Goal: Task Accomplishment & Management: Use online tool/utility

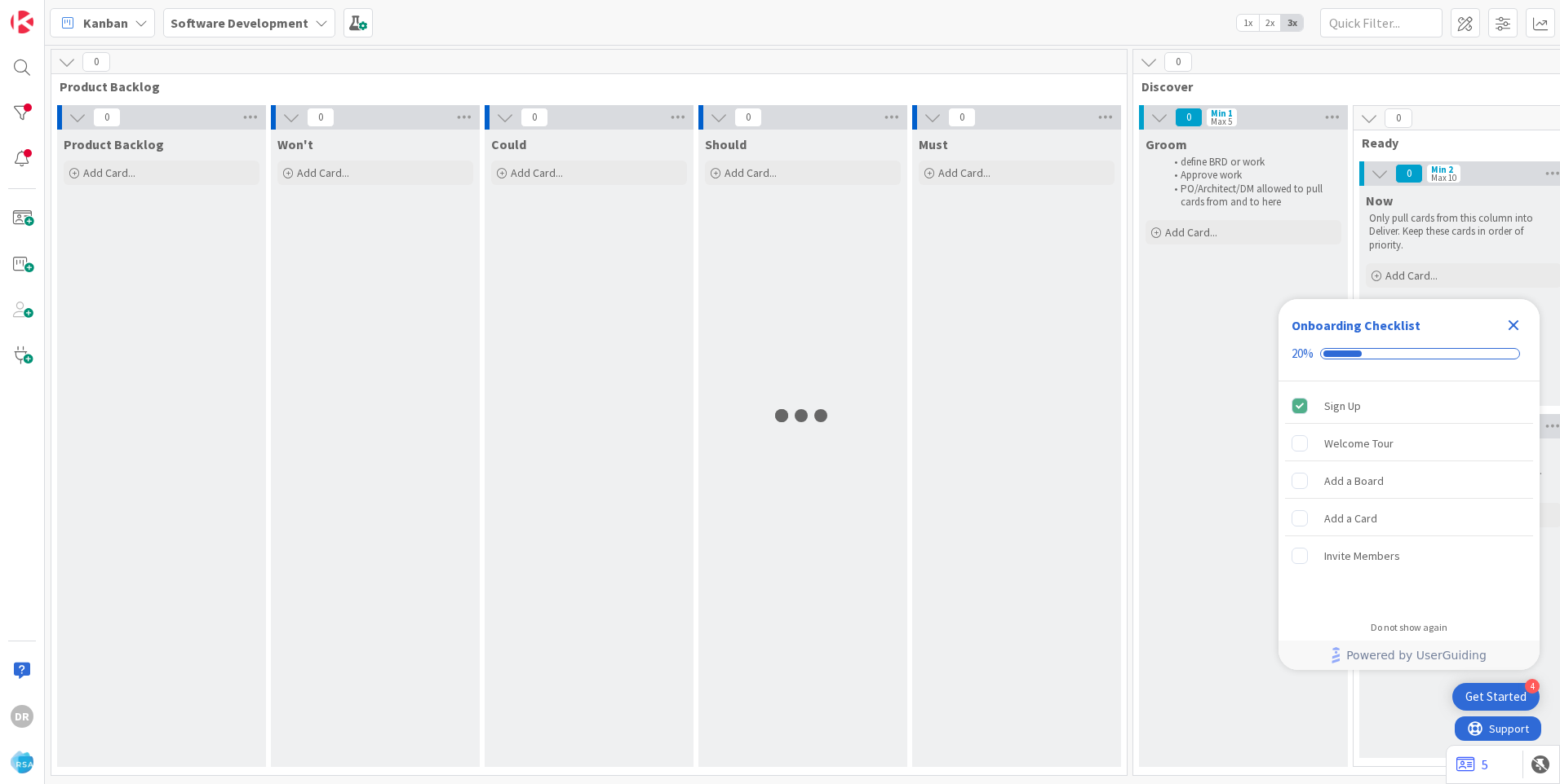
click at [1517, 325] on icon "Close Checklist" at bounding box center [1513, 325] width 20 height 20
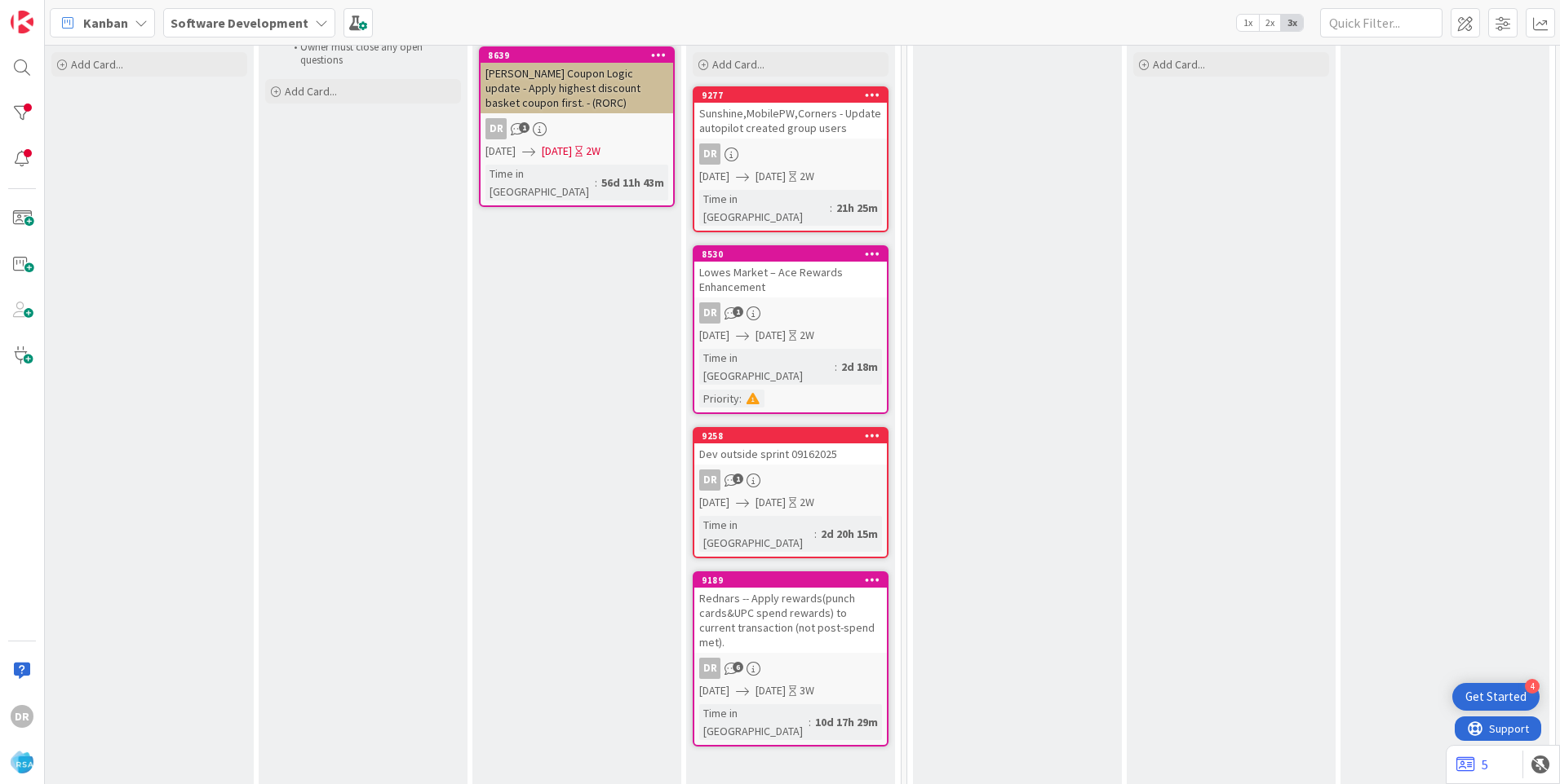
scroll to position [245, 1761]
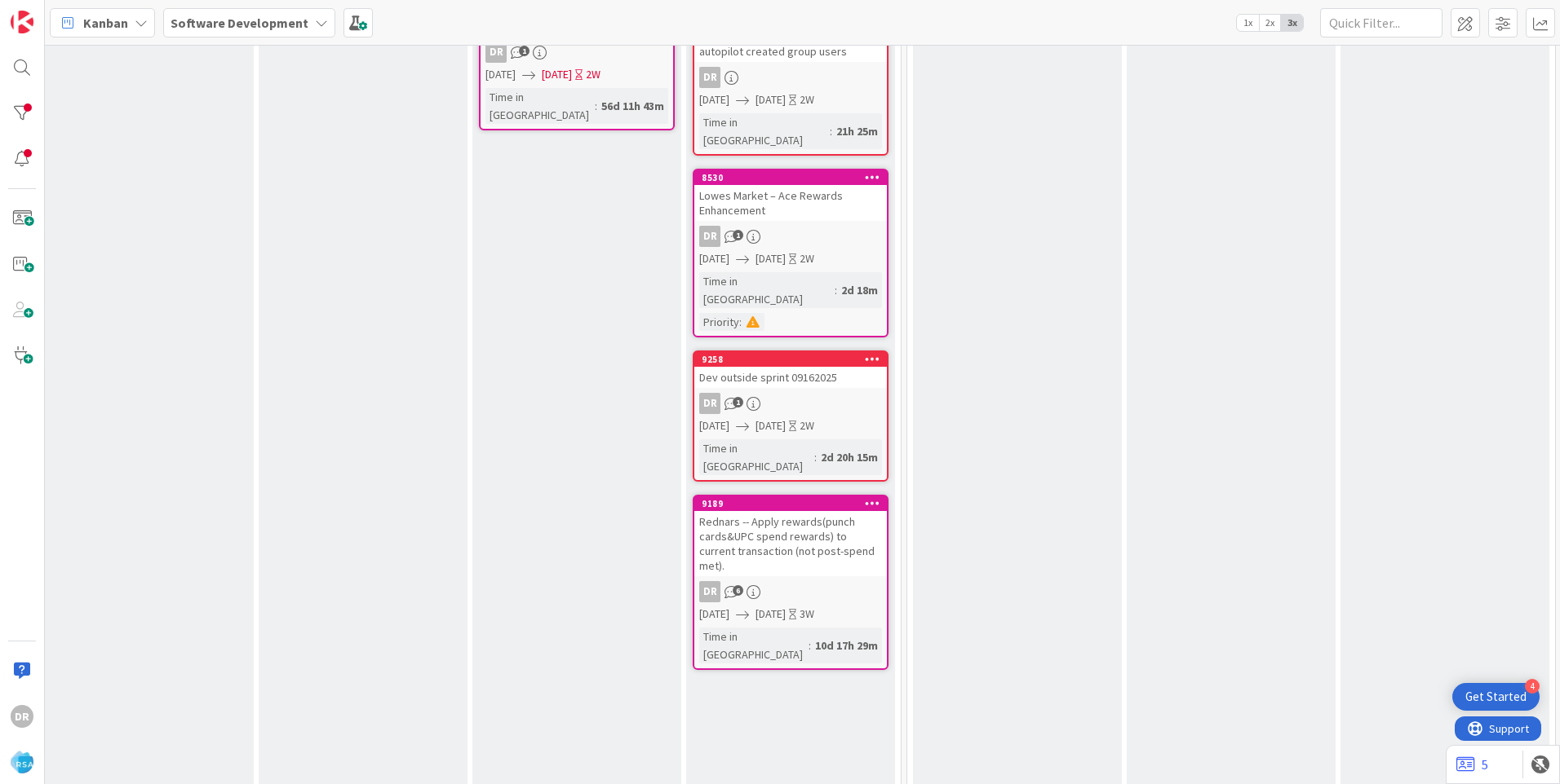
click at [800, 367] on div "Dev outside sprint 09162025" at bounding box center [790, 378] width 193 height 22
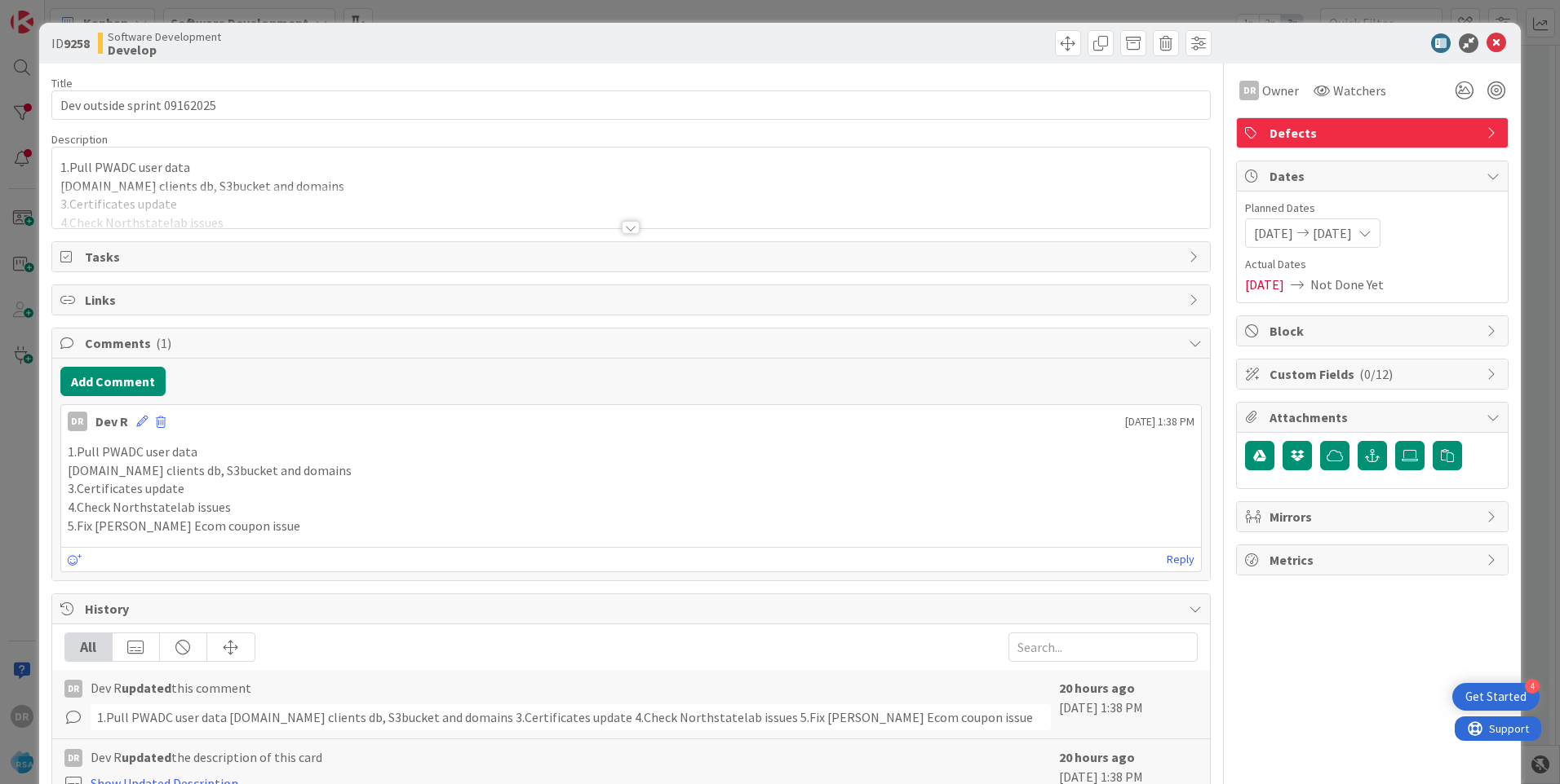
click at [268, 210] on div at bounding box center [631, 208] width 1158 height 41
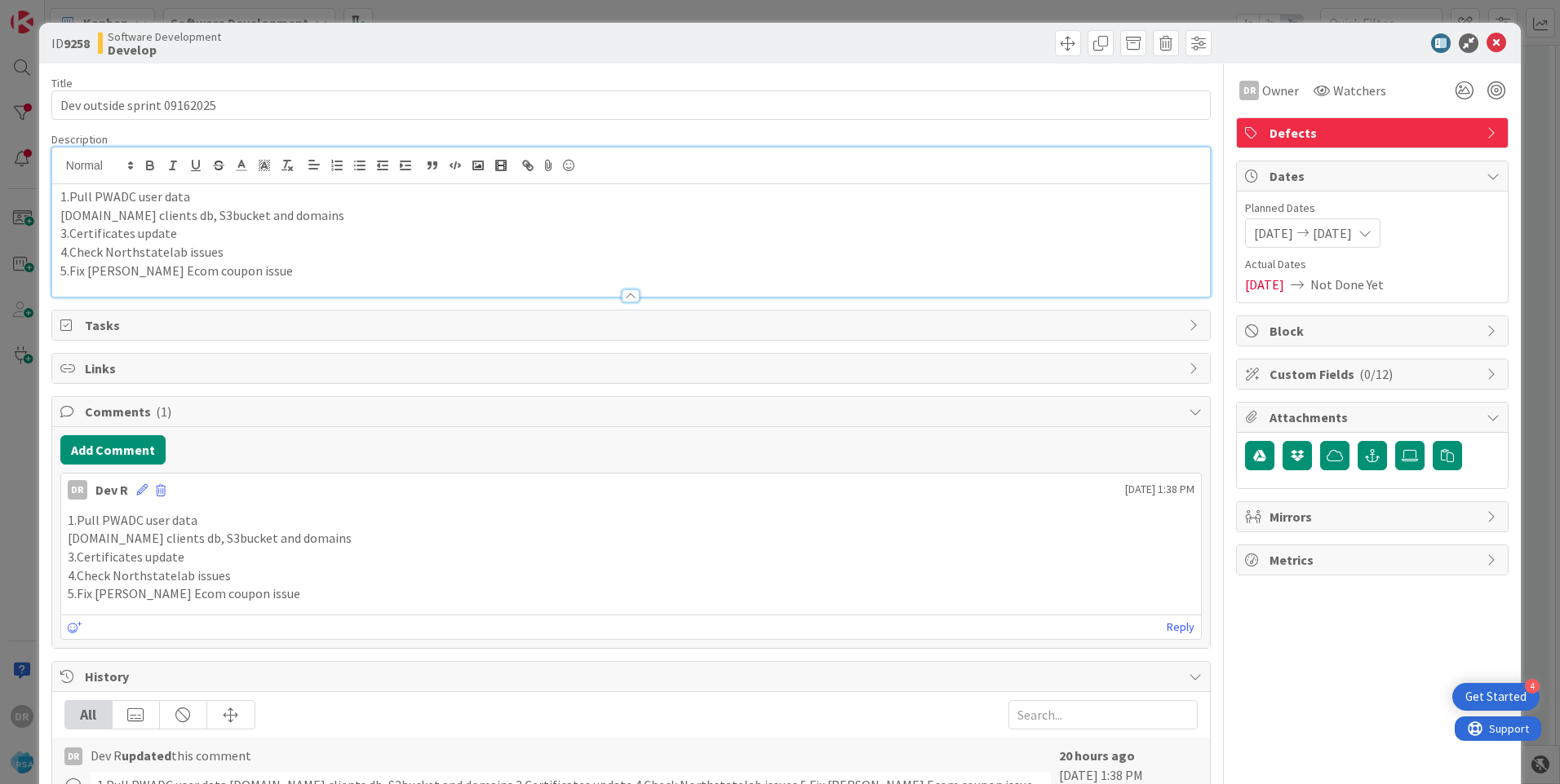
click at [247, 269] on p "5.Fix [PERSON_NAME] Ecom coupon issue" at bounding box center [631, 270] width 1141 height 19
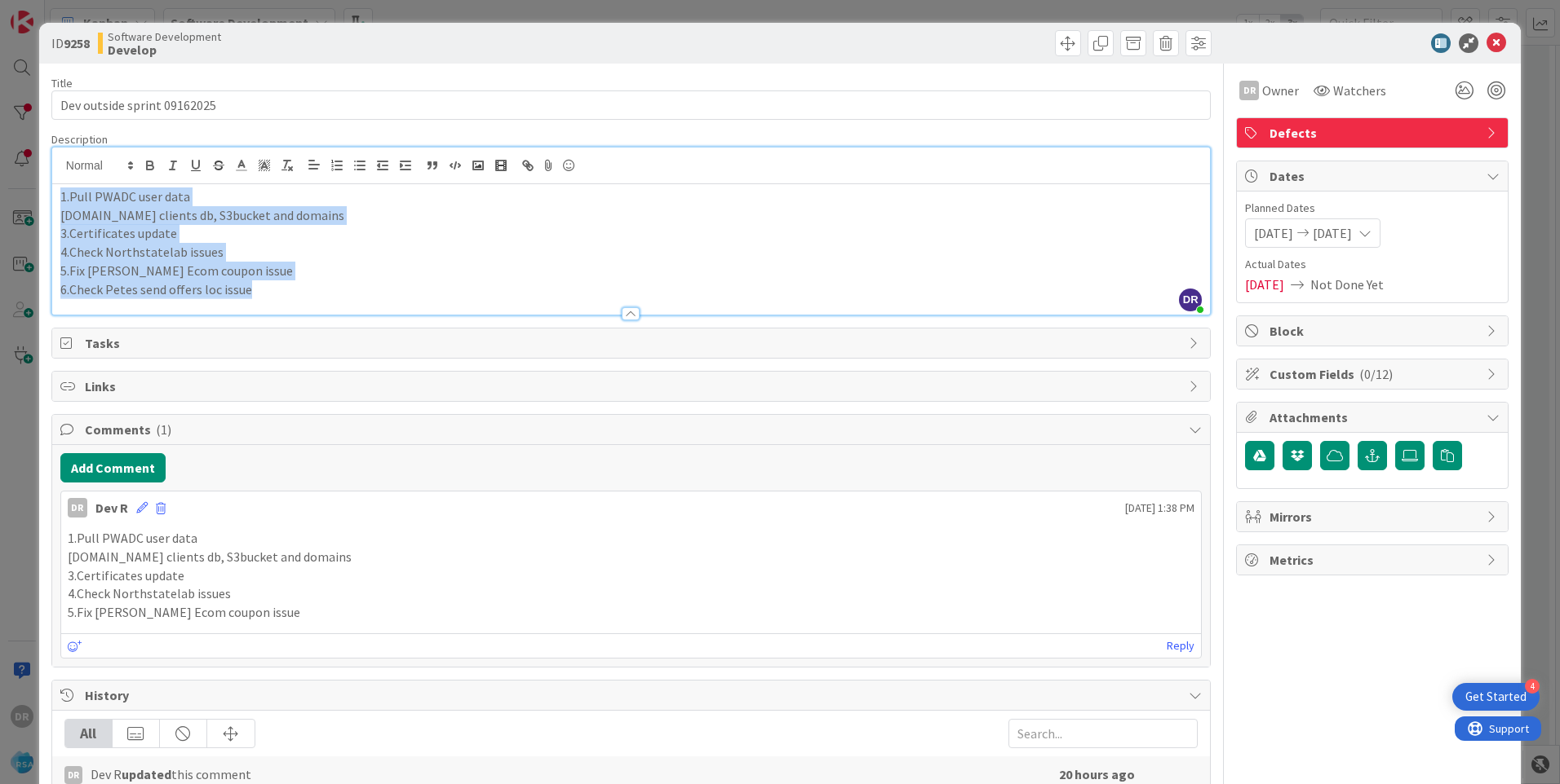
copy div "1.Pull PWADC user data [DOMAIN_NAME] clients db, S3bucket and domains 3.Certifi…"
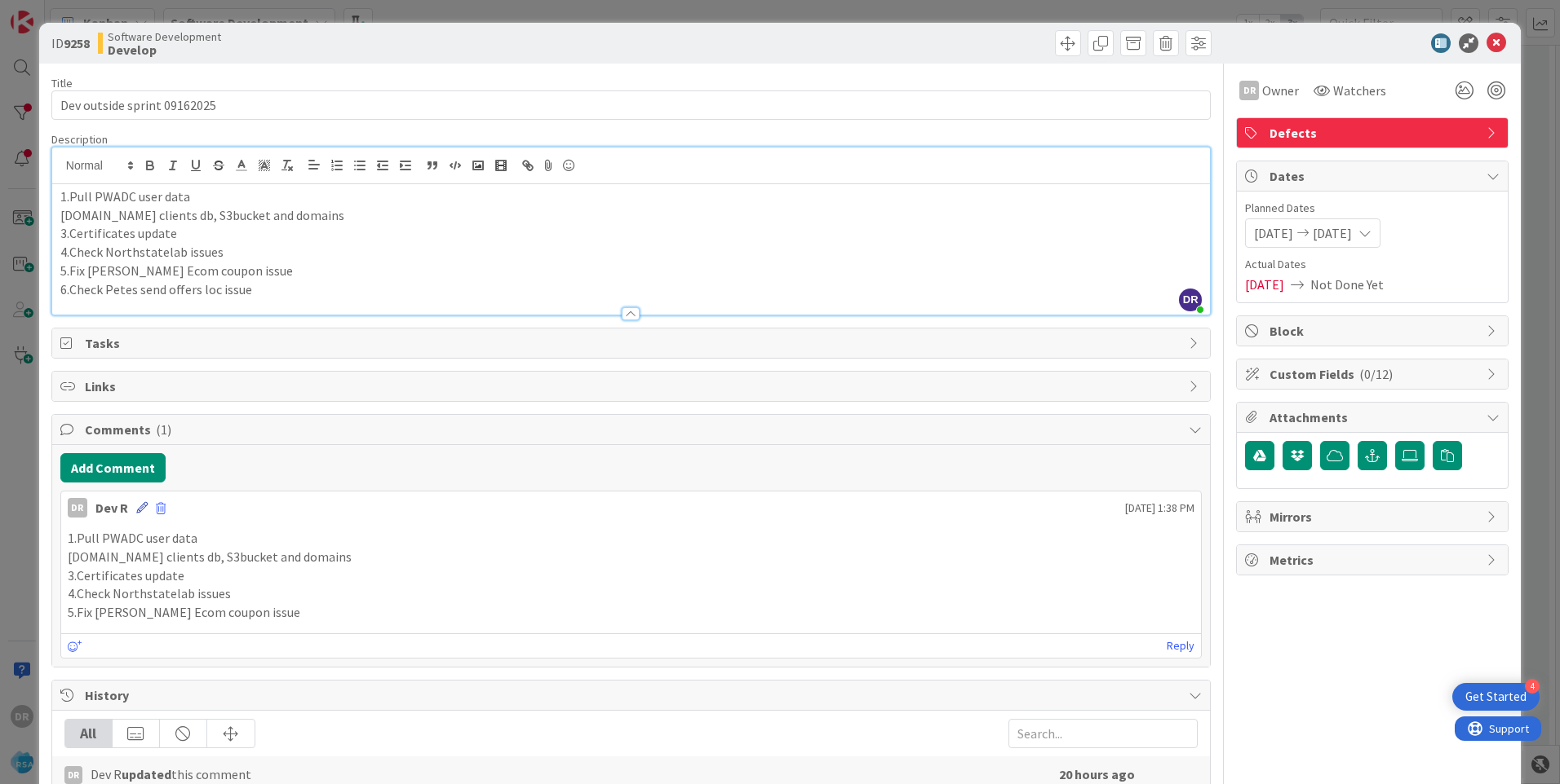
click at [139, 508] on icon at bounding box center [142, 508] width 12 height 12
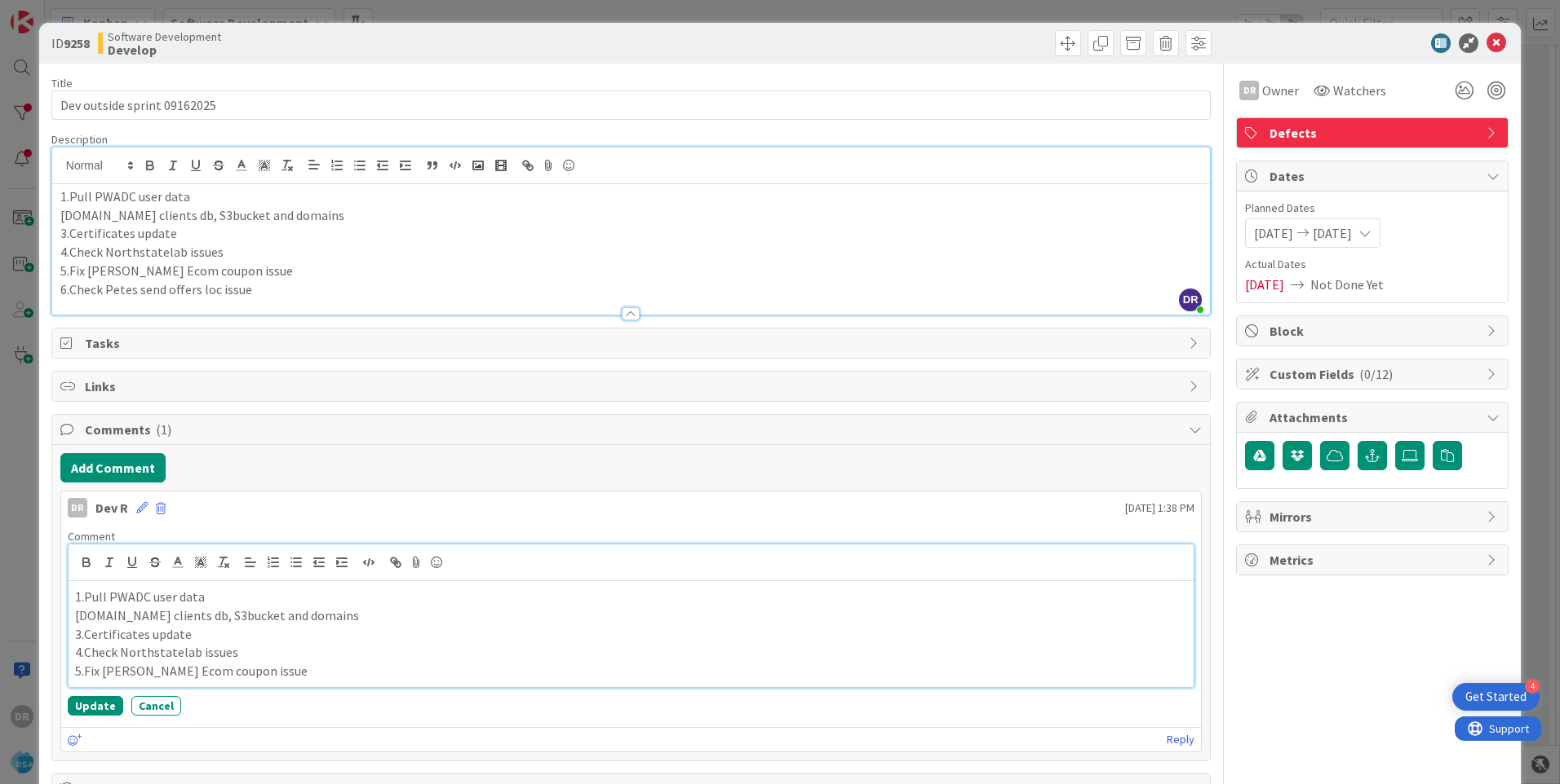
click at [183, 635] on p "3.Certificates update" at bounding box center [631, 634] width 1111 height 19
click at [92, 721] on button "Update" at bounding box center [95, 724] width 56 height 20
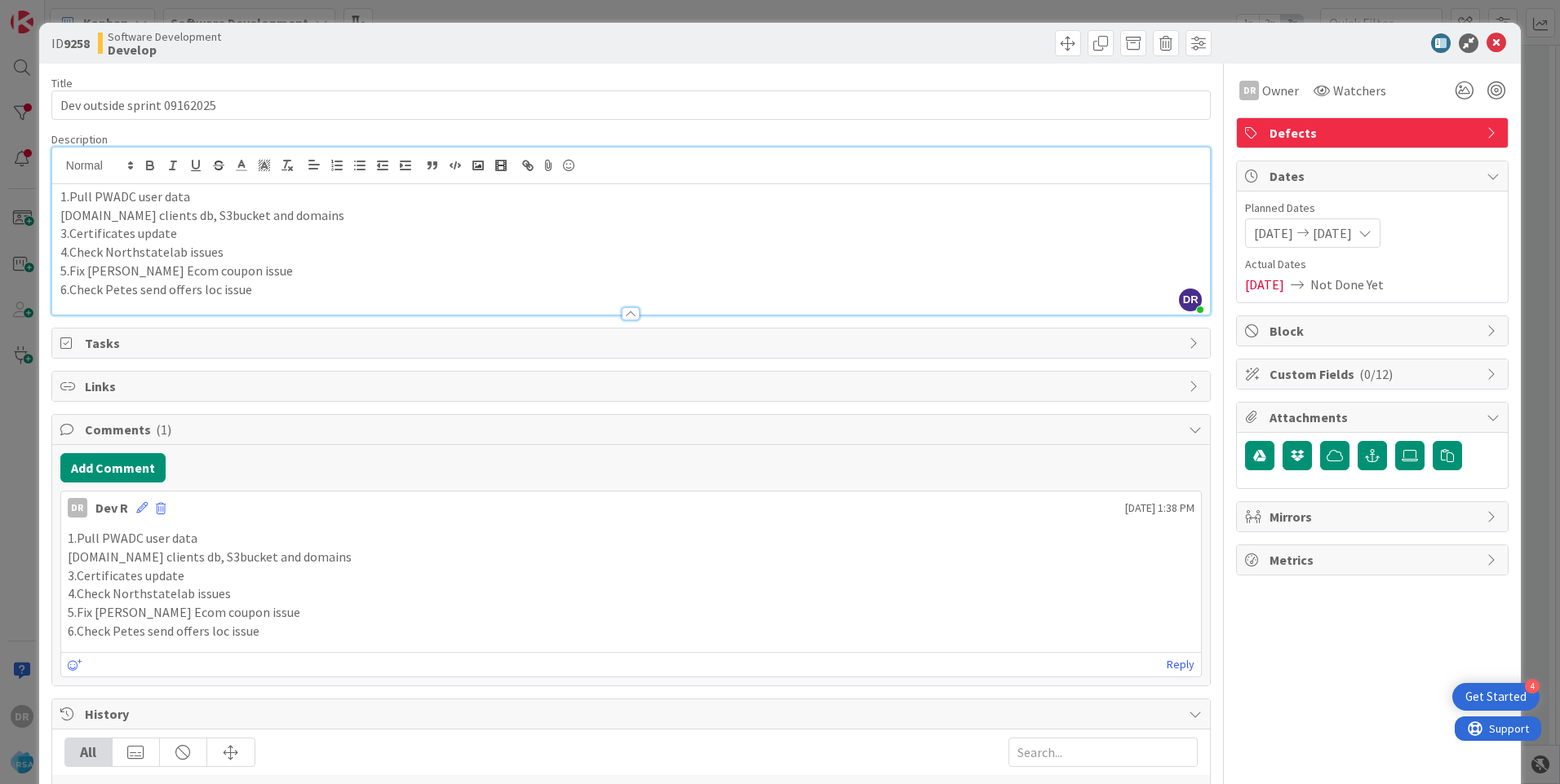
scroll to position [245, 1761]
click at [1487, 41] on icon at bounding box center [1496, 43] width 20 height 20
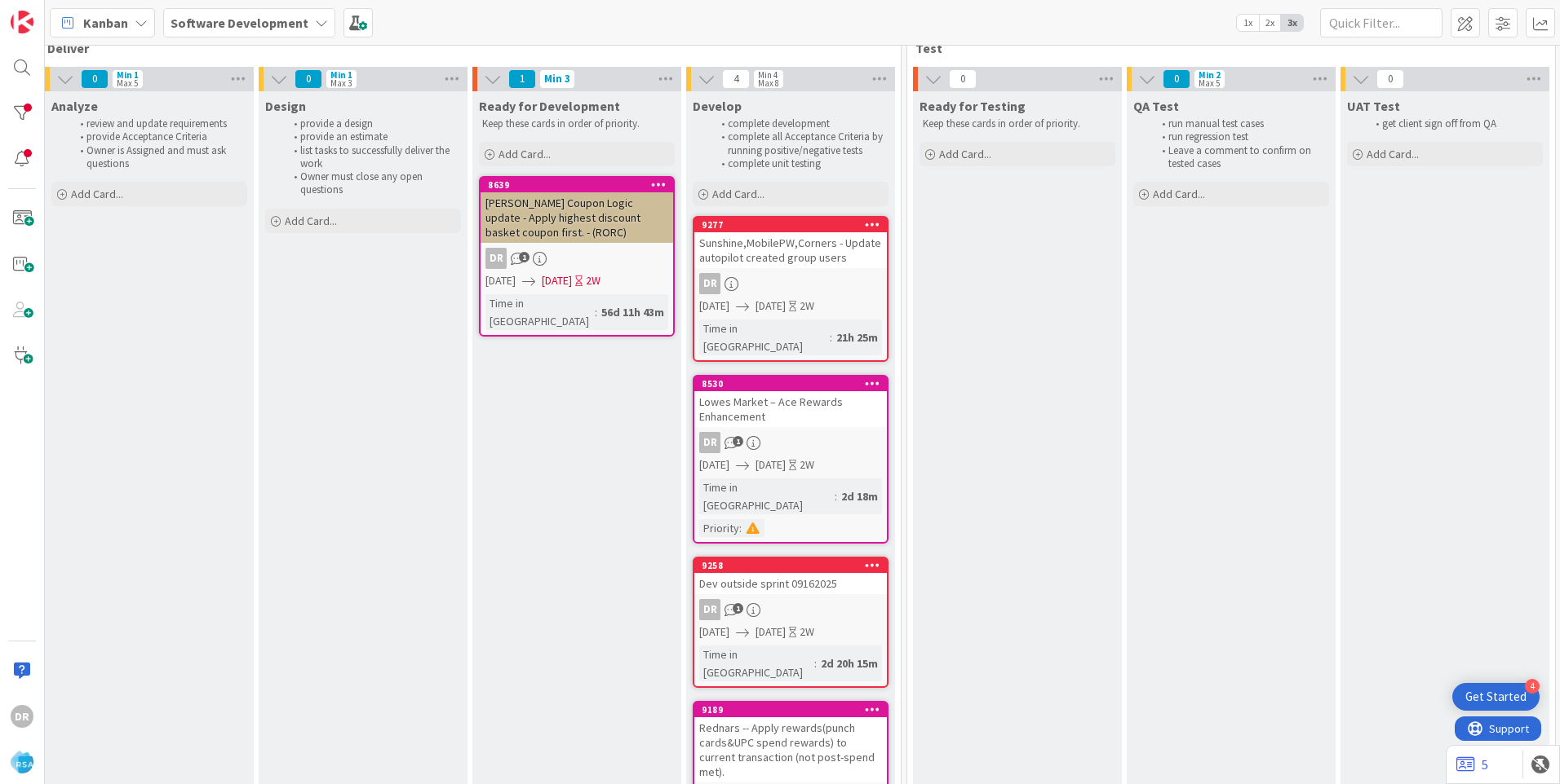
scroll to position [0, 1761]
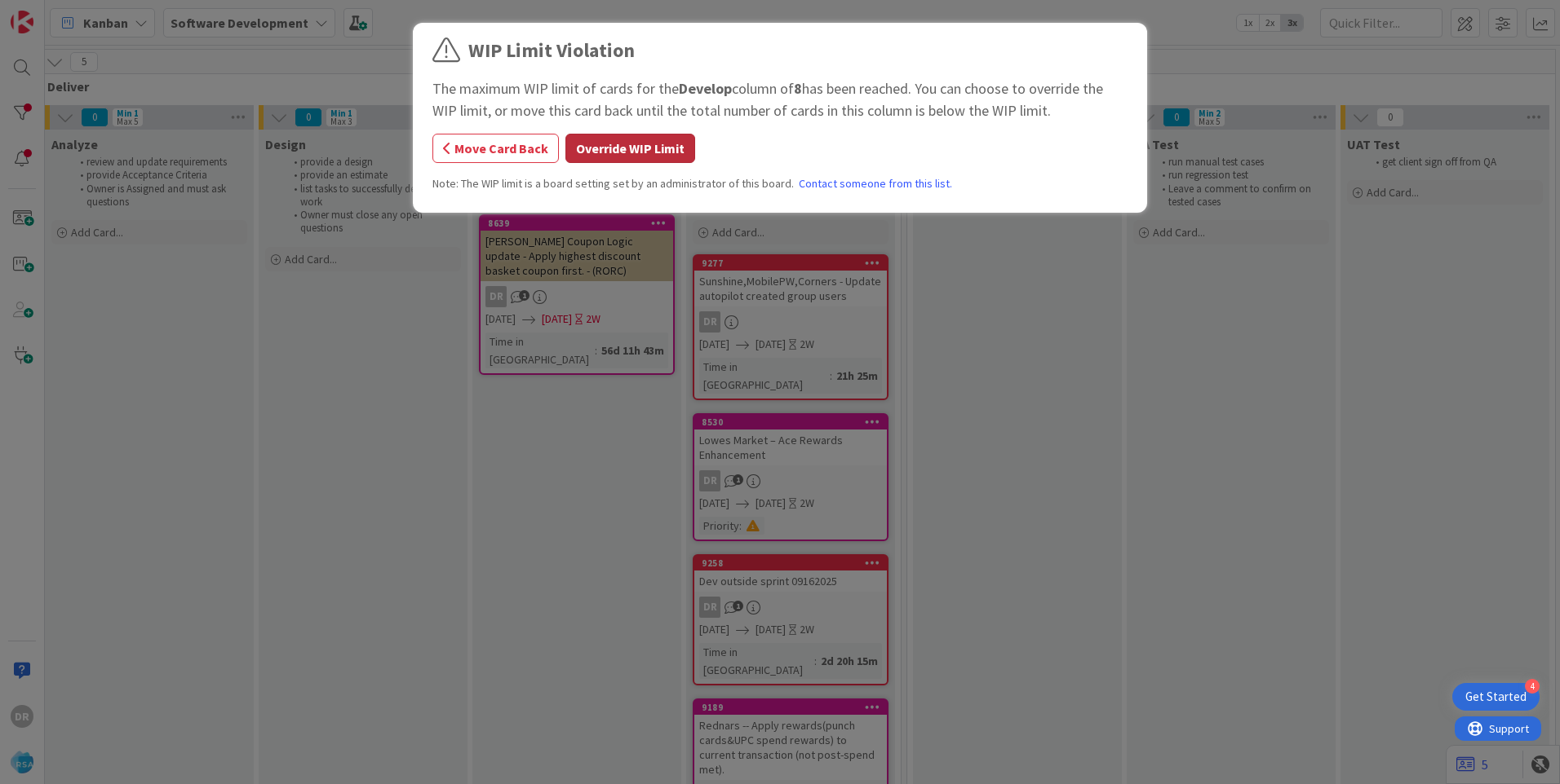
click at [642, 152] on button "Override WIP Limit" at bounding box center [630, 149] width 129 height 29
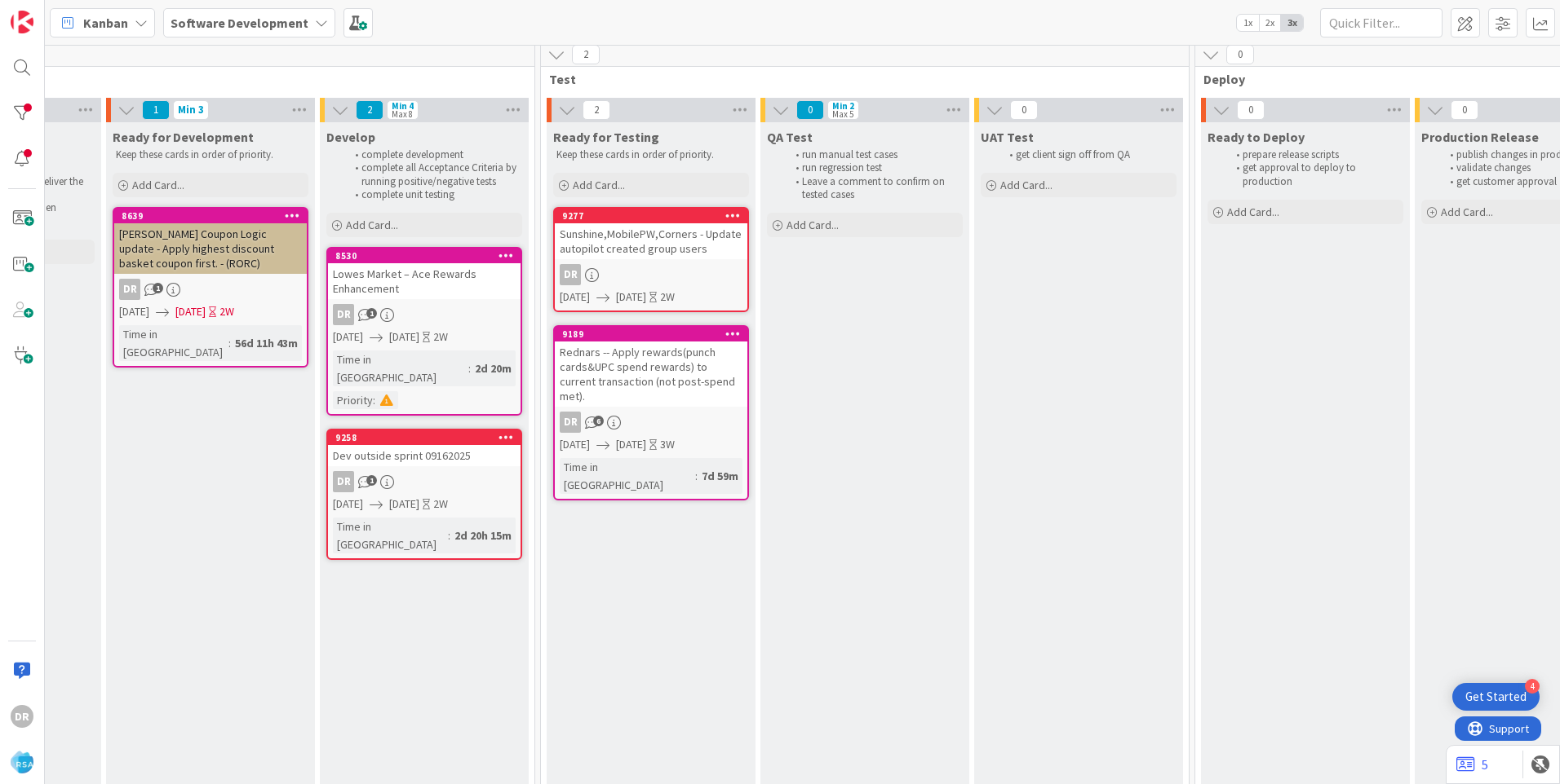
scroll to position [7, 2097]
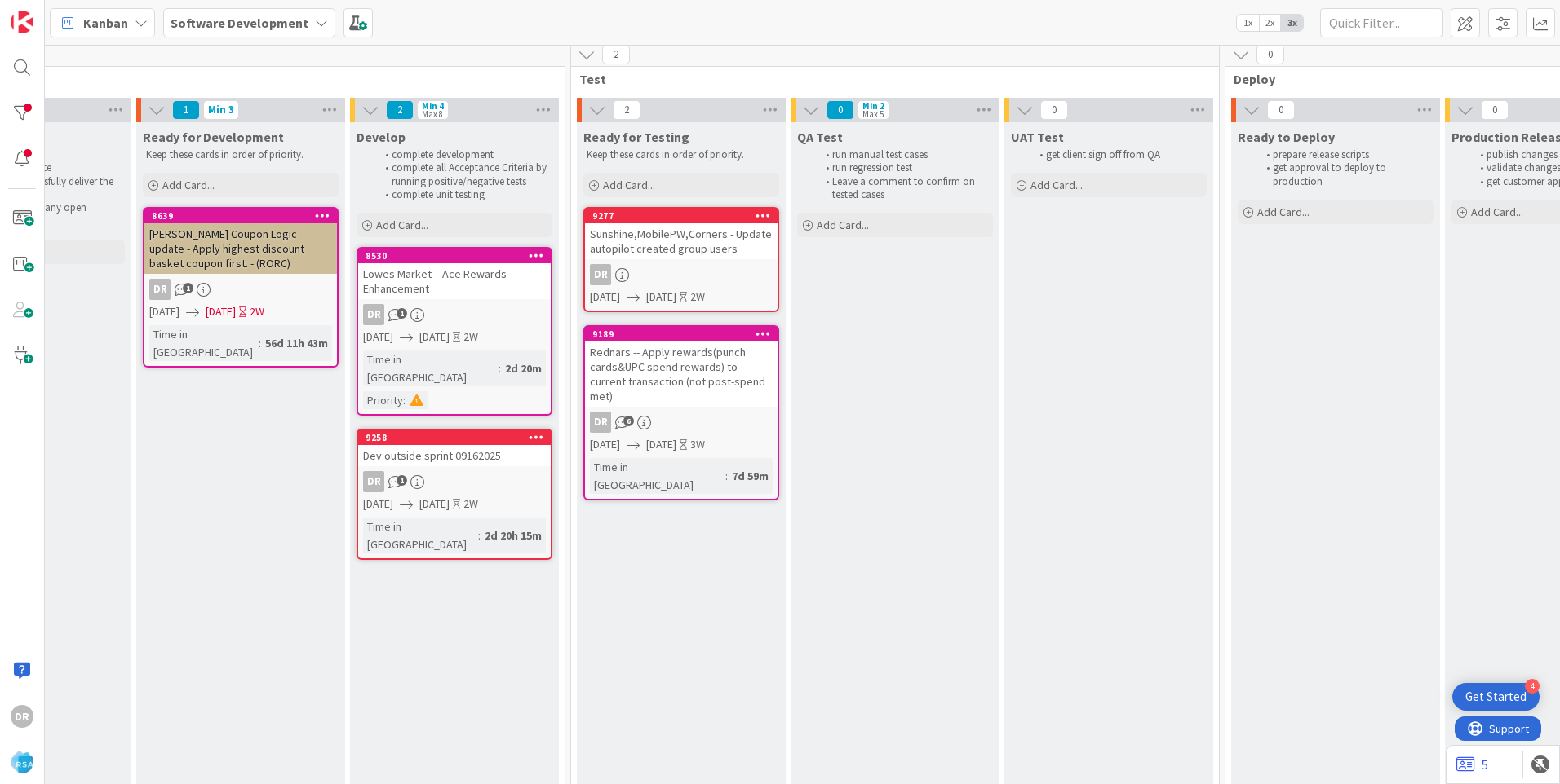
click at [438, 280] on div "Lowes Market – Ace Rewards Enhancement" at bounding box center [454, 281] width 193 height 36
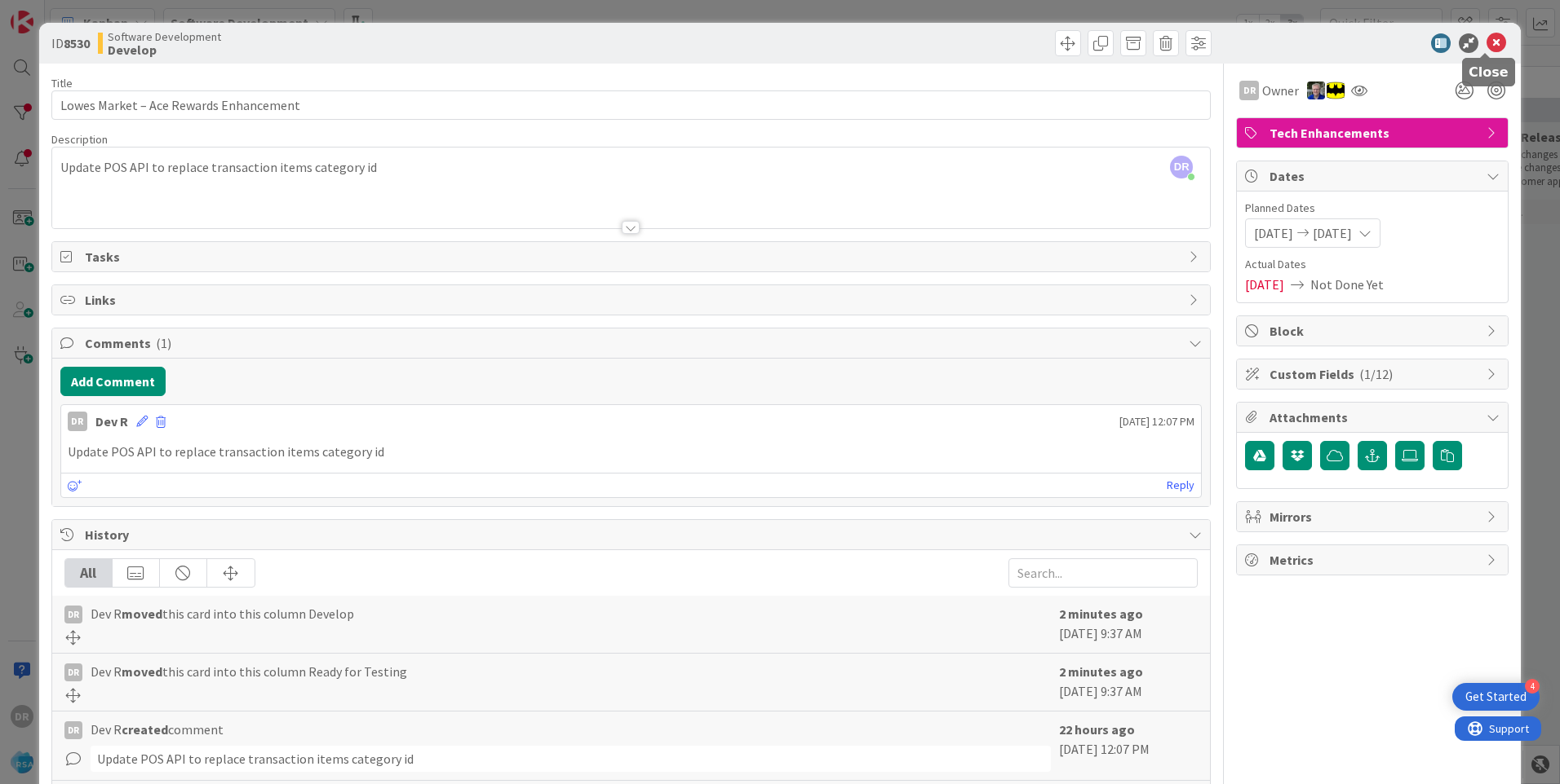
click at [1487, 51] on icon at bounding box center [1496, 43] width 20 height 20
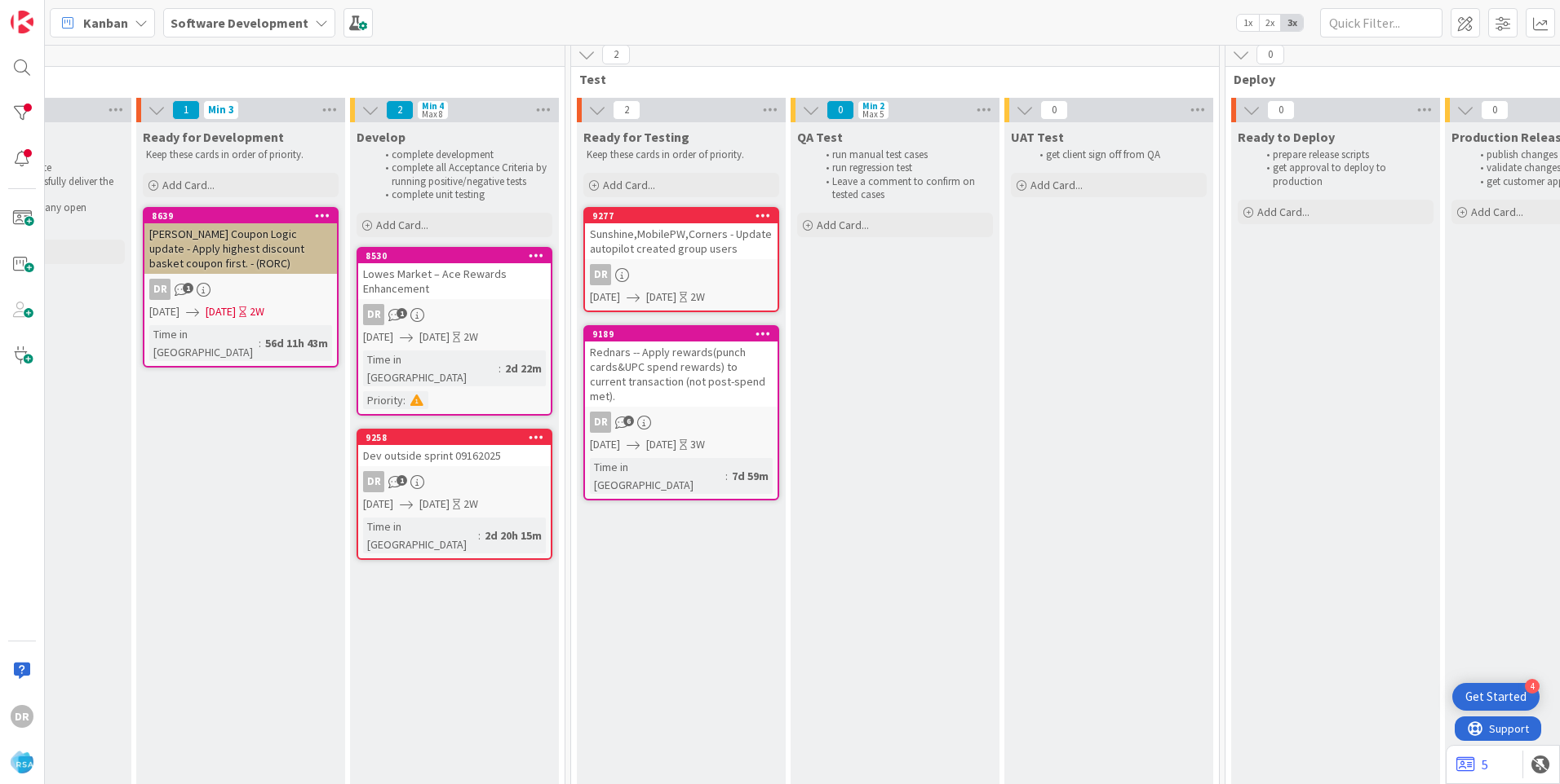
click at [469, 471] on div "DR 1" at bounding box center [454, 482] width 193 height 22
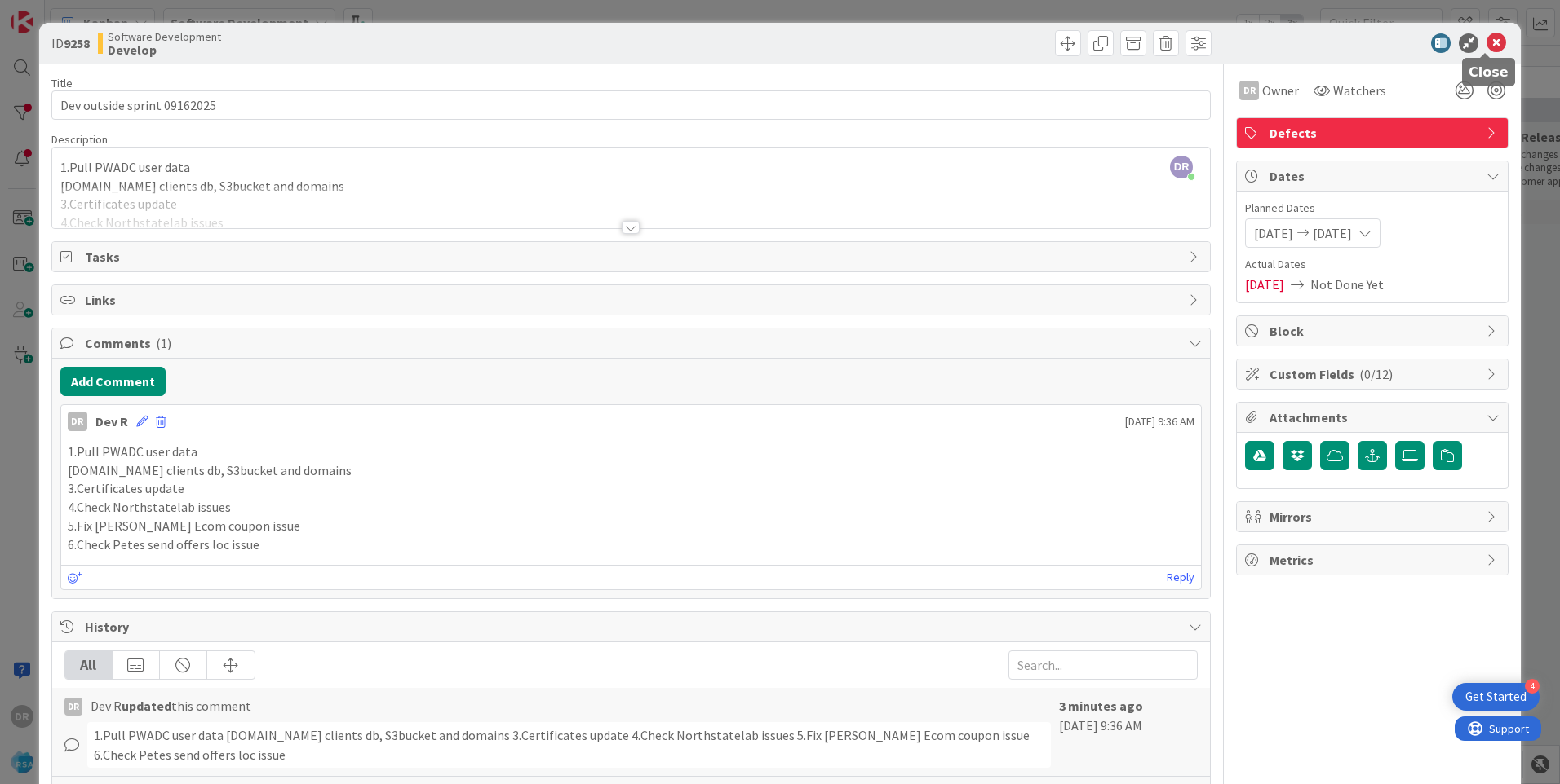
click at [1487, 51] on icon at bounding box center [1496, 43] width 20 height 20
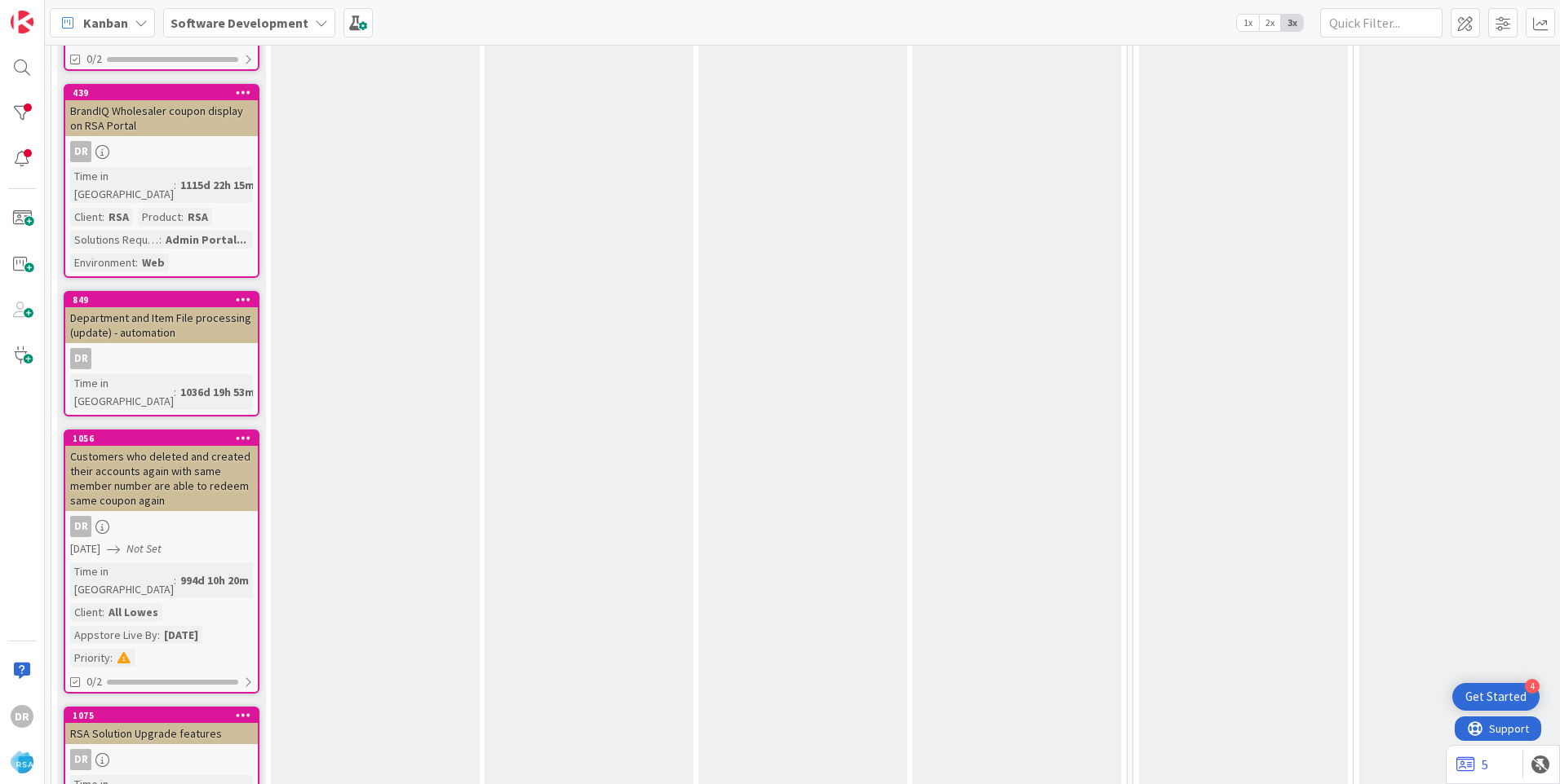
scroll to position [1166, 0]
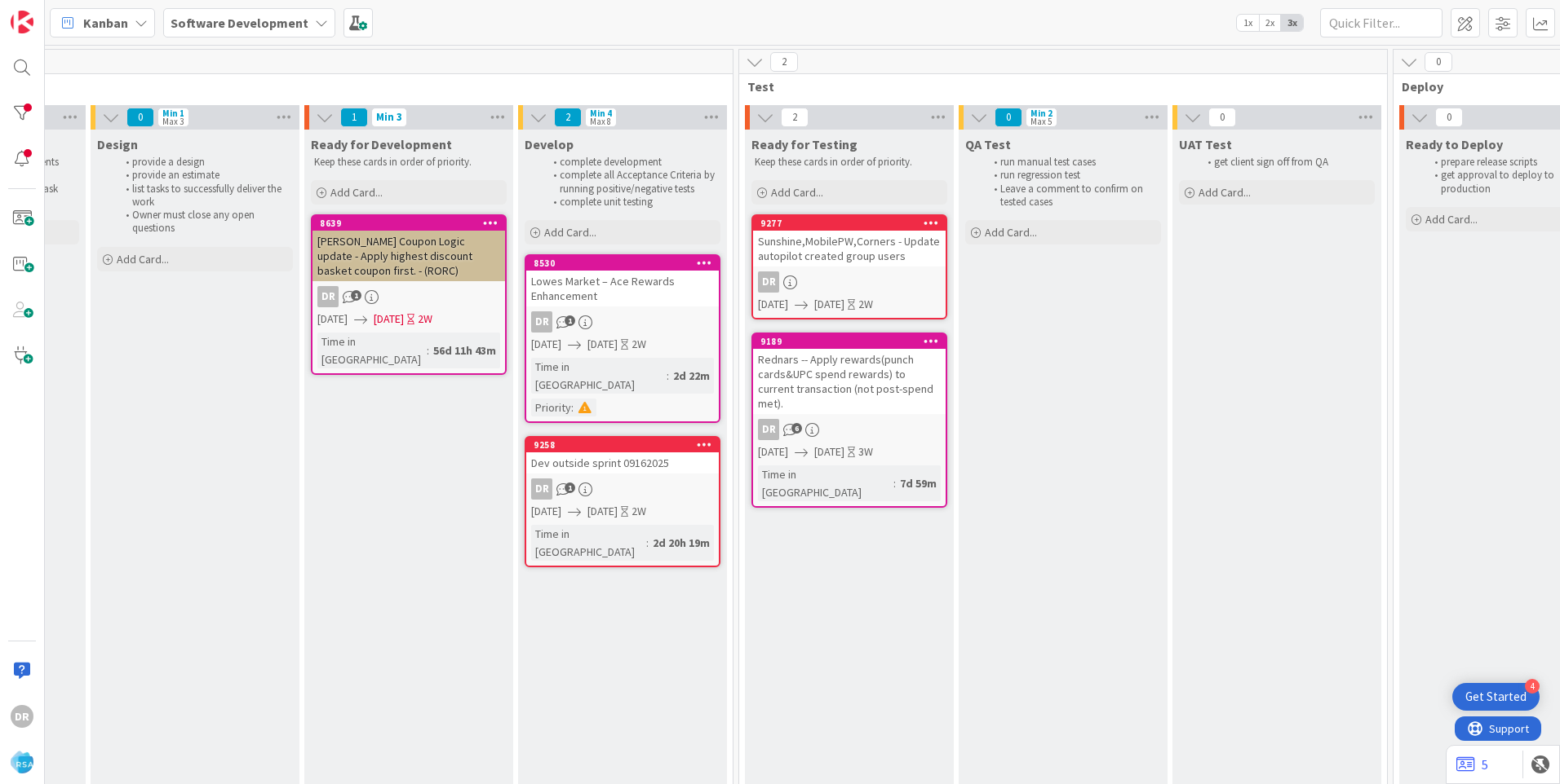
scroll to position [0, 2095]
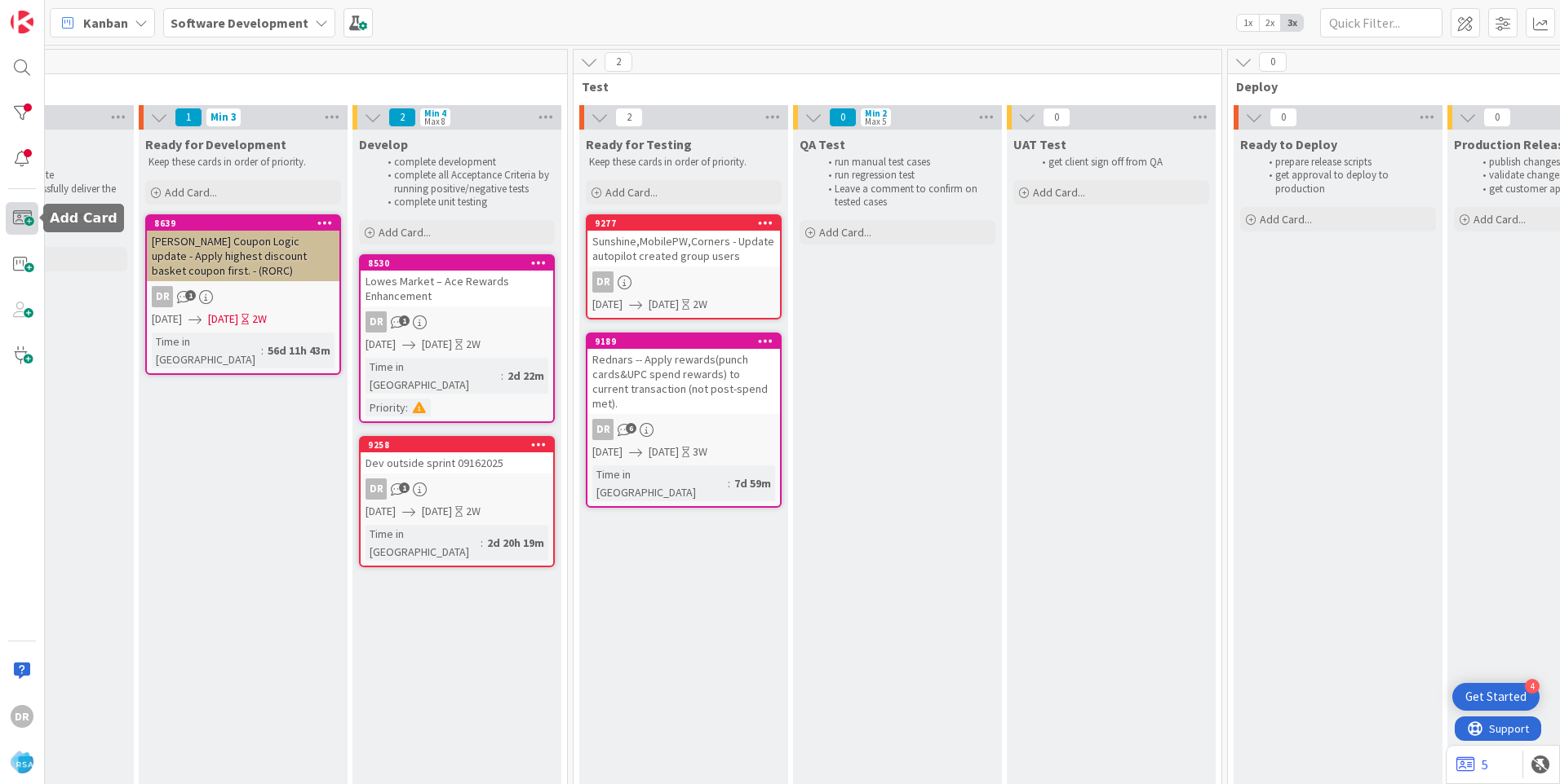
click at [18, 214] on span at bounding box center [22, 218] width 32 height 32
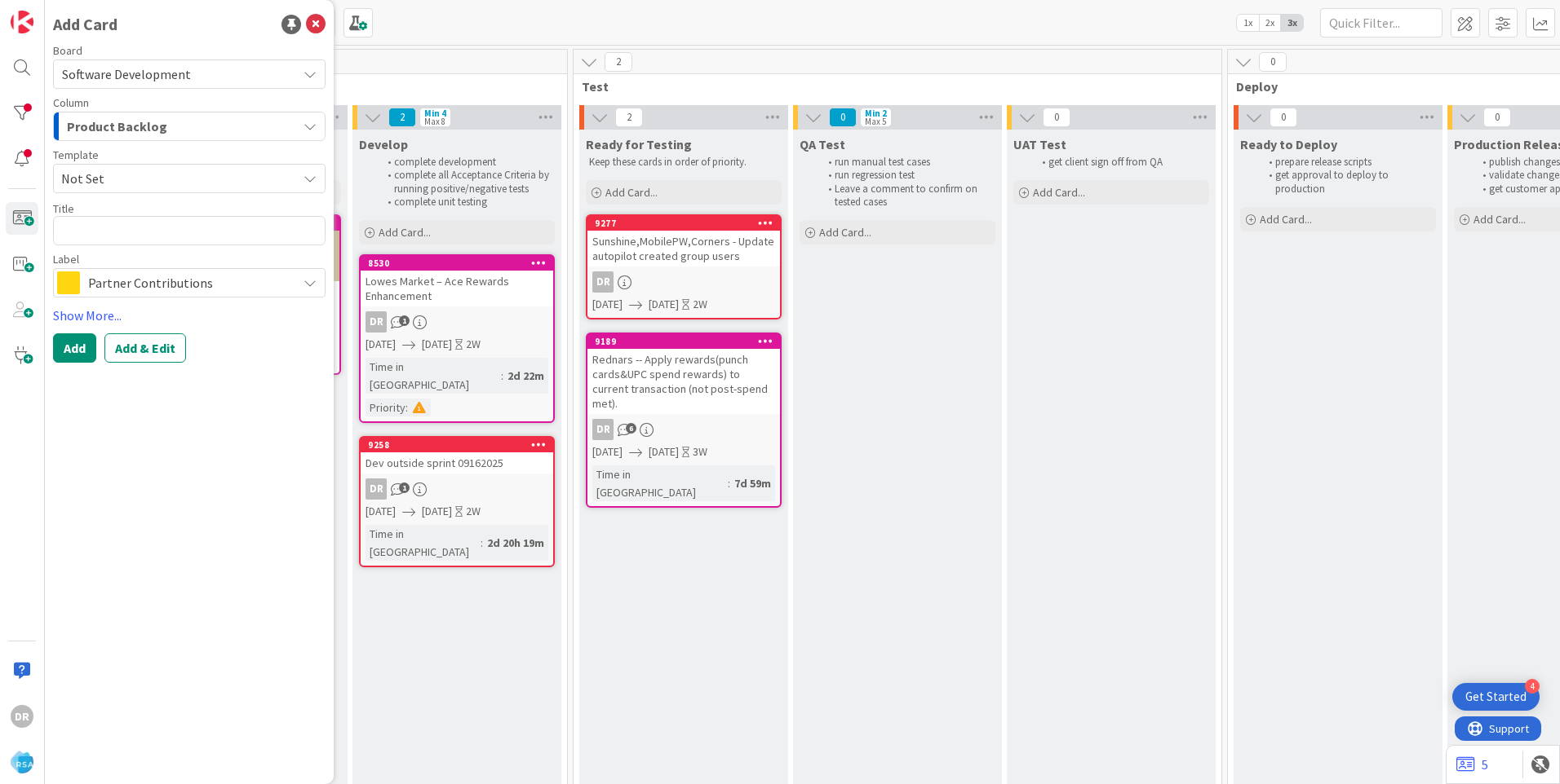
click at [139, 124] on span "Product Backlog" at bounding box center [117, 126] width 100 height 22
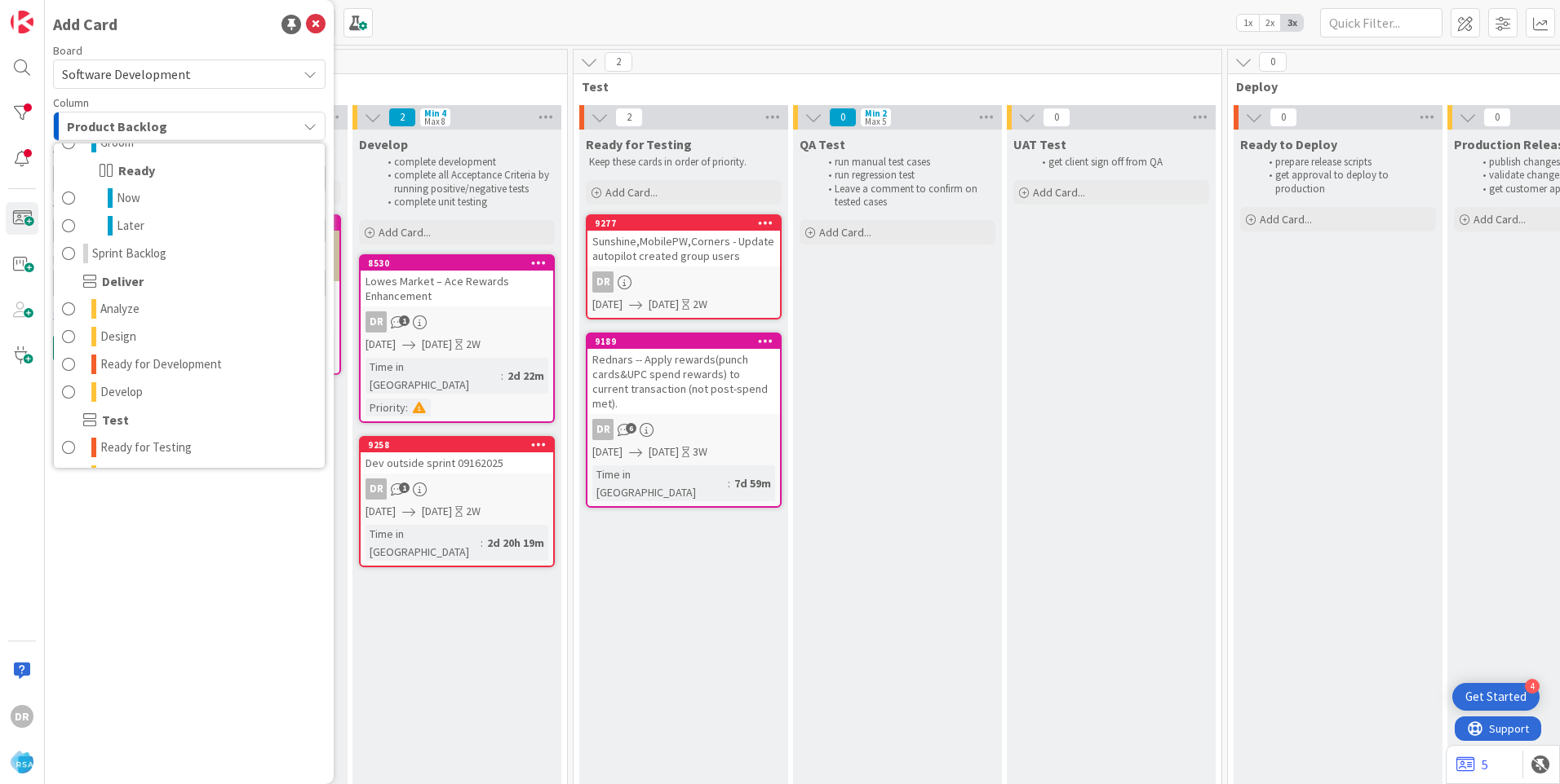
scroll to position [245, 0]
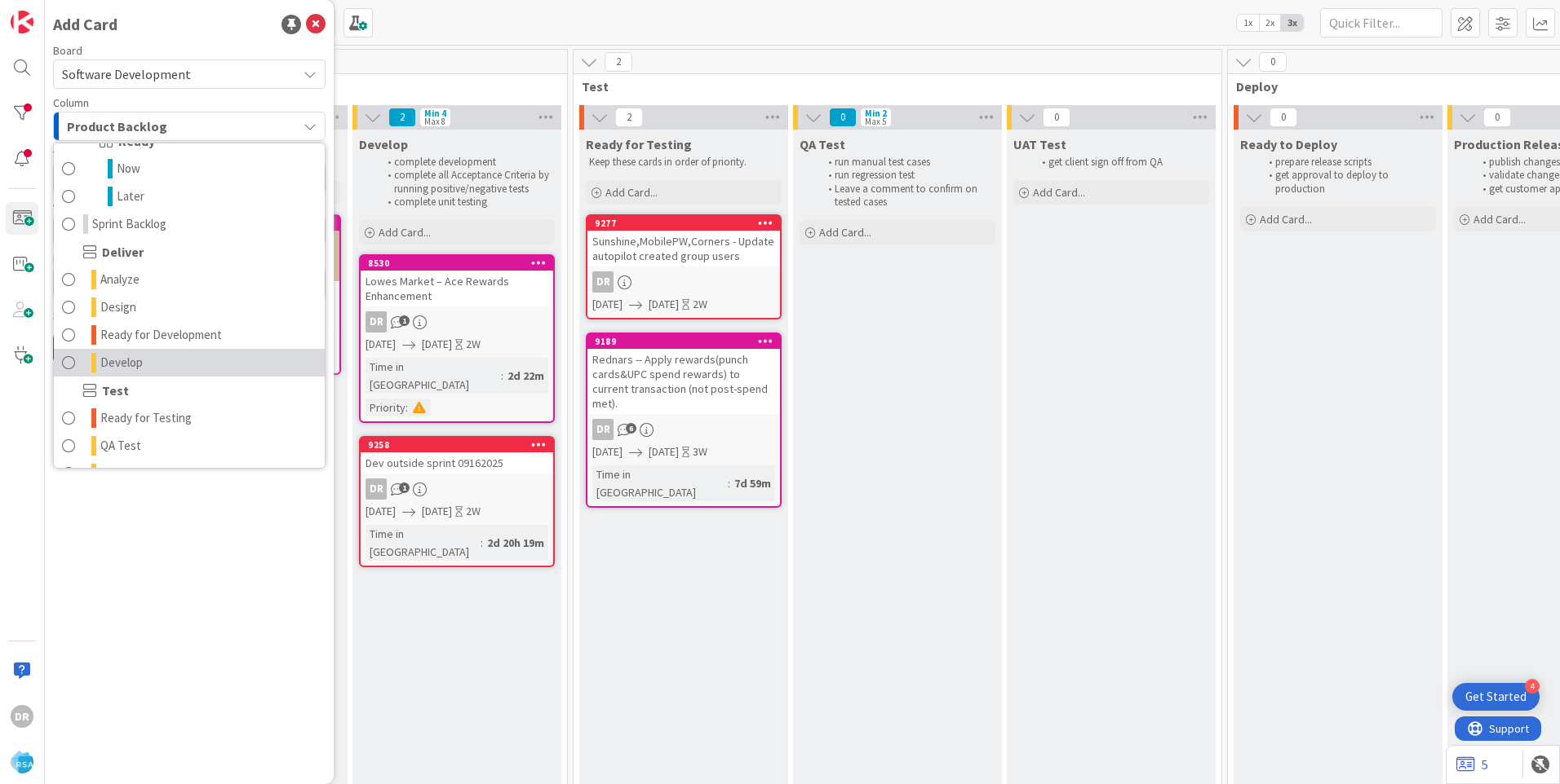
click at [148, 357] on link "Develop" at bounding box center [189, 362] width 271 height 27
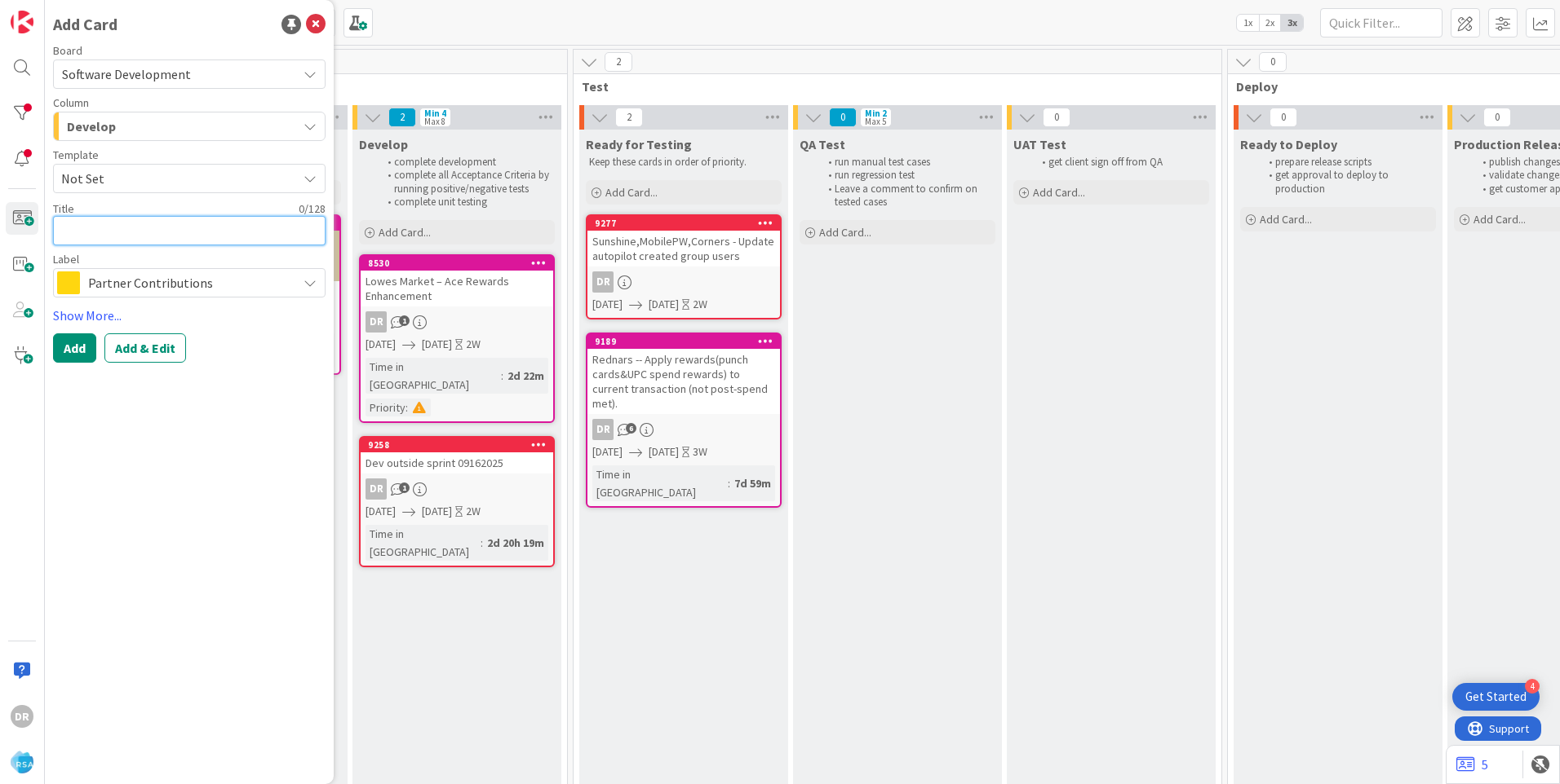
click at [104, 228] on textarea at bounding box center [189, 231] width 272 height 29
type textarea "x"
type textarea "S"
type textarea "x"
type textarea "St"
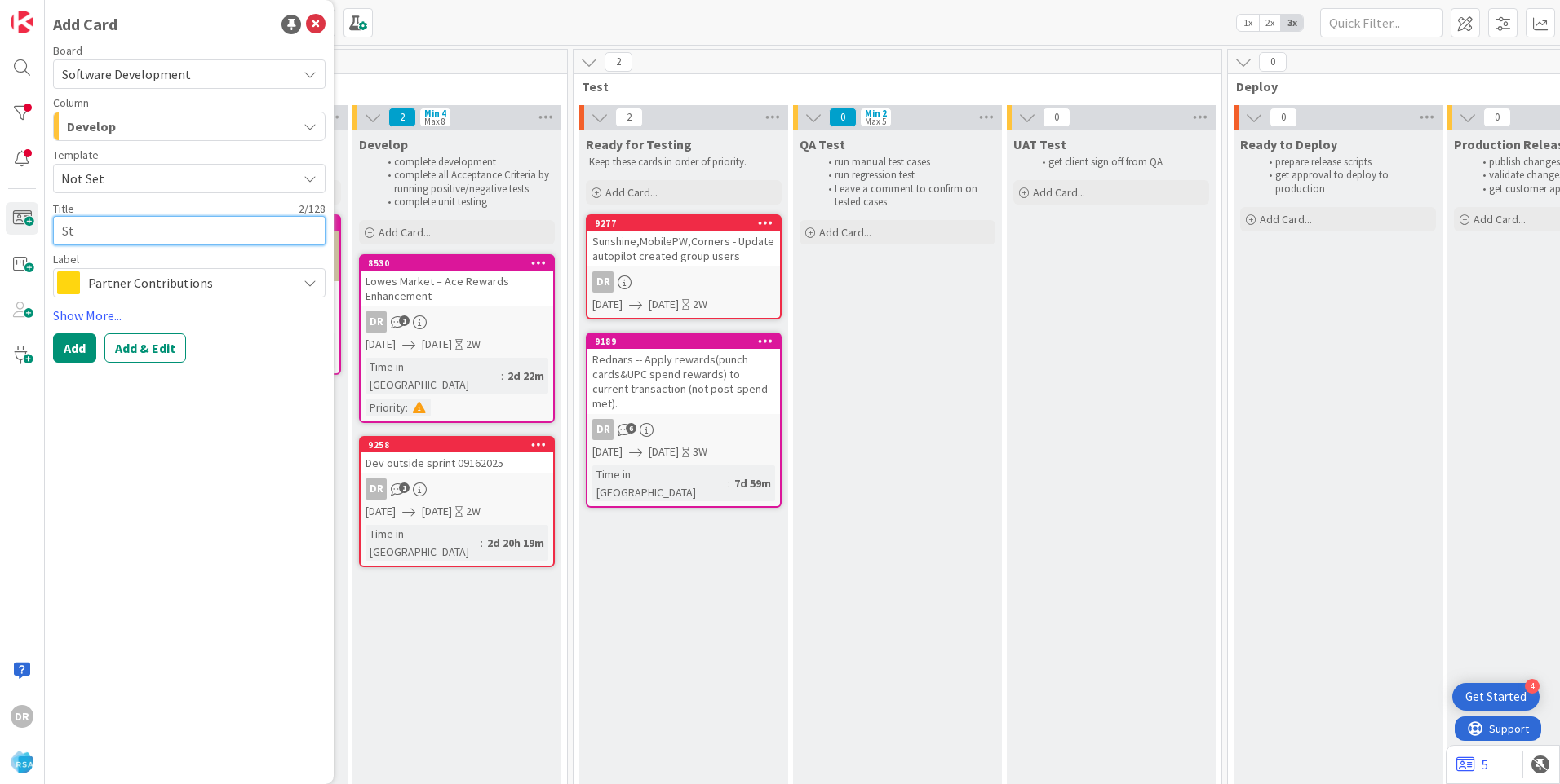
type textarea "x"
type textarea "Sto"
type textarea "x"
type textarea "Stor"
type textarea "x"
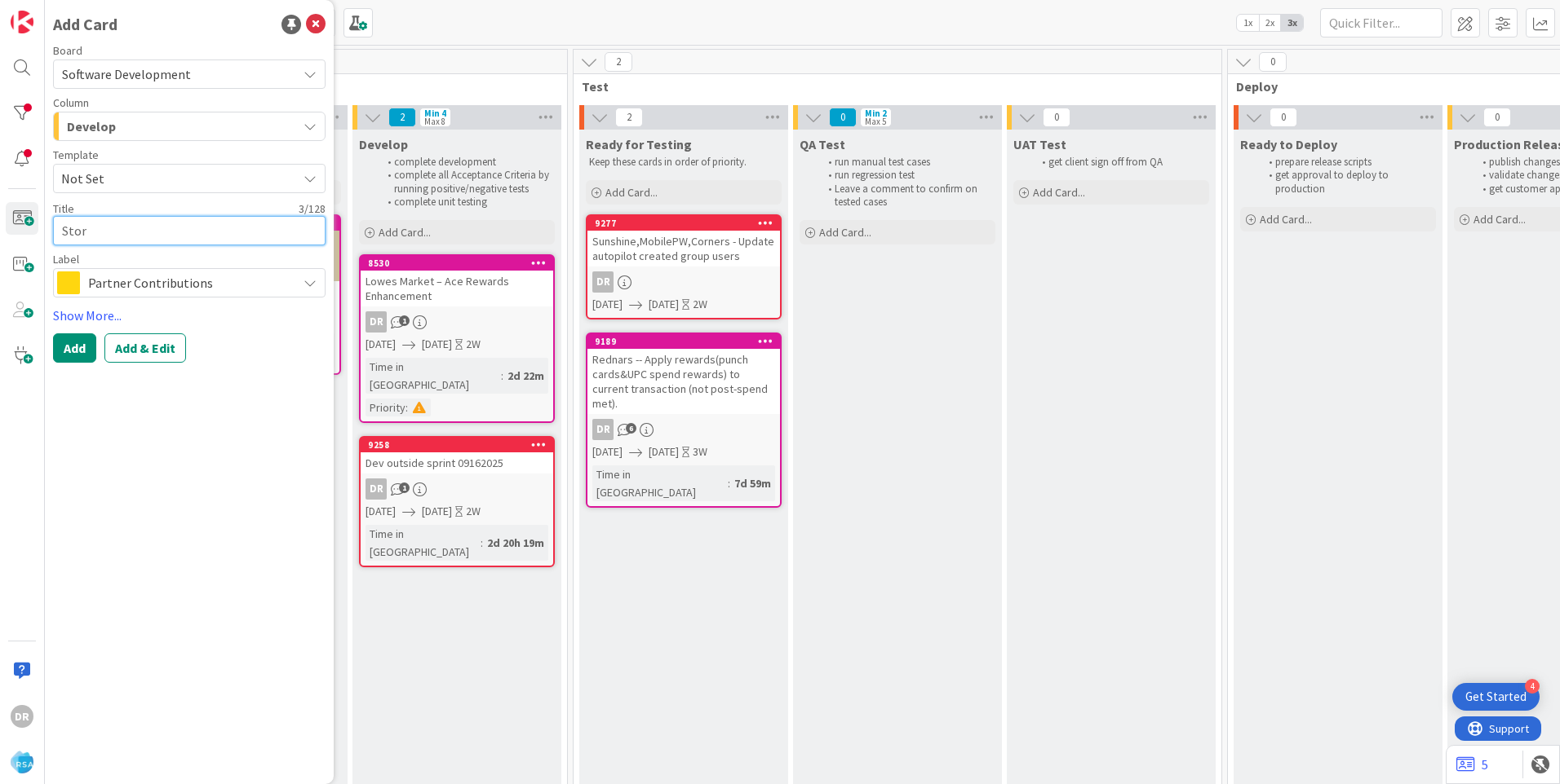
type textarea "Store"
type textarea "x"
type textarea "Store"
type textarea "x"
type textarea "Store d"
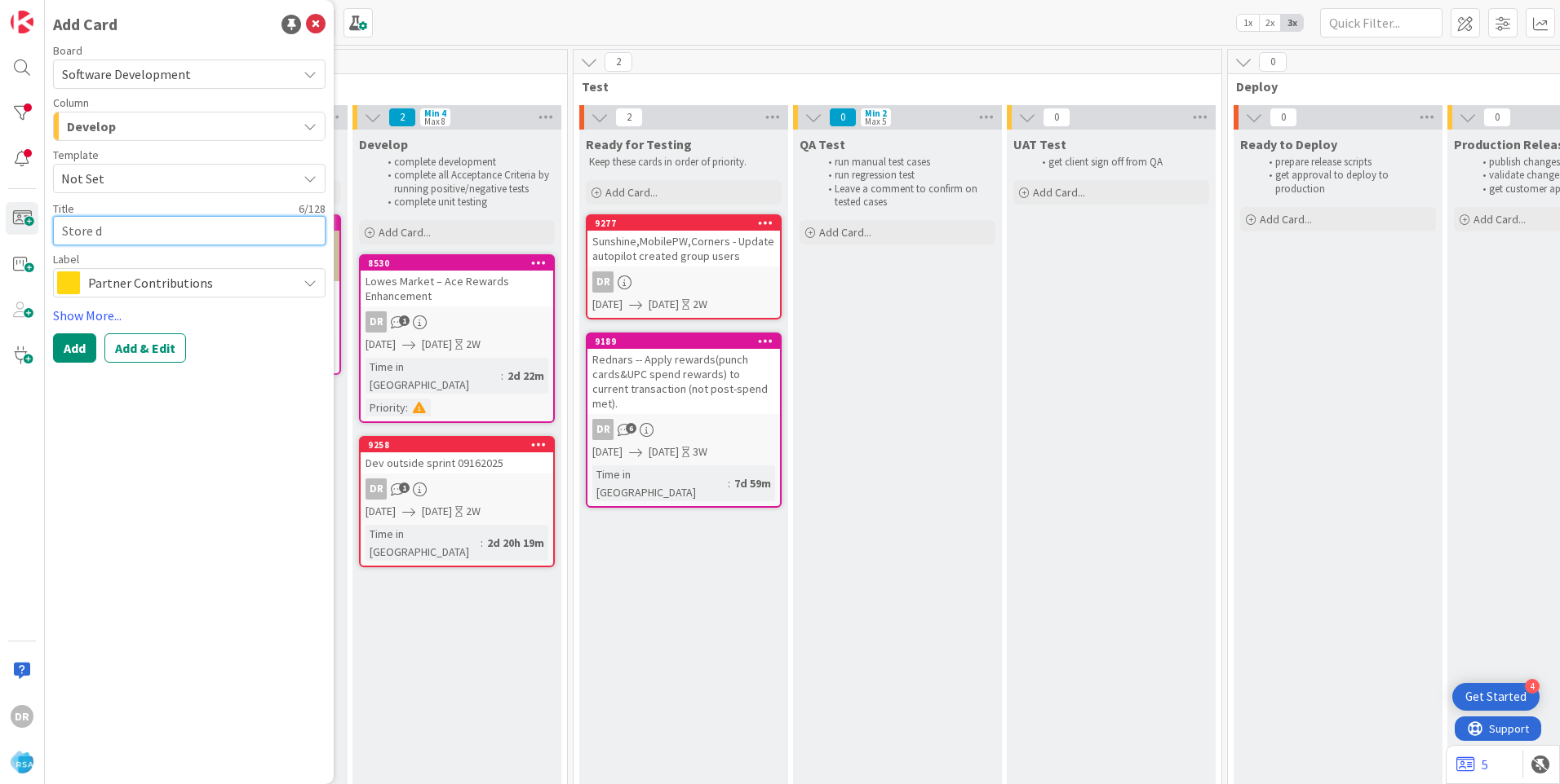
type textarea "x"
type textarea "Store da"
type textarea "x"
type textarea "Store dat"
type textarea "x"
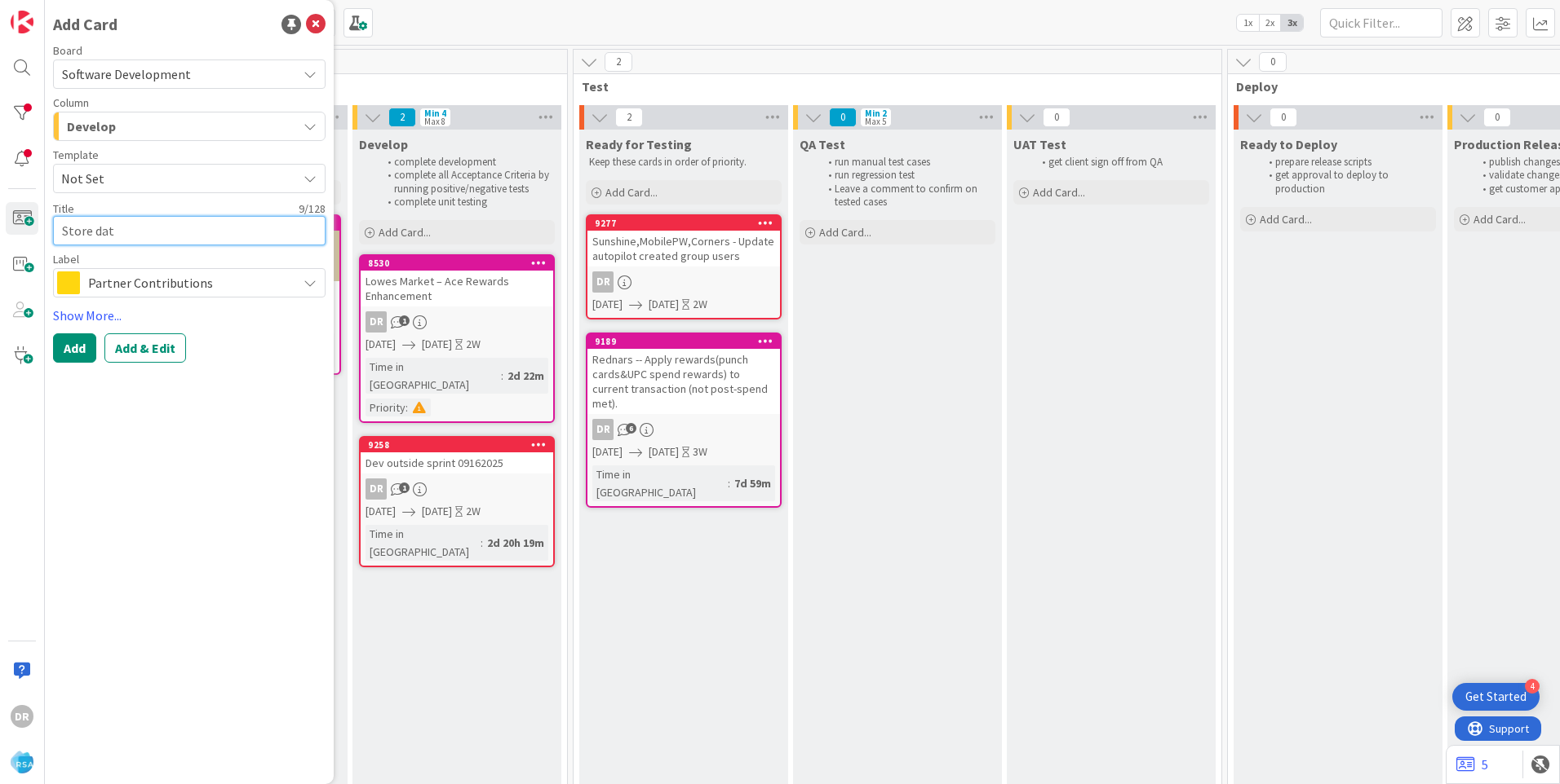
type textarea "Store data"
type textarea "x"
type textarea "Store data"
type textarea "x"
type textarea "Store data i"
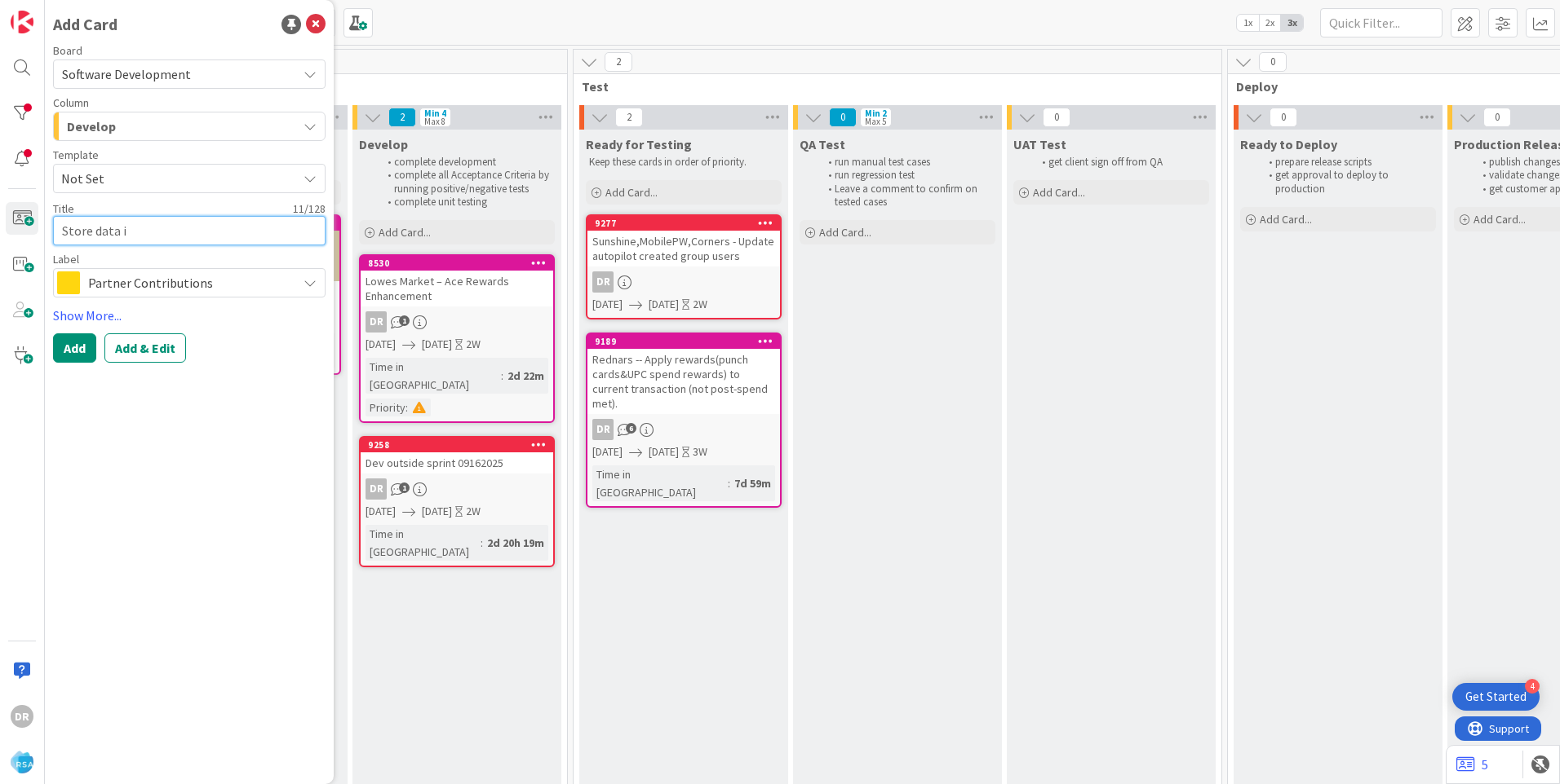
type textarea "x"
type textarea "Store data in"
type textarea "x"
type textarea "Store data in"
type textarea "x"
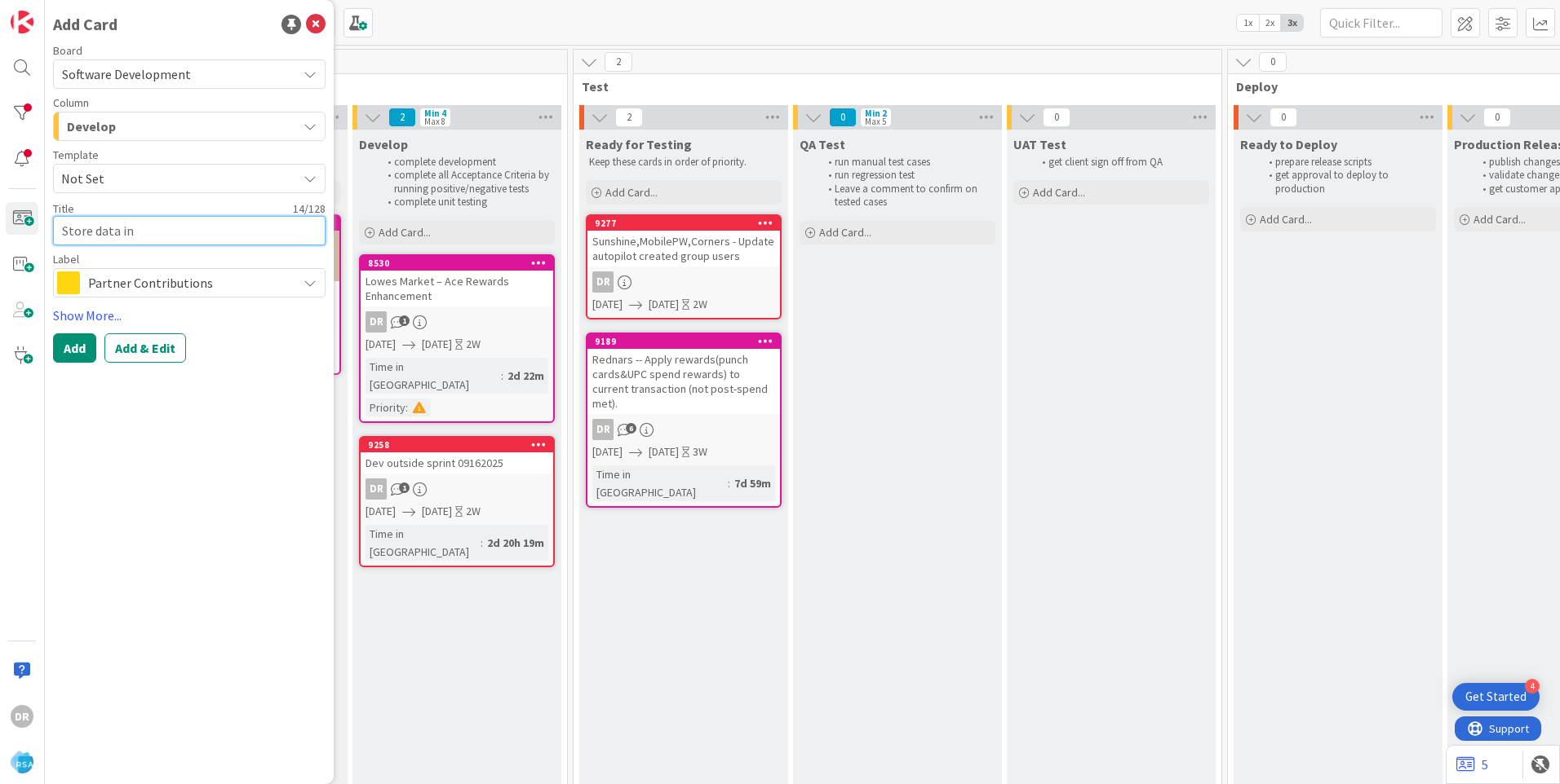
type textarea "Store data in n"
type textarea "x"
type textarea "Store data in no"
type textarea "x"
type textarea "Store data in non"
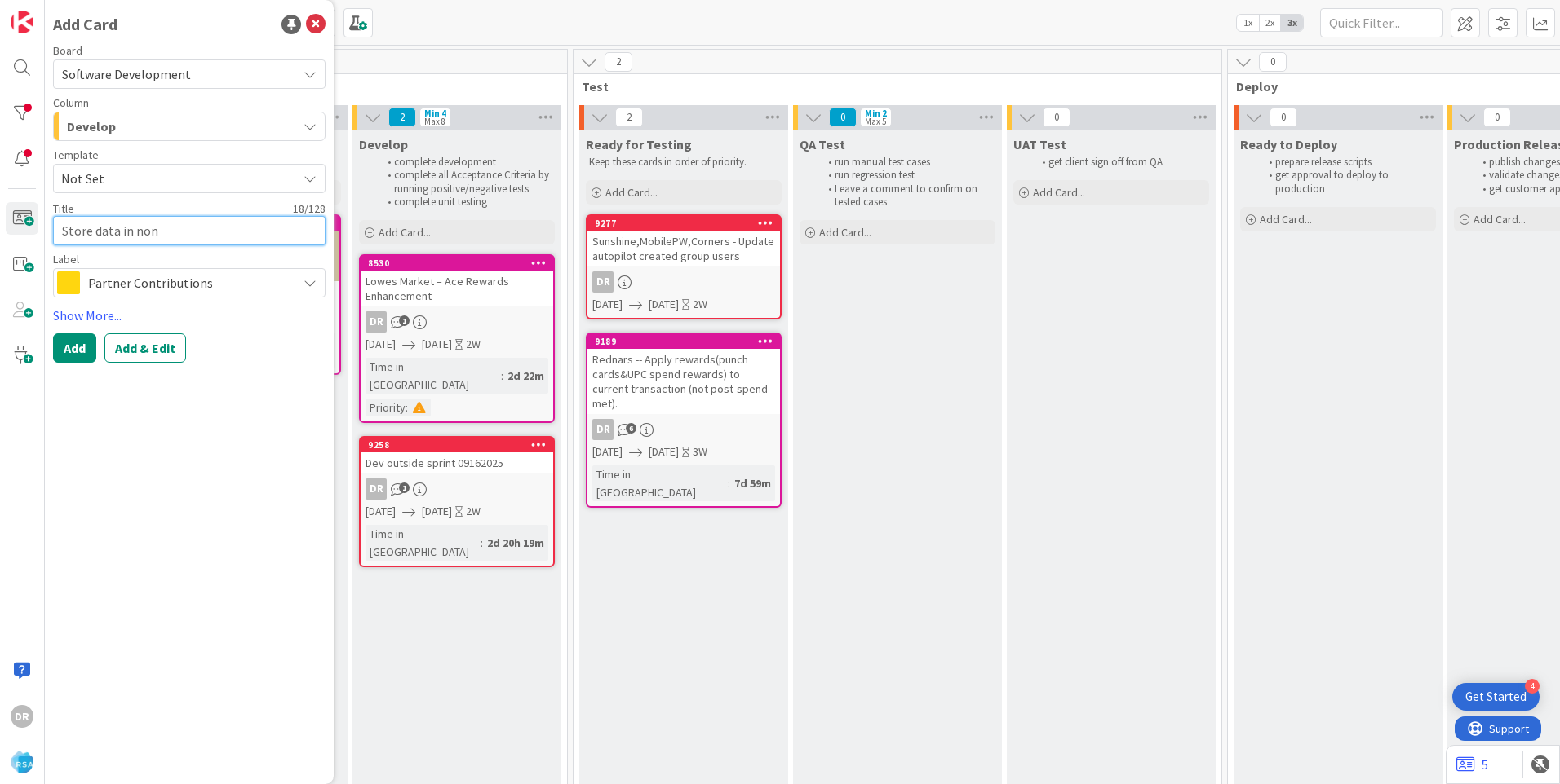
type textarea "x"
type textarea "Store data in non m"
type textarea "x"
type textarea "Store data in non me"
type textarea "x"
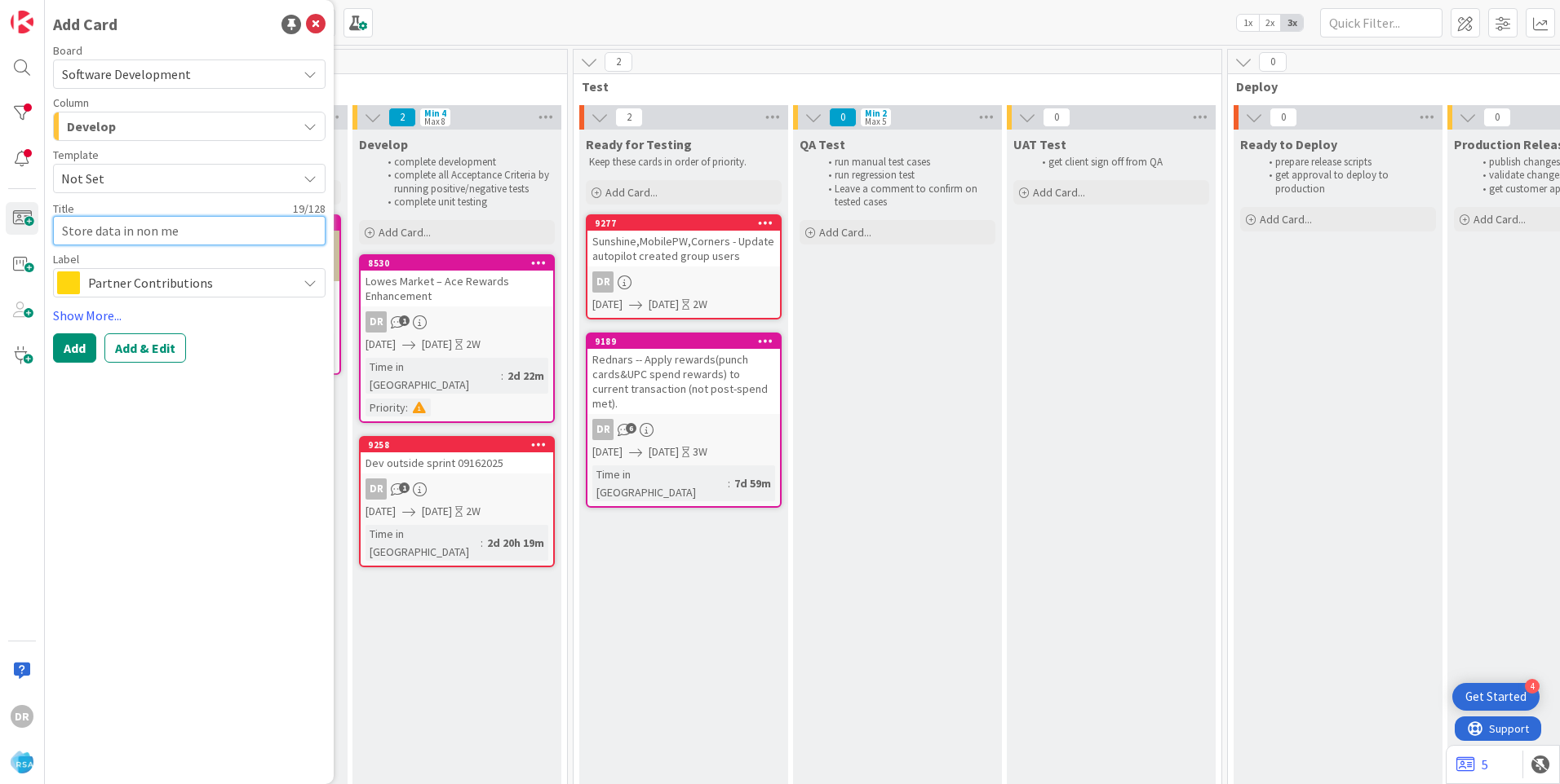
type textarea "Store data in non mem"
type textarea "x"
type textarea "Store data in non memb"
type textarea "x"
type textarea "Store data in non membe"
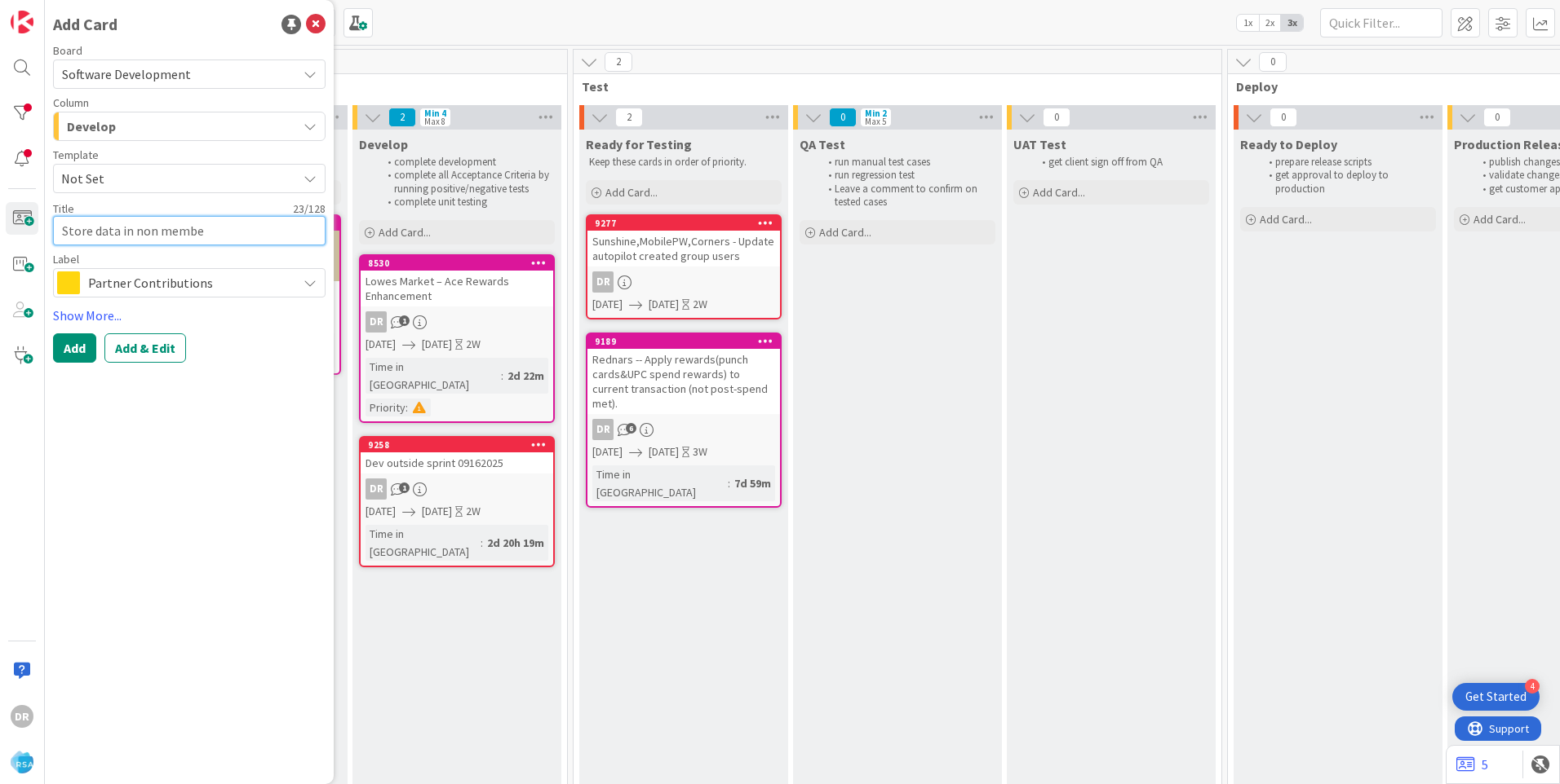
type textarea "x"
type textarea "Store data in non member"
type textarea "x"
type textarea "Store data in non member"
type textarea "x"
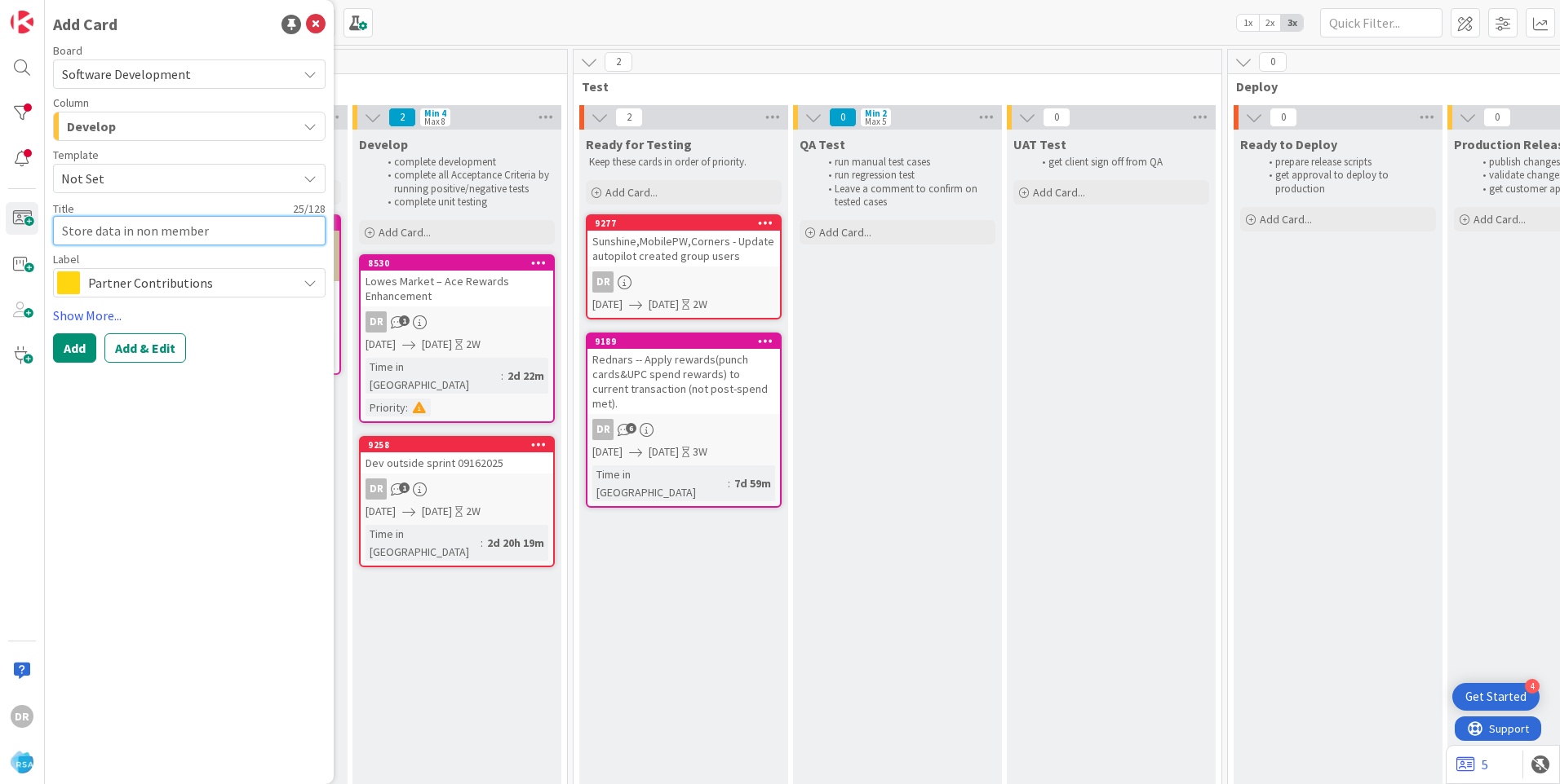
type textarea "Store data in non member t"
type textarea "x"
type textarea "Store data in non member ta"
type textarea "x"
type textarea "Store data in non member tab"
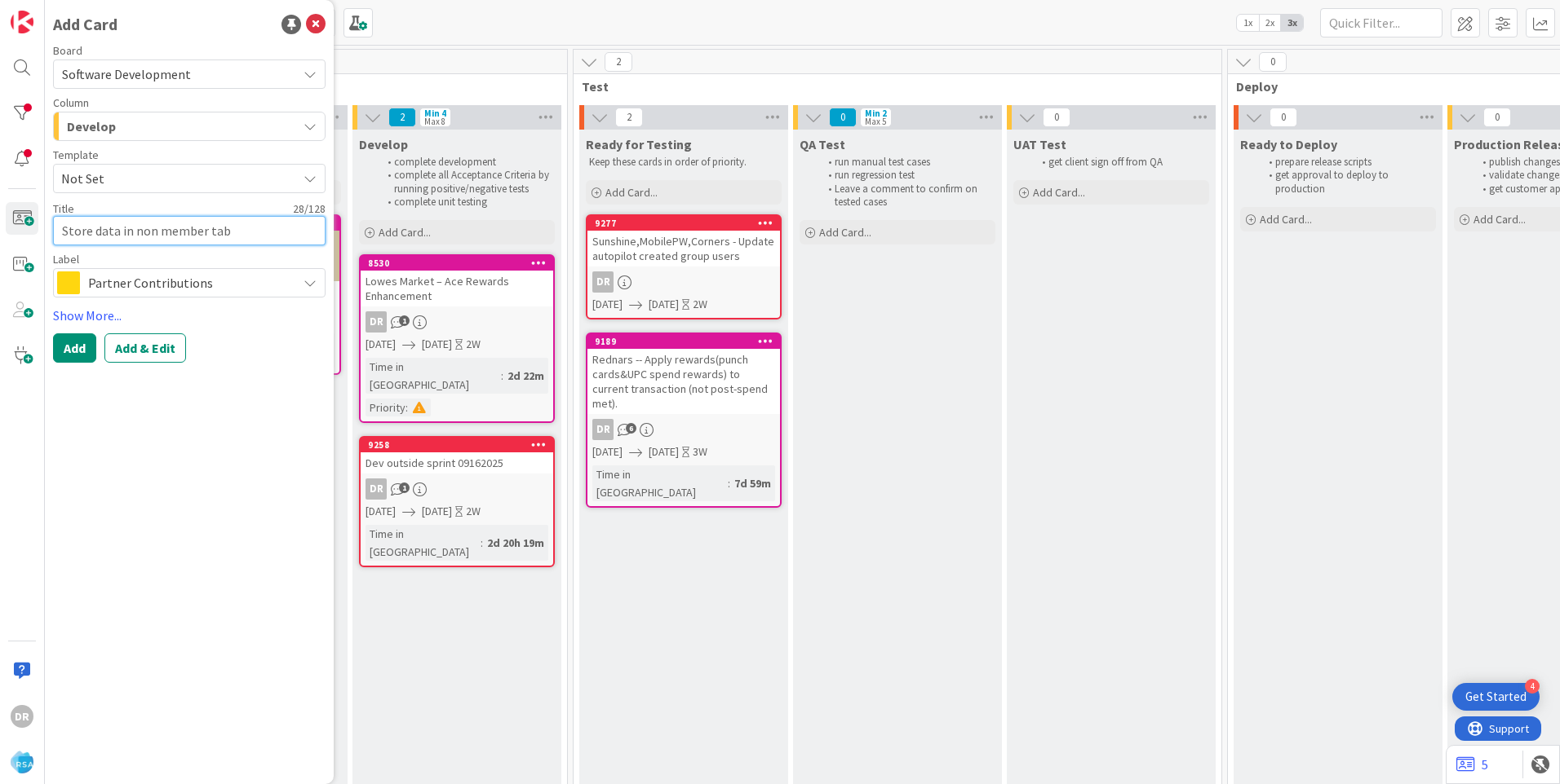
type textarea "x"
type textarea "Store data in non member tabl"
type textarea "x"
type textarea "Store data in non member table"
type textarea "x"
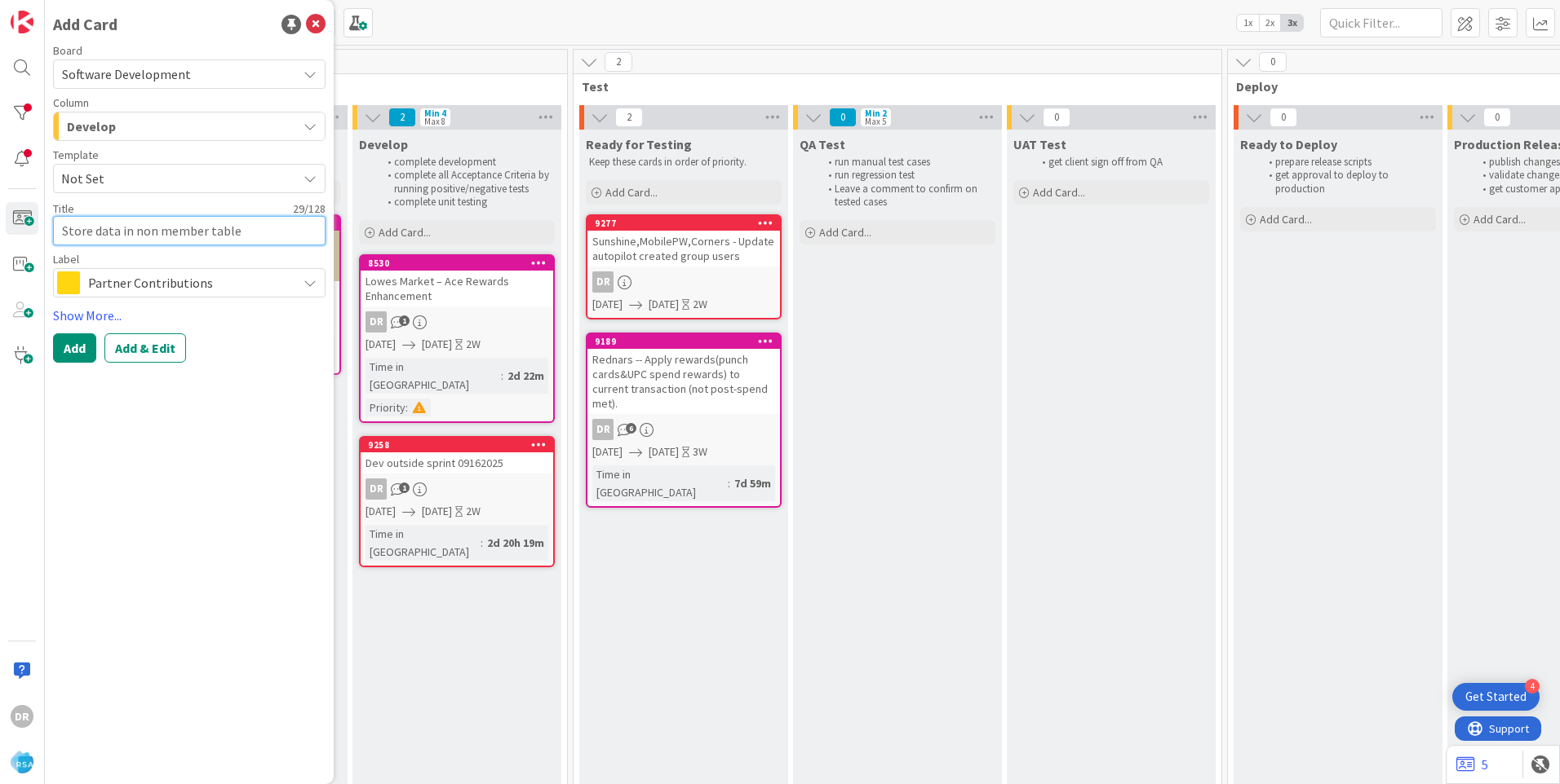
type textarea "Store data in non member tables"
type textarea "x"
type textarea "Store data in non member tables"
type textarea "x"
type textarea "Store data in non member tables a"
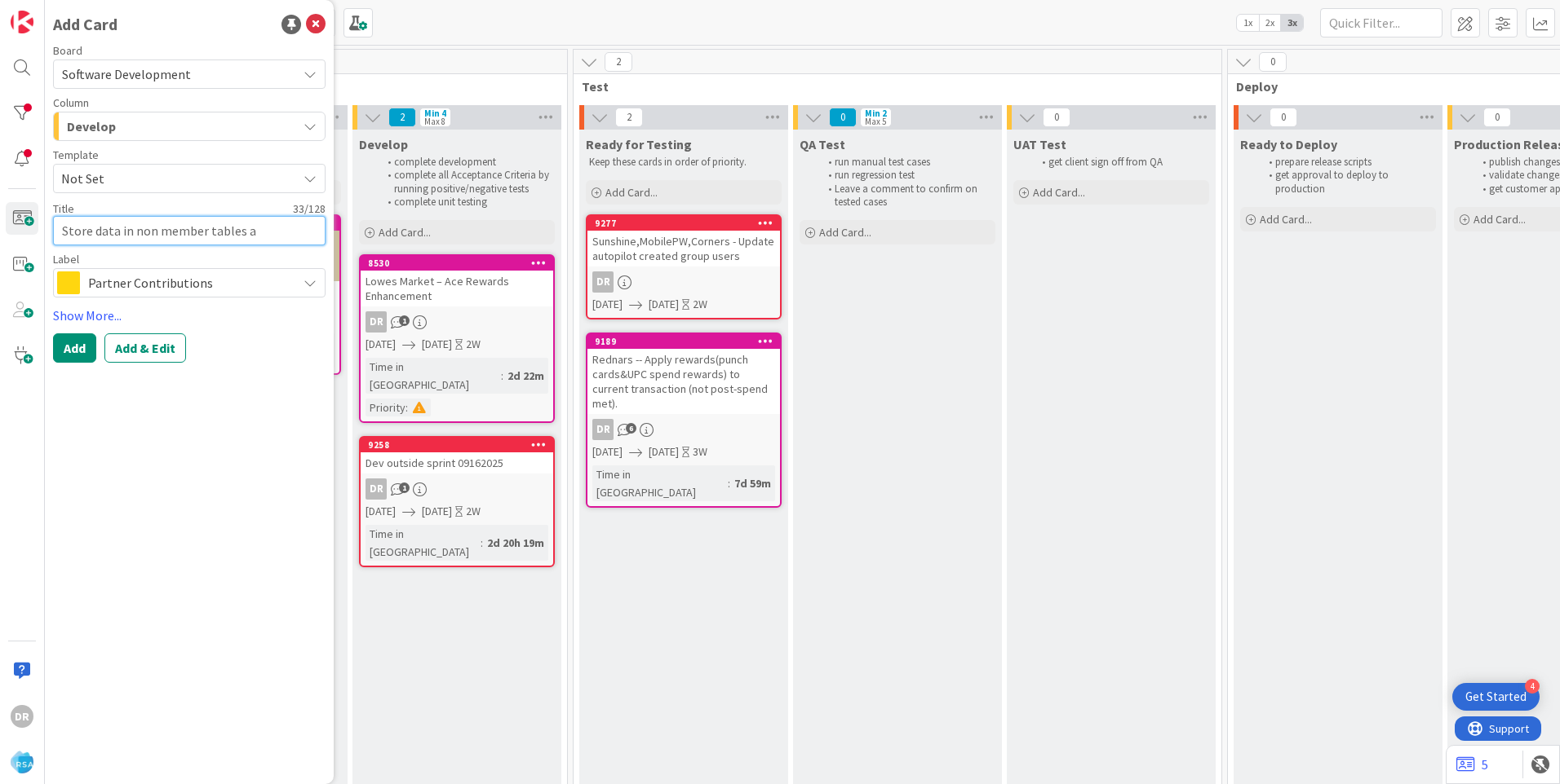
type textarea "x"
type textarea "Store data in non member tables an"
type textarea "x"
type textarea "Store data in non member tables and"
type textarea "x"
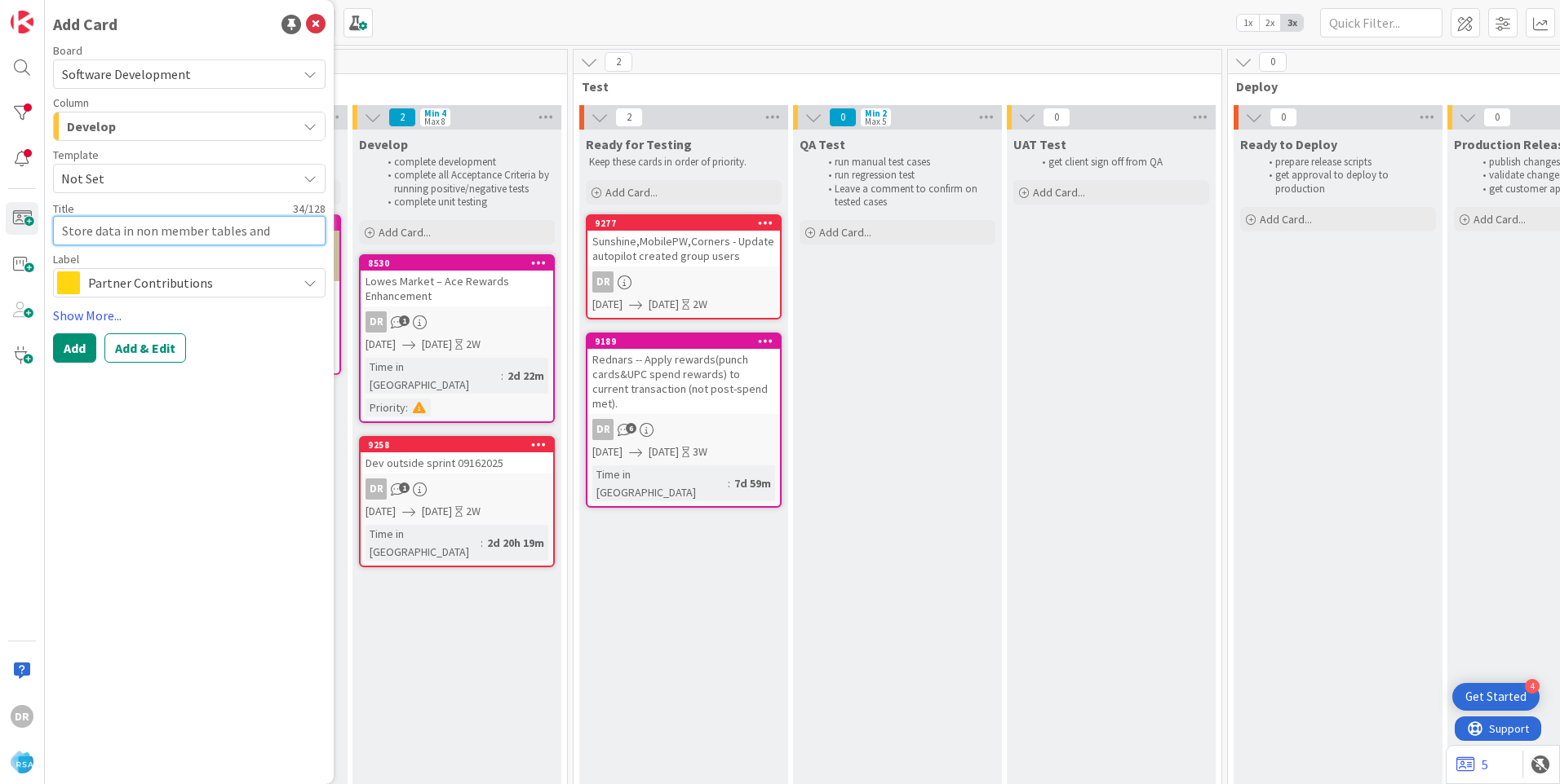
type textarea "Store data in non member tables and"
type textarea "x"
type textarea "Store data in non member tables and u"
type textarea "x"
type textarea "Store data in non member tables and up"
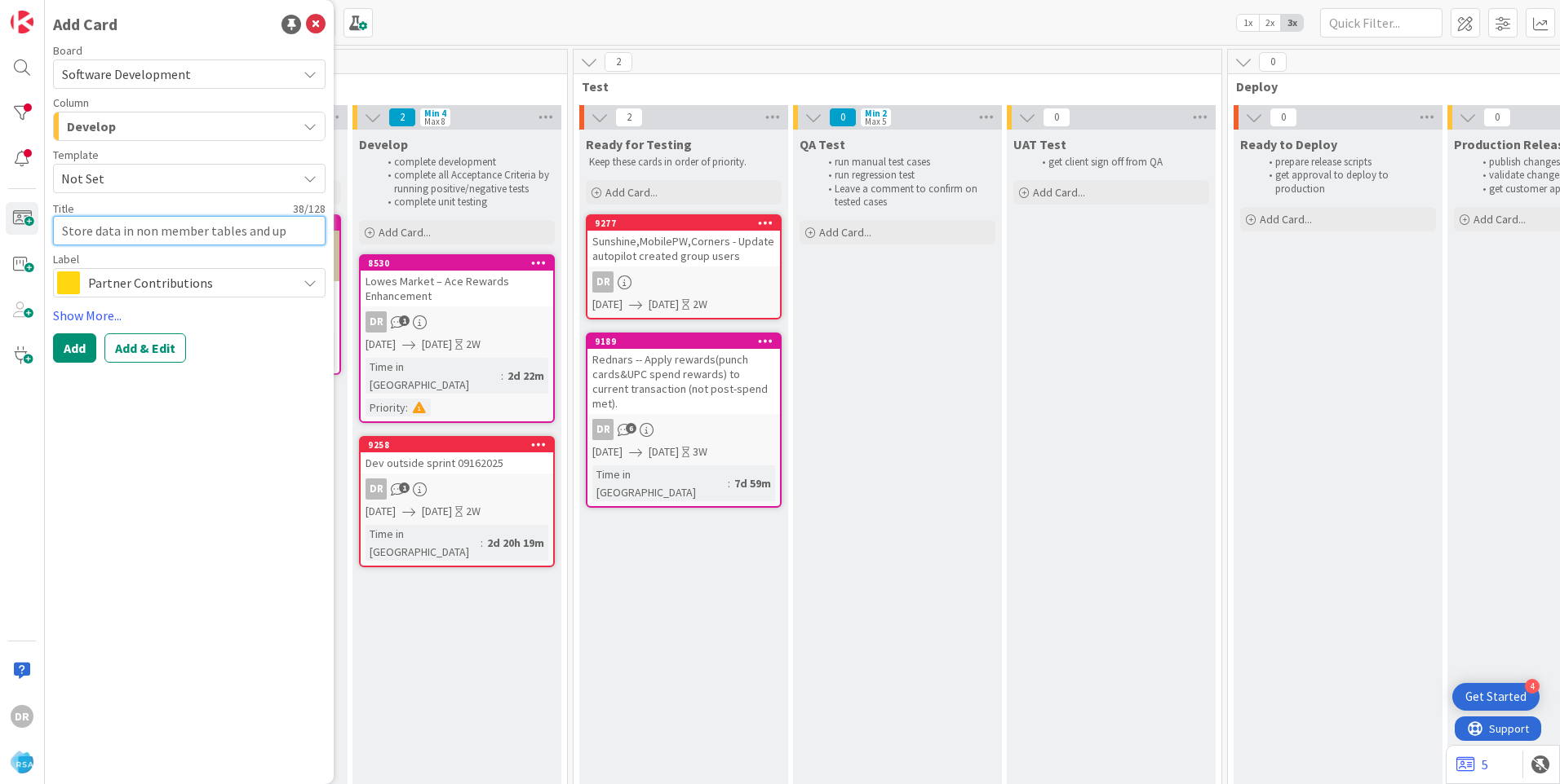
type textarea "x"
type textarea "Store data in non member tables and upd"
type textarea "x"
type textarea "Store data in non member tables and upda"
type textarea "x"
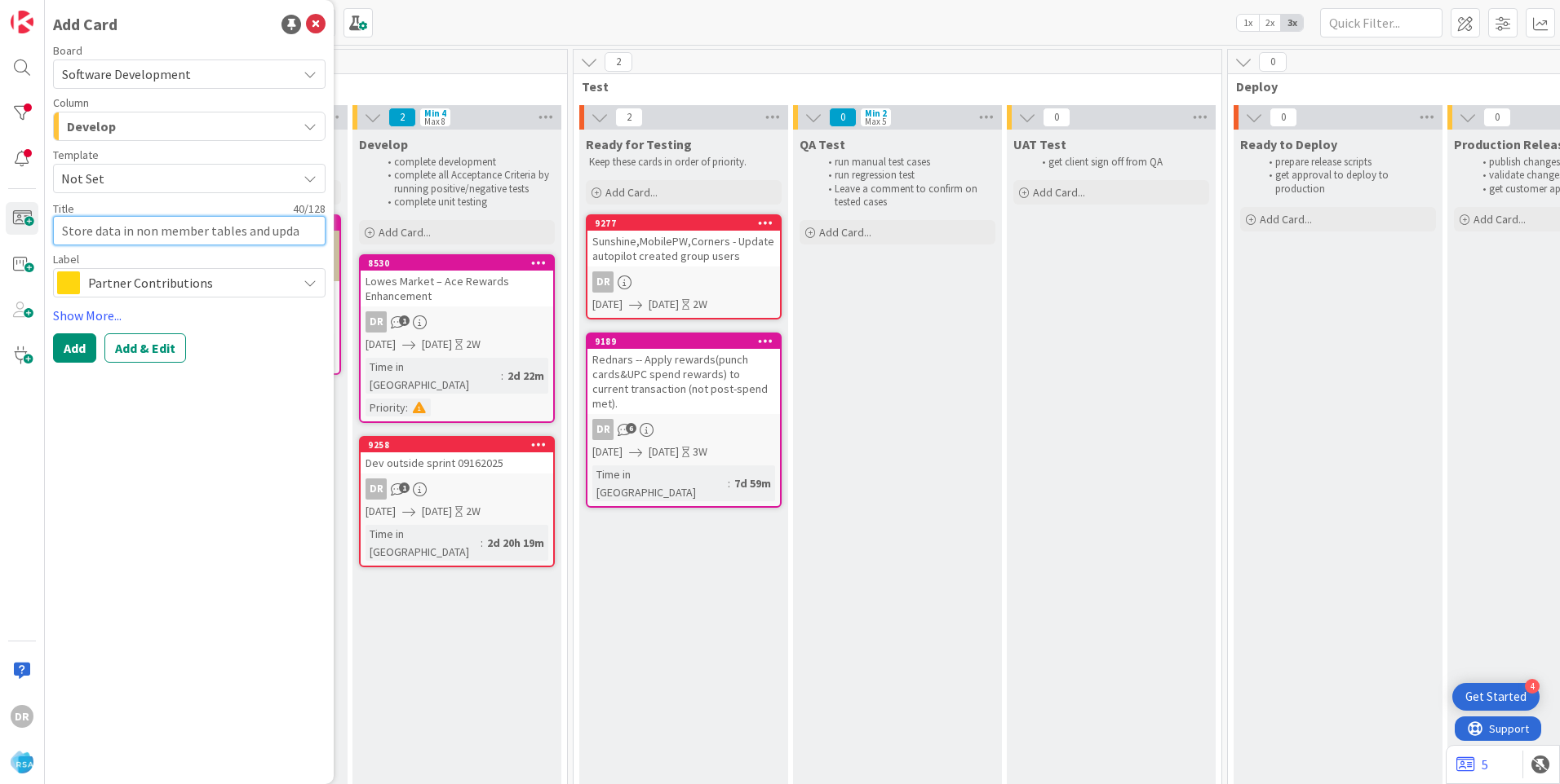
type textarea "Store data in non member tables and updat"
type textarea "x"
type textarea "Store data in non member tables and update"
type textarea "x"
type textarea "Store data in non member tables and update"
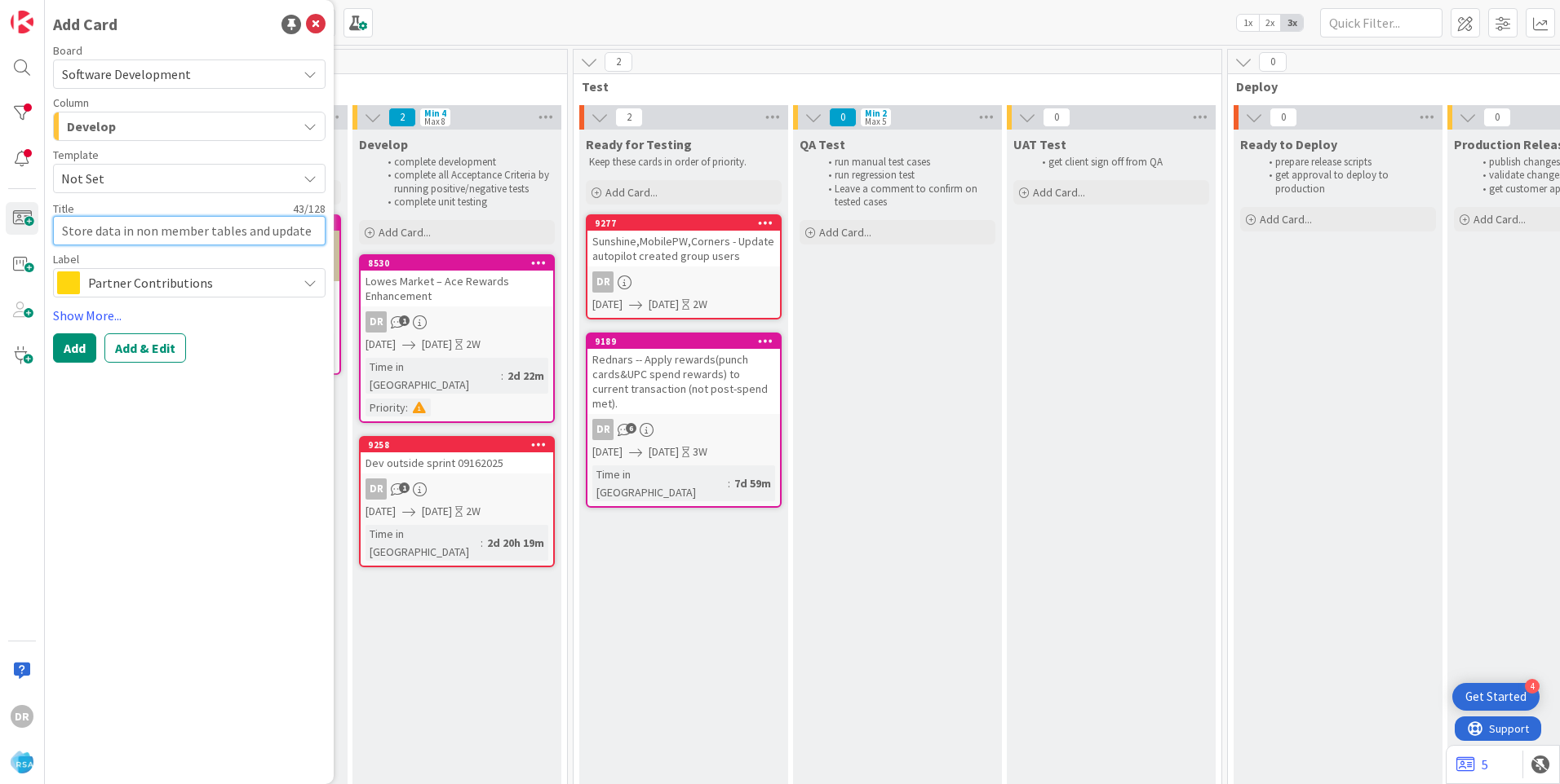
type textarea "x"
type textarea "Store data in non member tables and update r"
type textarea "x"
type textarea "Store data in non member tables and update re"
type textarea "x"
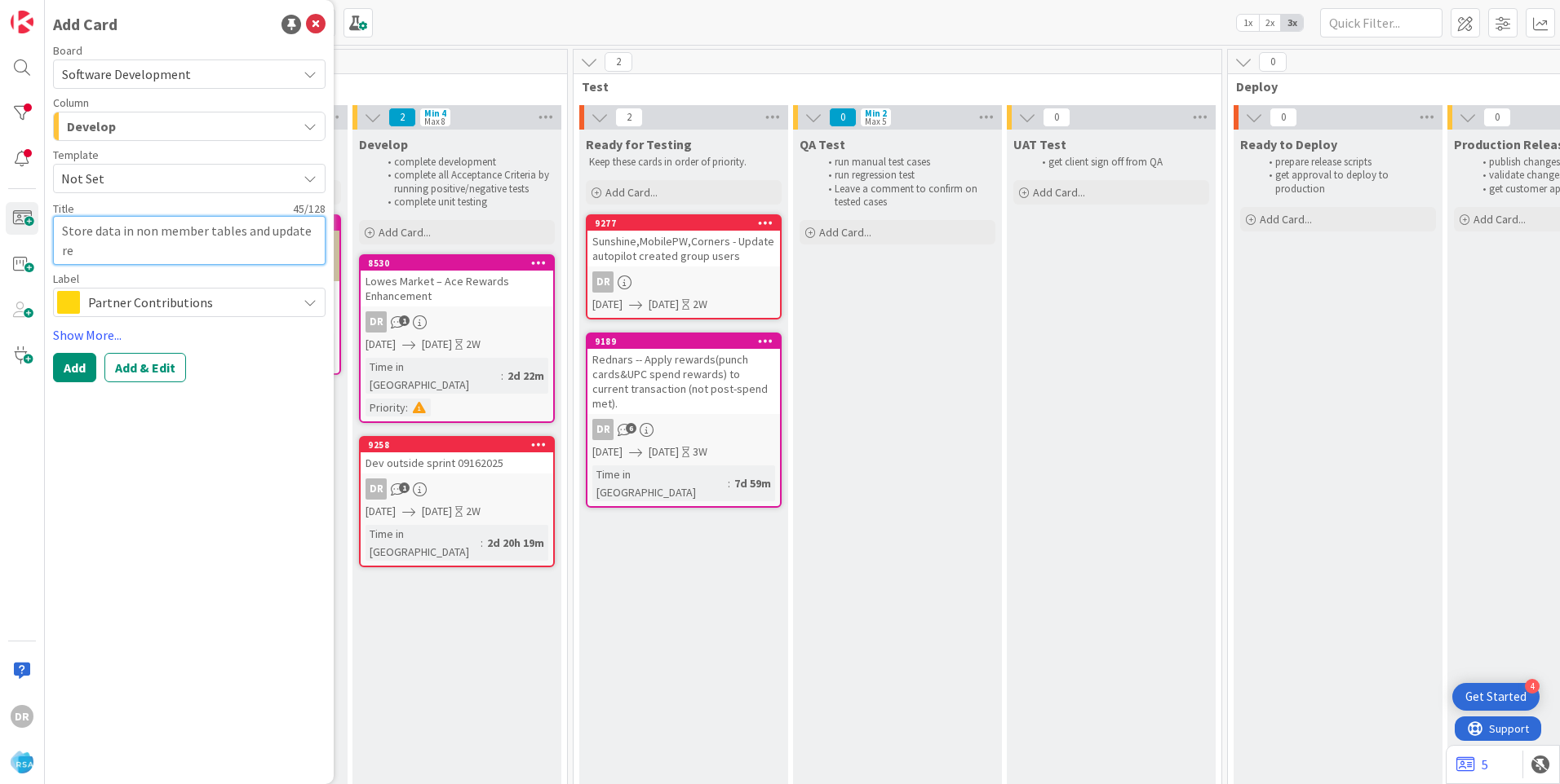
type textarea "Store data in non member tables and update rep"
type textarea "x"
type textarea "Store data in non member tables and update repo"
type textarea "x"
type textarea "Store data in non member tables and update repor"
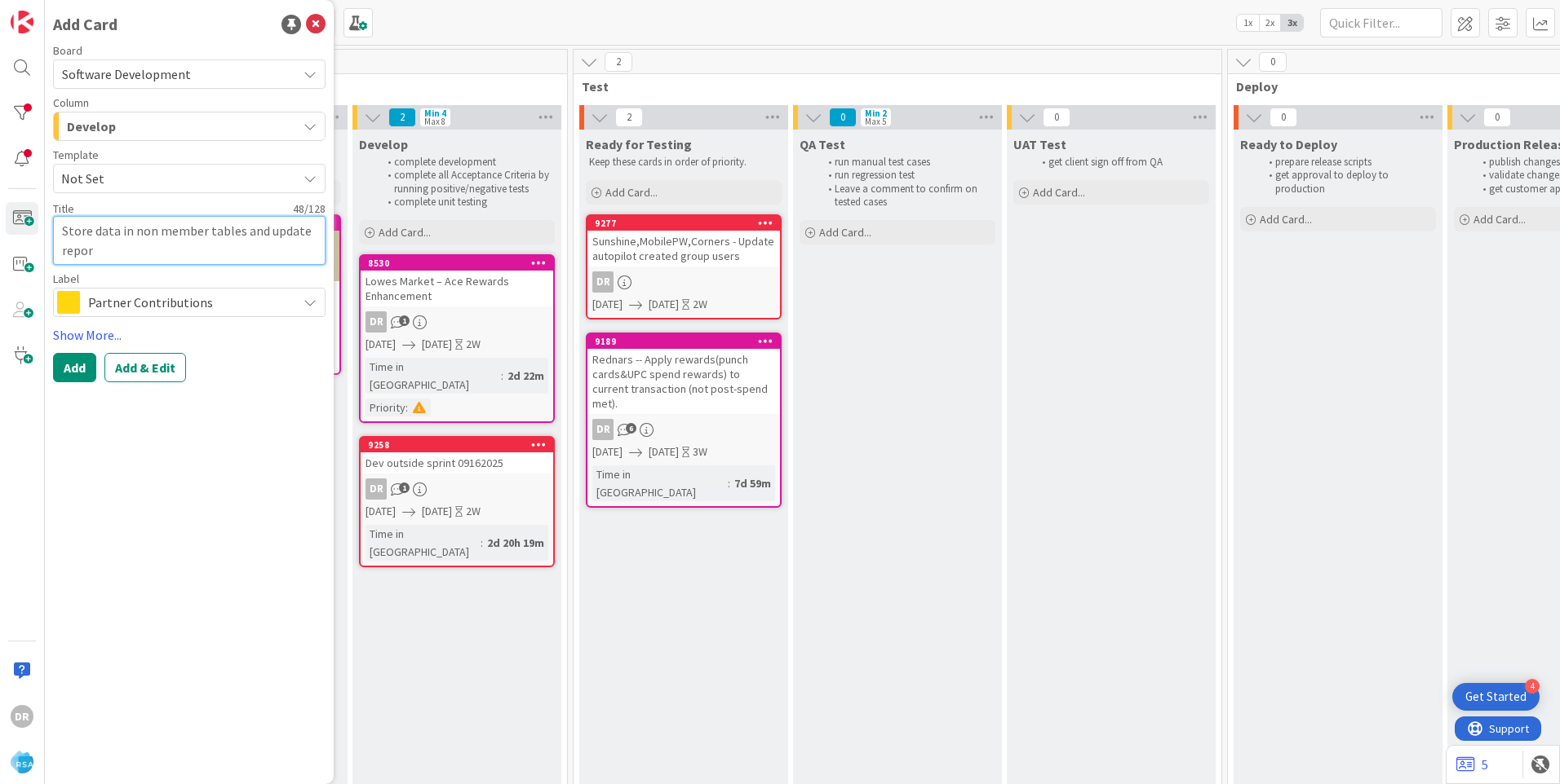
type textarea "x"
type textarea "Store data in non member tables and update report"
type textarea "x"
type textarea "Store data in non member tables and update reports"
type textarea "x"
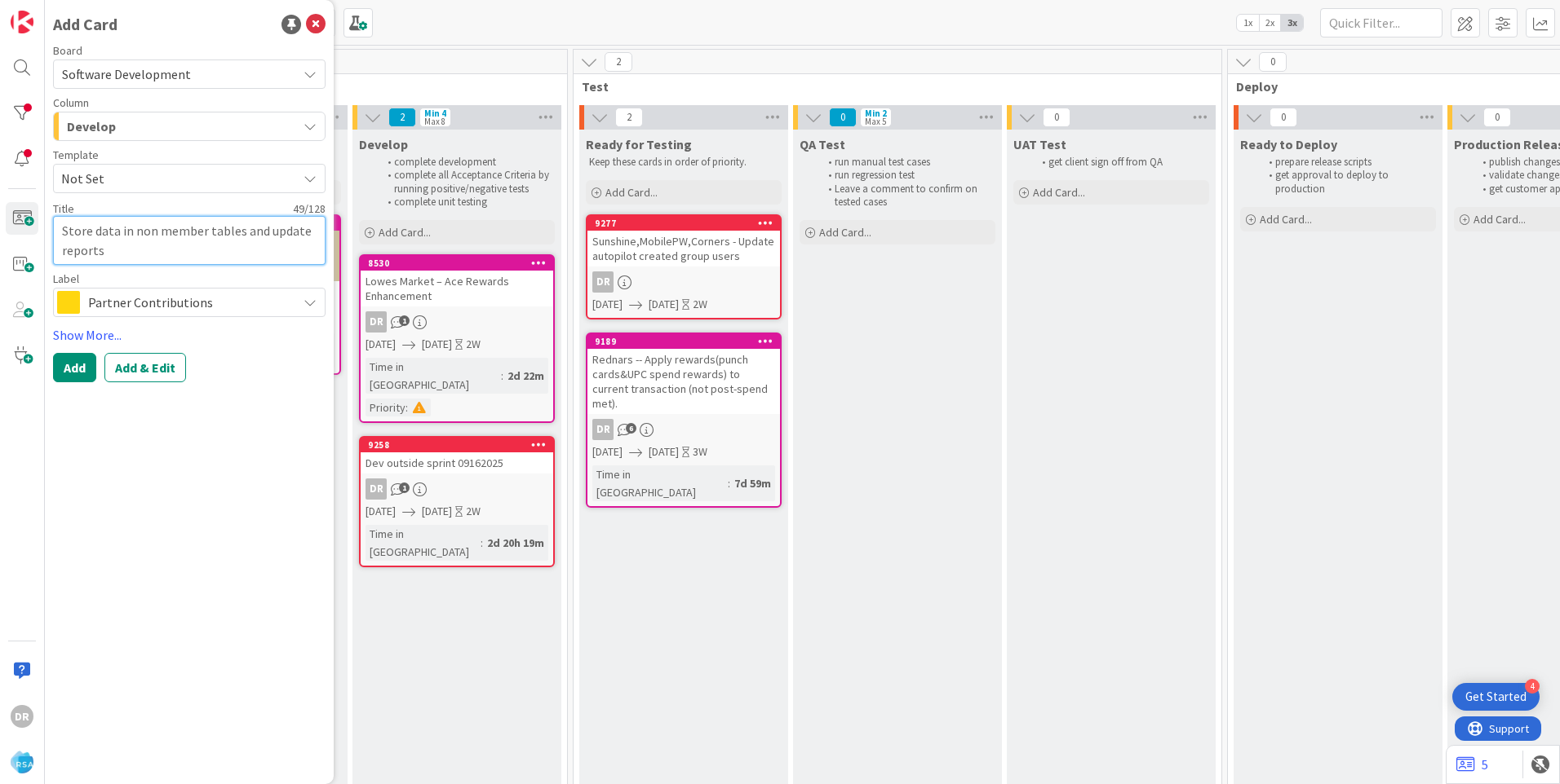
type textarea "Store data in non member tables and update reports"
type textarea "x"
type textarea "Store data in non member tables and update reports t"
type textarea "x"
type textarea "Store data in non member tables and update reports to"
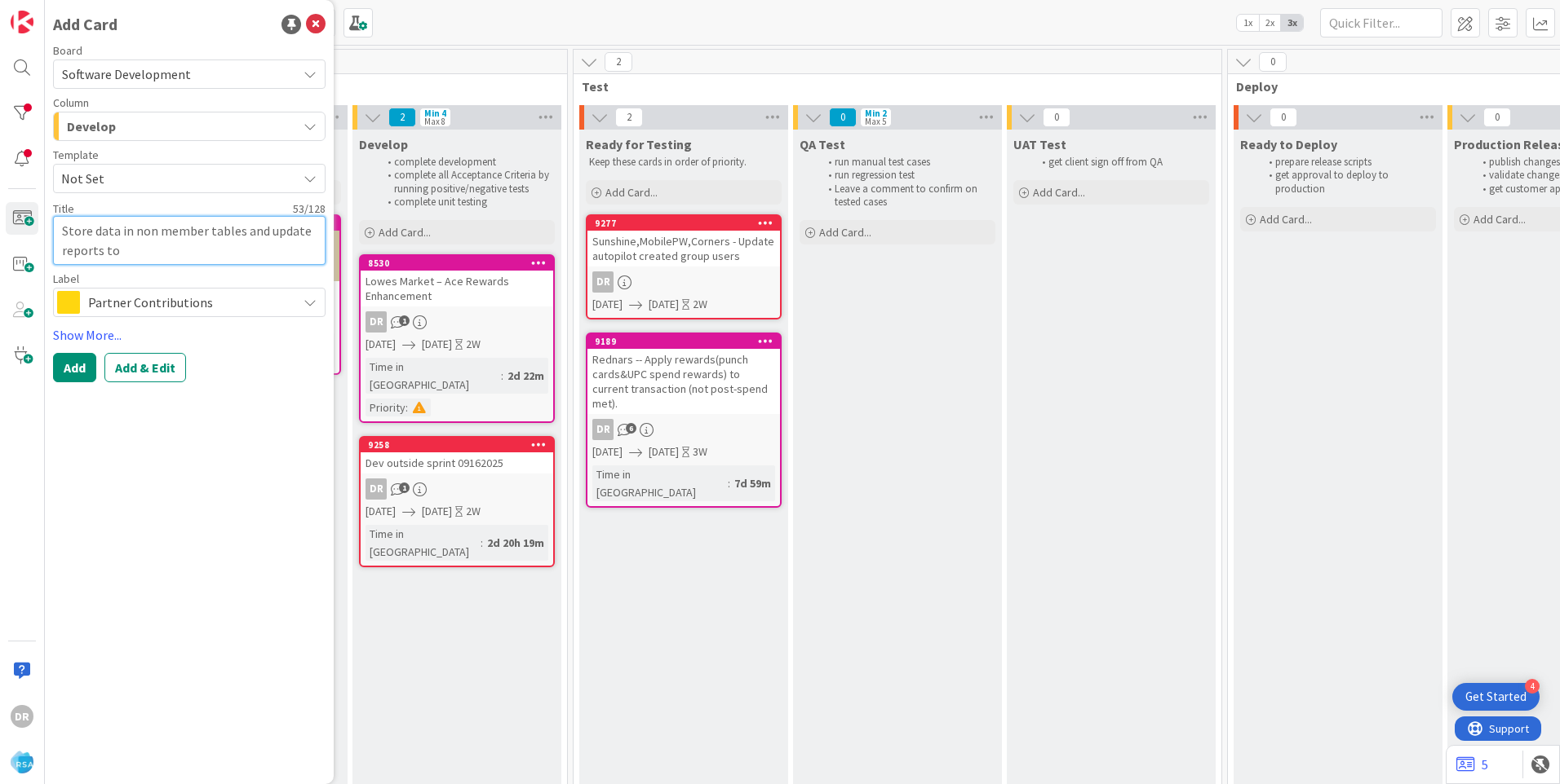
type textarea "x"
type textarea "Store data in non member tables and update reports to"
type textarea "x"
type textarea "Store data in non member tables and update reports to s"
type textarea "x"
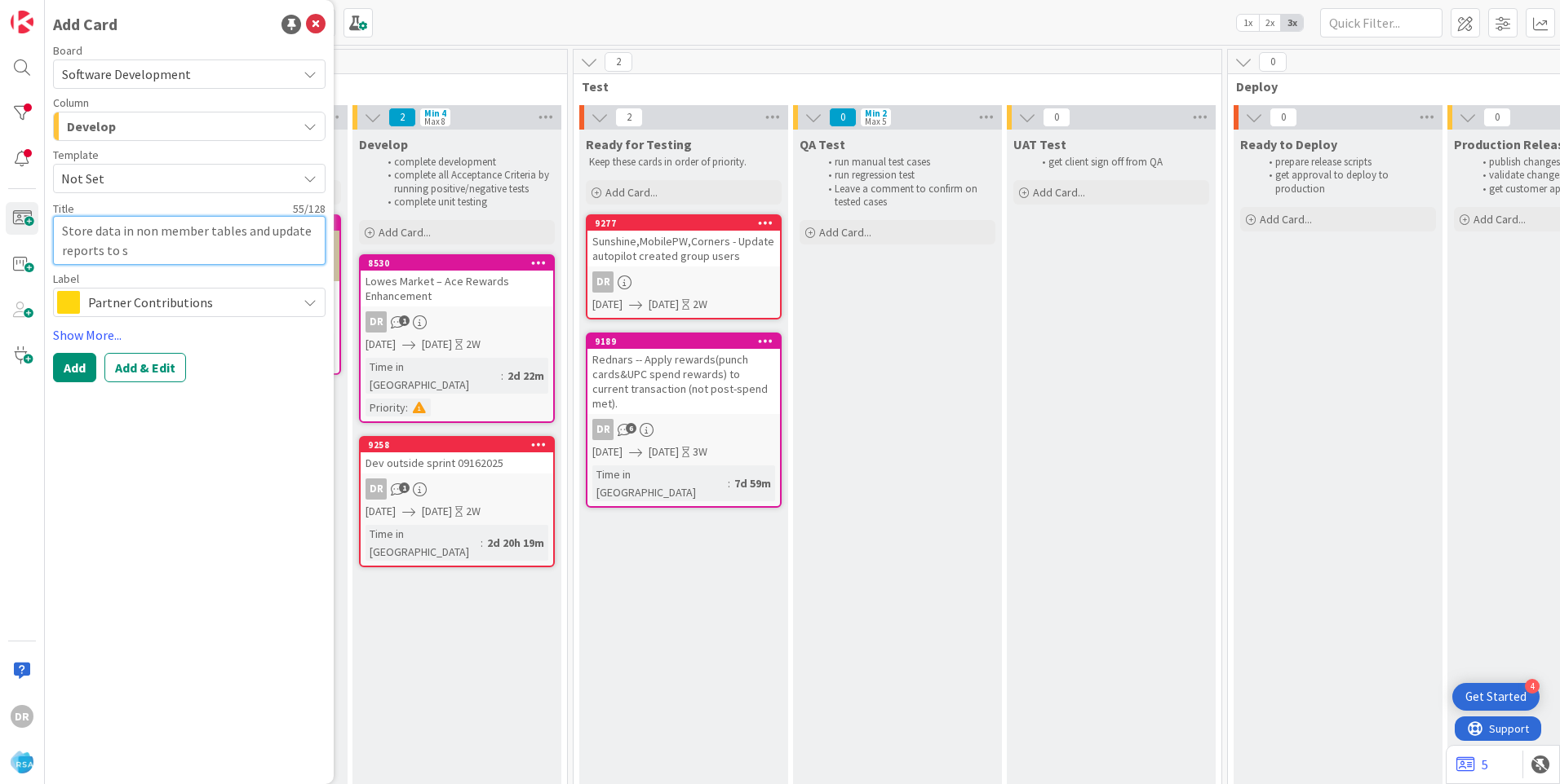
type textarea "Store data in non member tables and update reports to st"
type textarea "x"
type textarea "Store data in non member tables and update reports to sto"
type textarea "x"
type textarea "Store data in non member tables and update reports to stor"
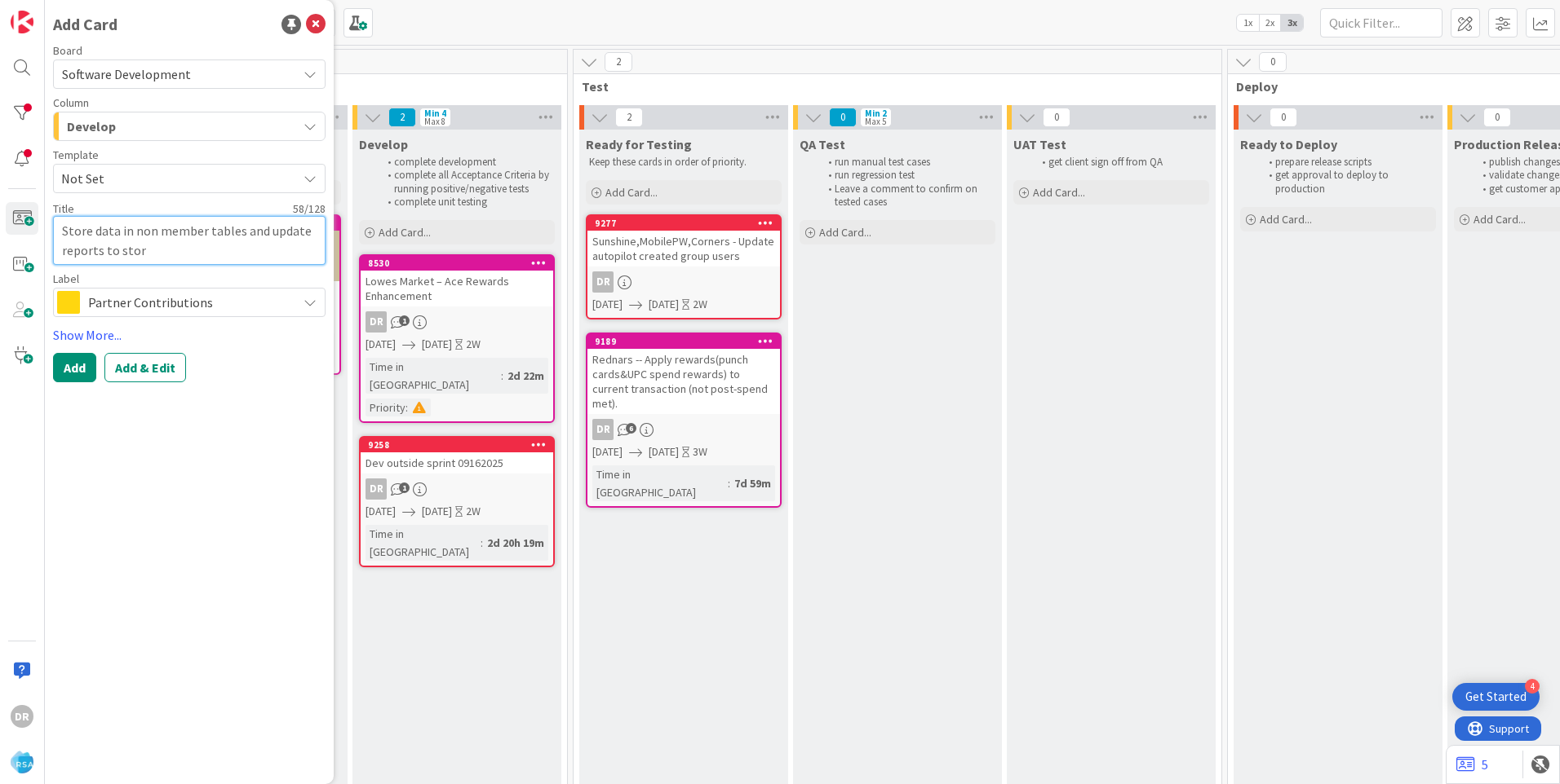
type textarea "x"
type textarea "Store data in non member tables and update reports to store"
type textarea "x"
type textarea "Store data in non member tables and update reports to store"
type textarea "x"
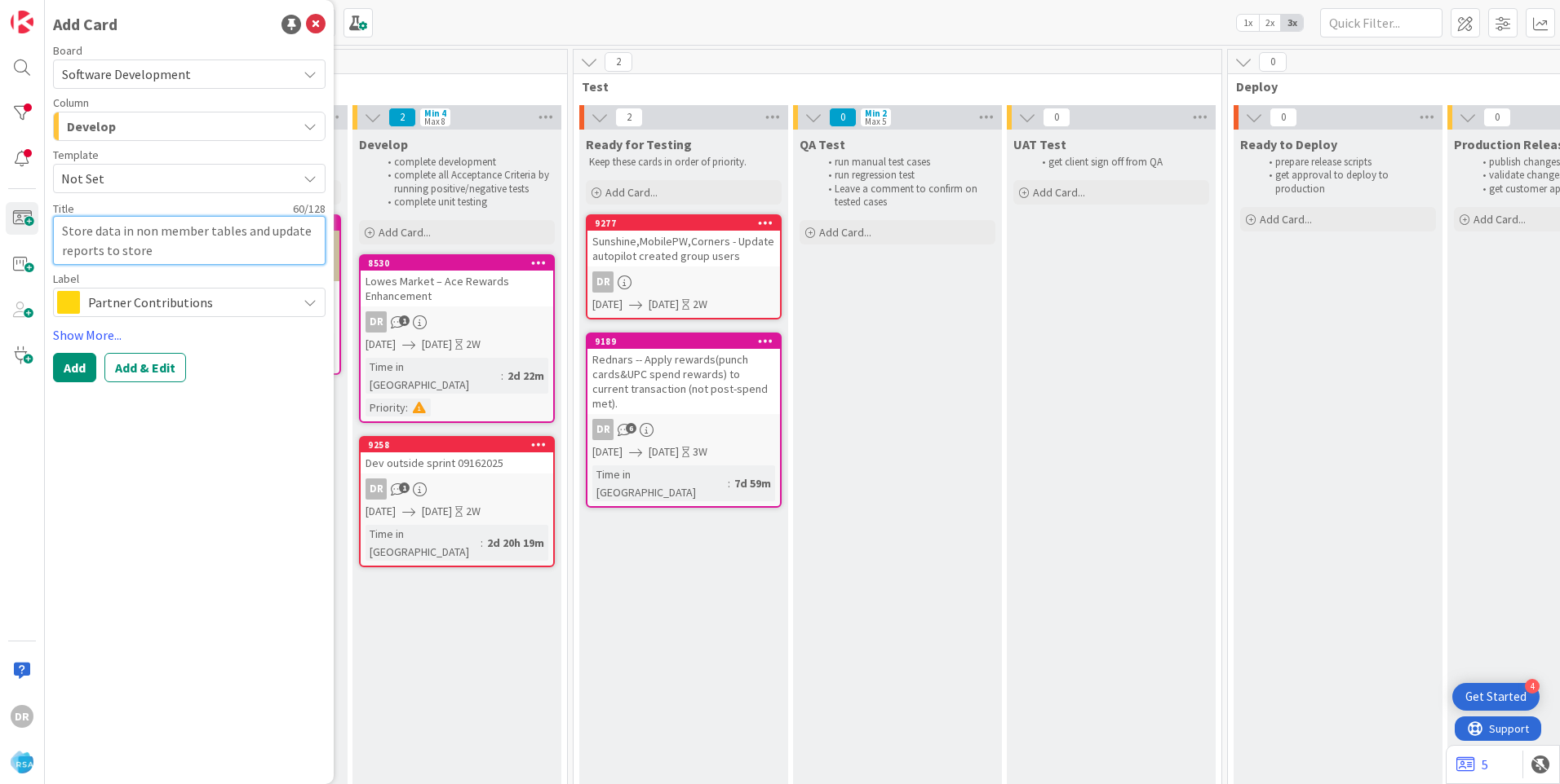
type textarea "Store data in non member tables and update reports to store n"
type textarea "x"
type textarea "Store data in non member tables and update reports to store no"
type textarea "x"
type textarea "Store data in non member tables and update reports to store non"
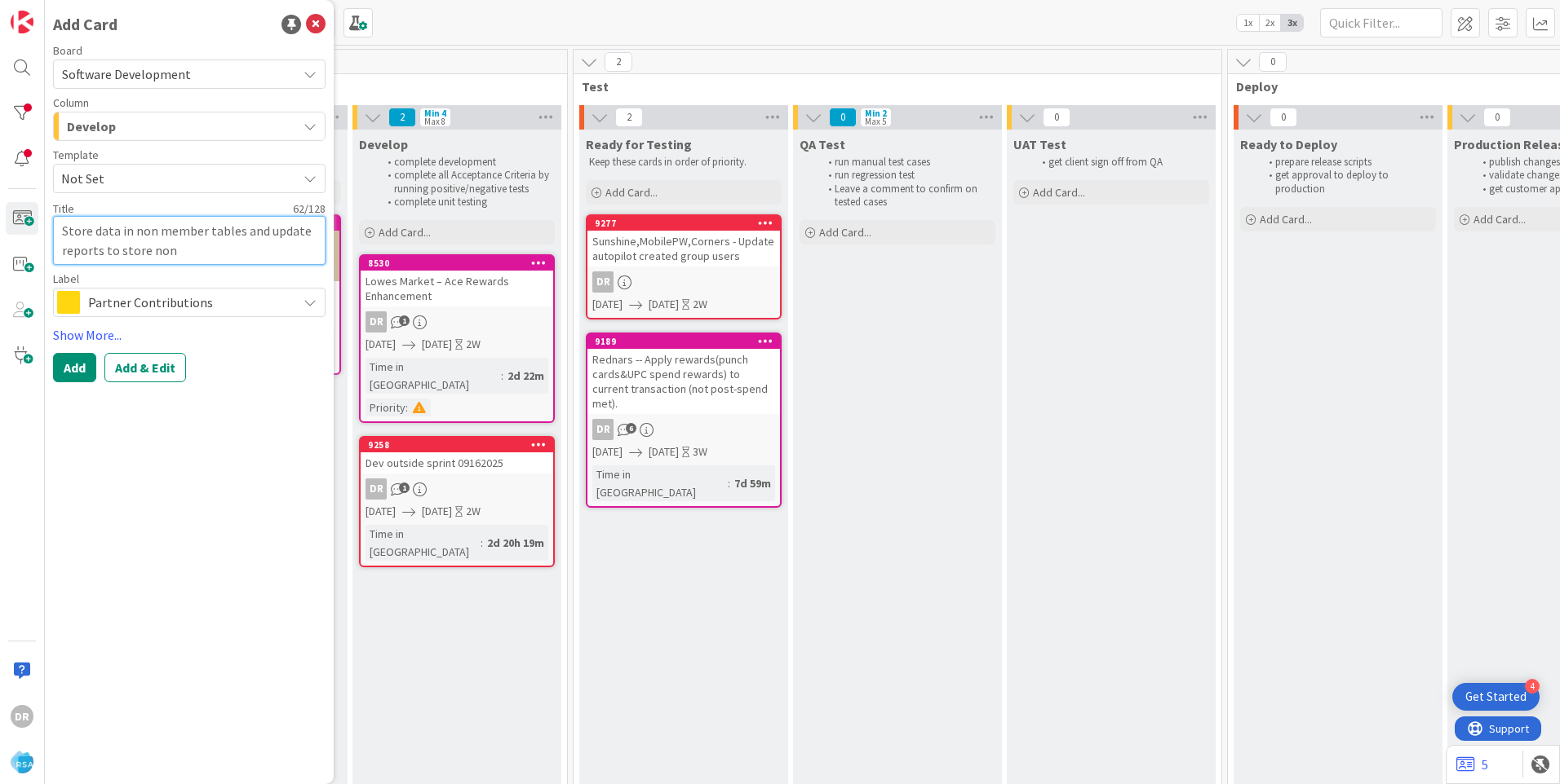
type textarea "x"
type textarea "Store data in non member tables and update reports to store non"
type textarea "x"
type textarea "Store data in non member tables and update reports to store non m"
type textarea "x"
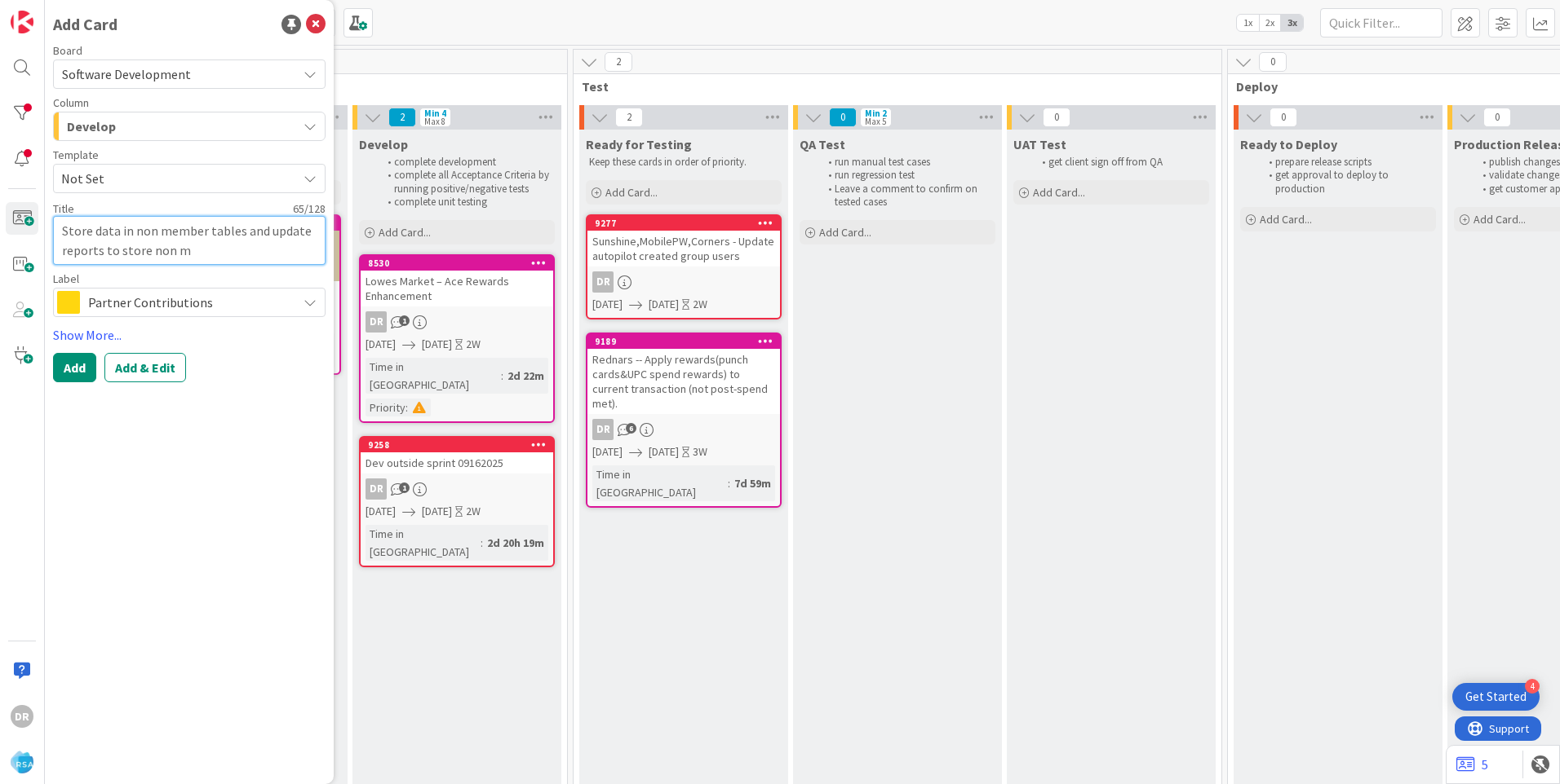
type textarea "Store data in non member tables and update reports to store non me"
type textarea "x"
type textarea "Store data in non member tables and update reports to store non mem"
type textarea "x"
type textarea "Store data in non member tables and update reports to store non memb"
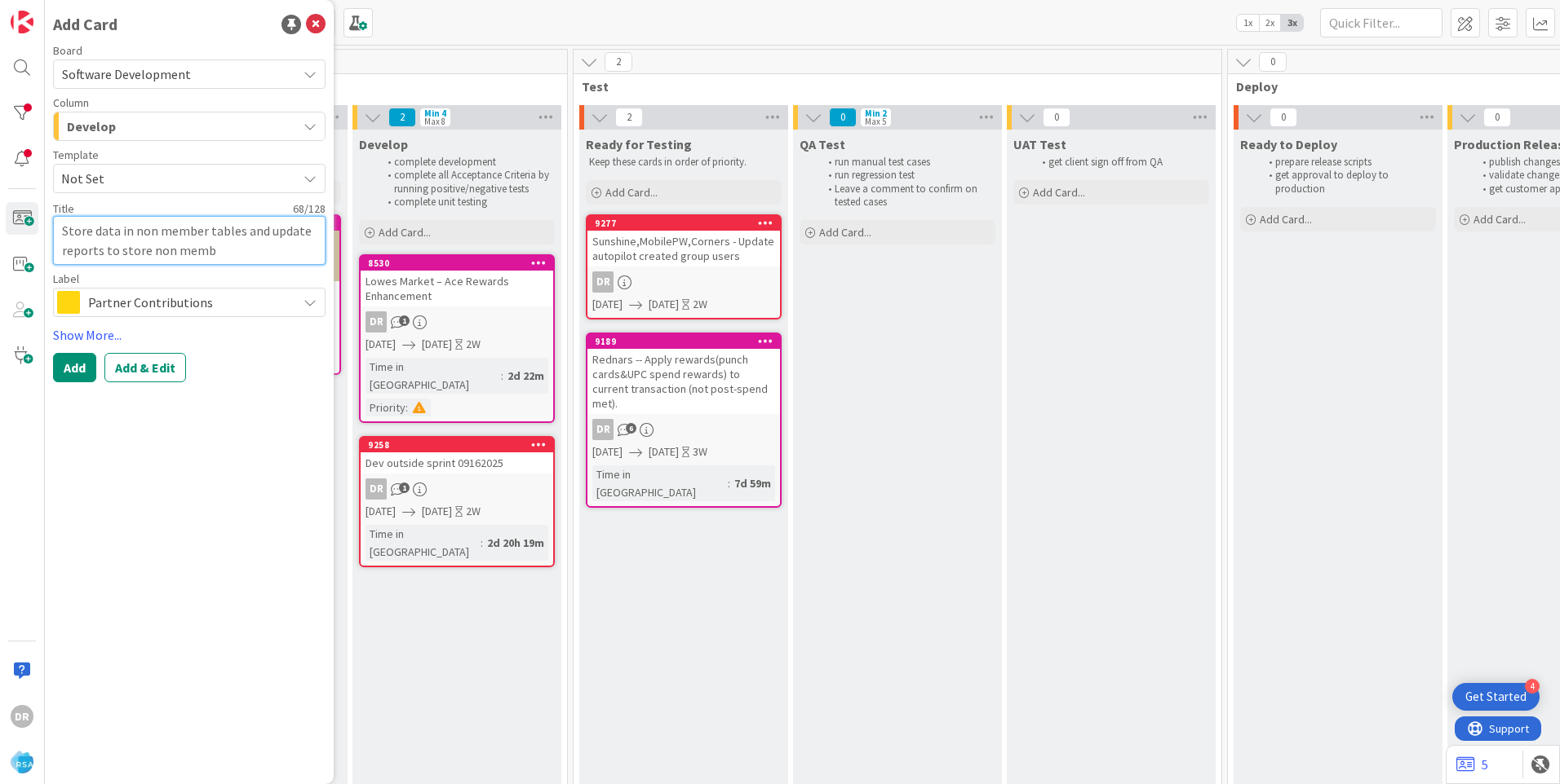
type textarea "x"
type textarea "Store data in non member tables and update reports to store non membe"
type textarea "x"
type textarea "Store data in non member tables and update reports to store non member"
type textarea "x"
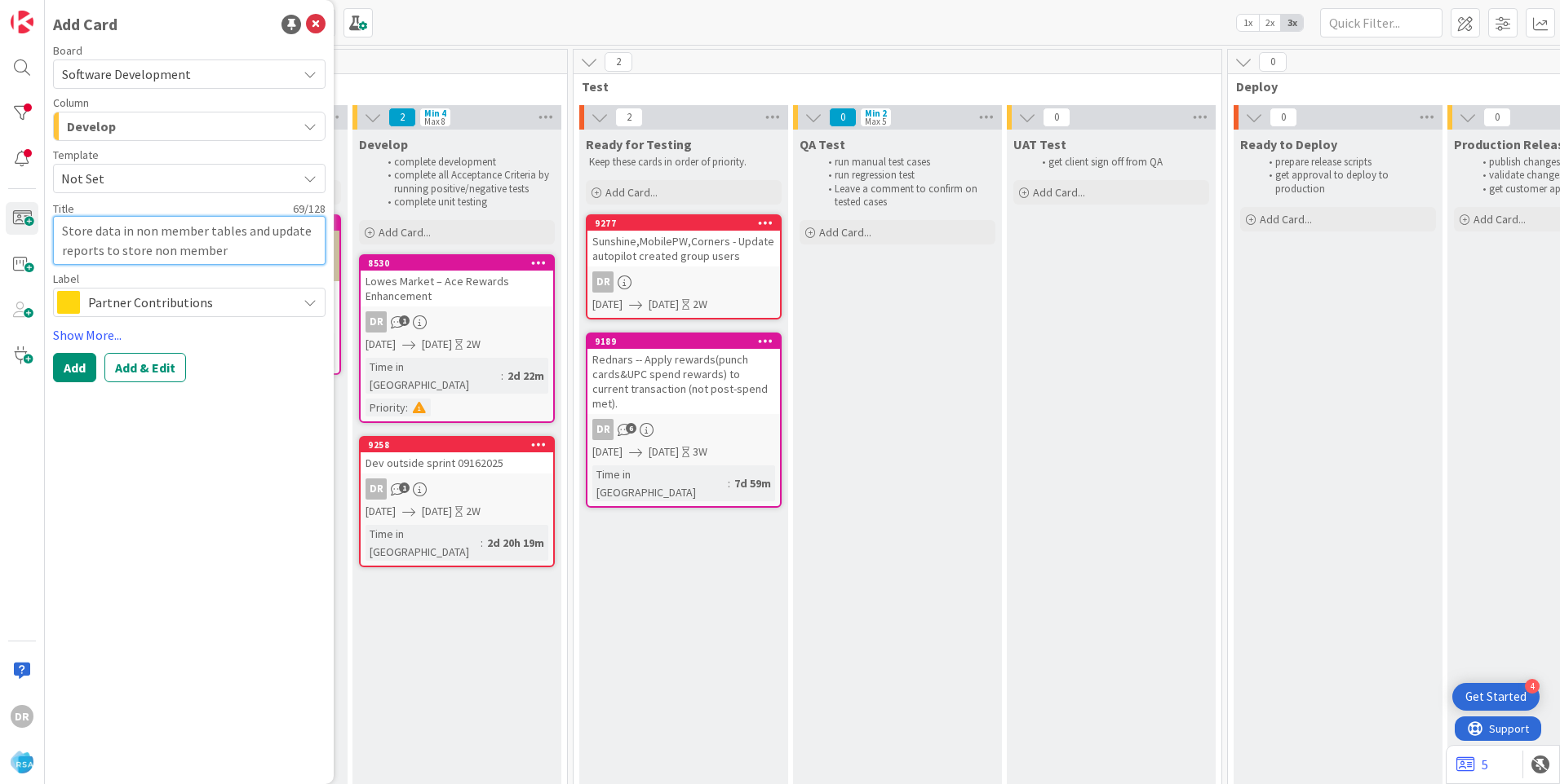
type textarea "Store data in non member tables and update reports to store non member"
type textarea "x"
type textarea "Store data in non member tables and update reports to store non member d"
type textarea "x"
type textarea "Store data in non member tables and update reports to store non member da"
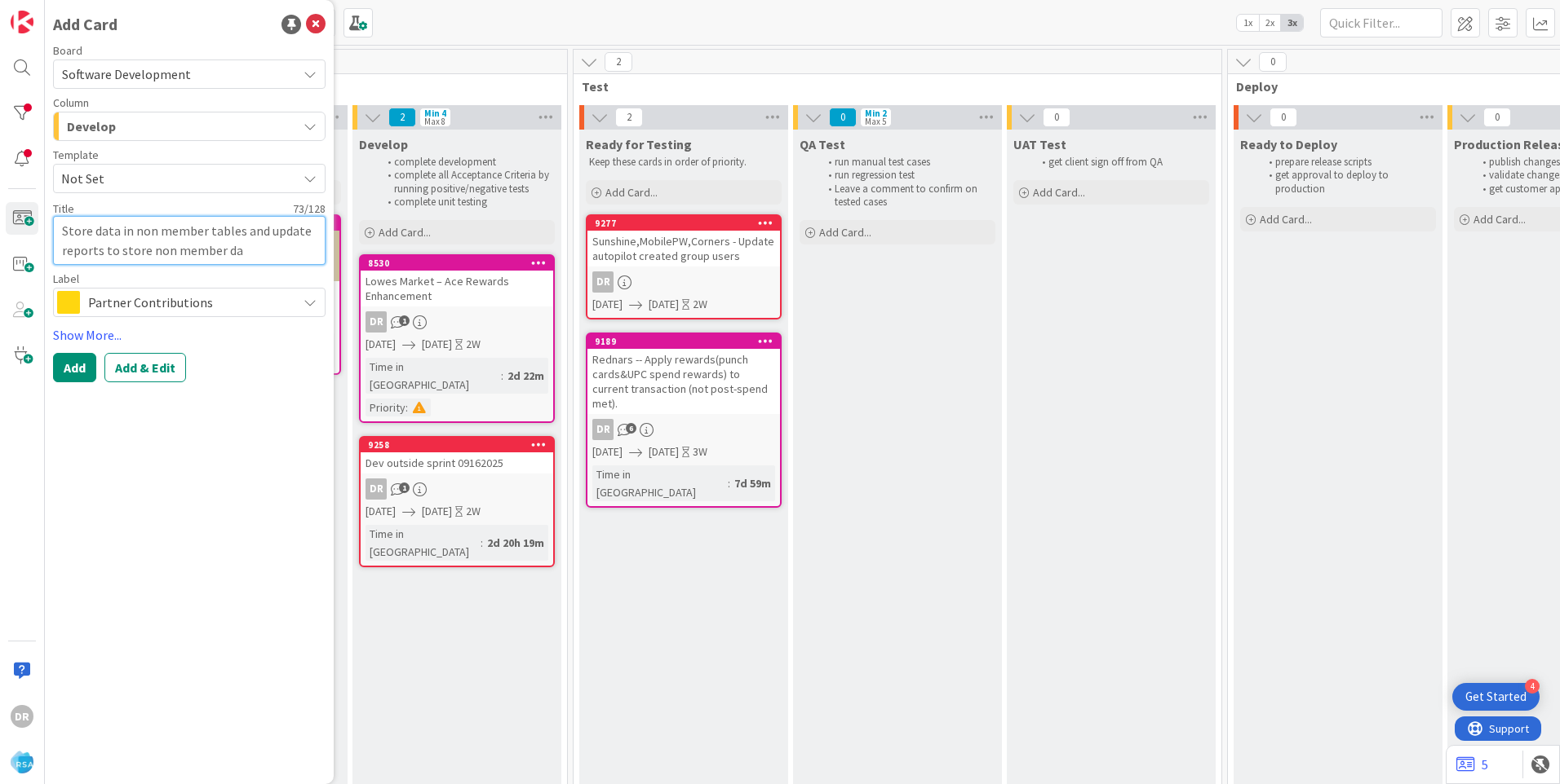
type textarea "x"
type textarea "Store data in non member tables and update reports to store non member dat"
type textarea "x"
type textarea "Store data in non member tables and update reports to store non member data"
click at [144, 306] on span "Partner Contributions" at bounding box center [188, 301] width 201 height 23
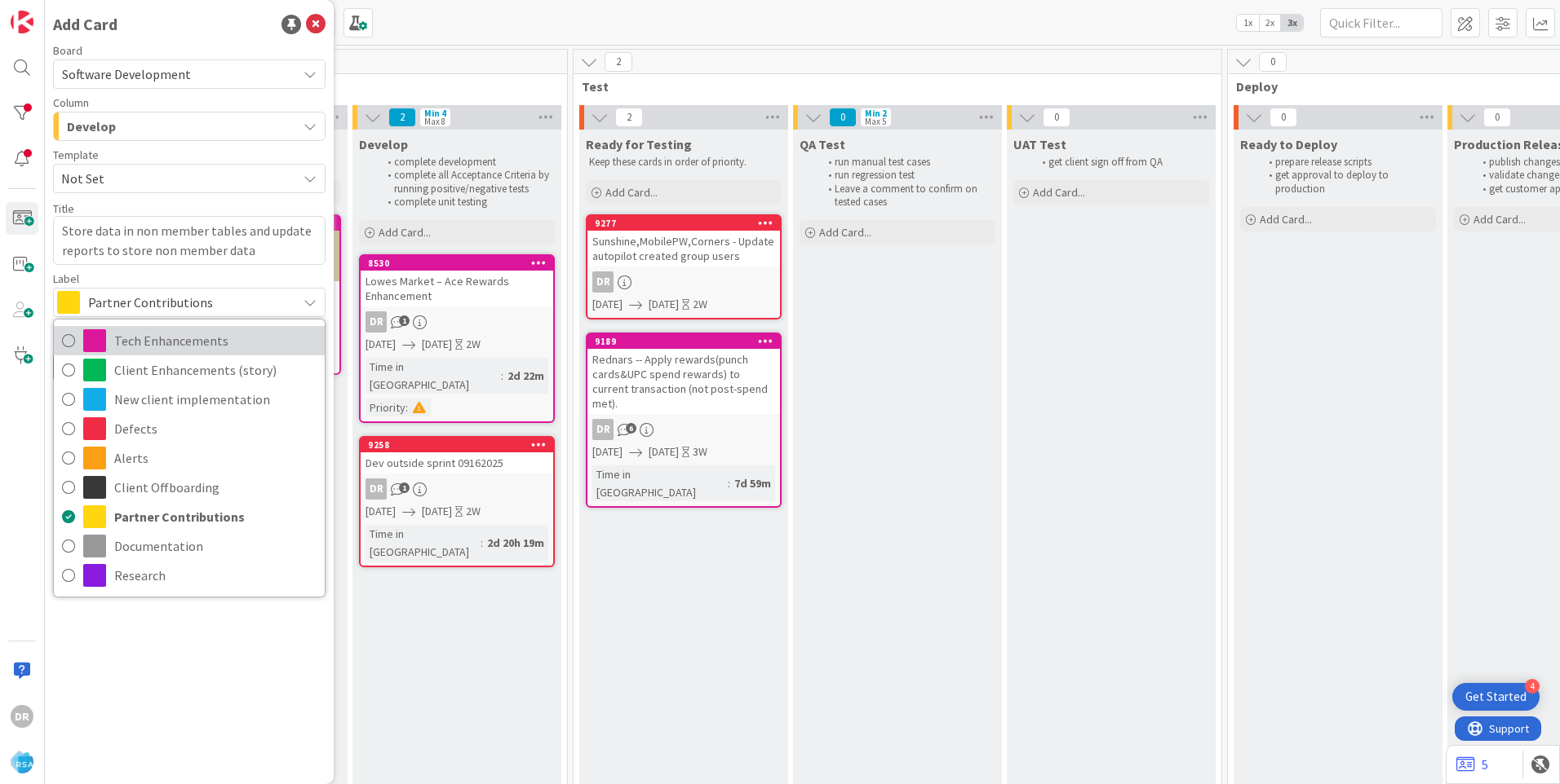
click at [152, 349] on span "Tech Enhancements" at bounding box center [215, 341] width 203 height 24
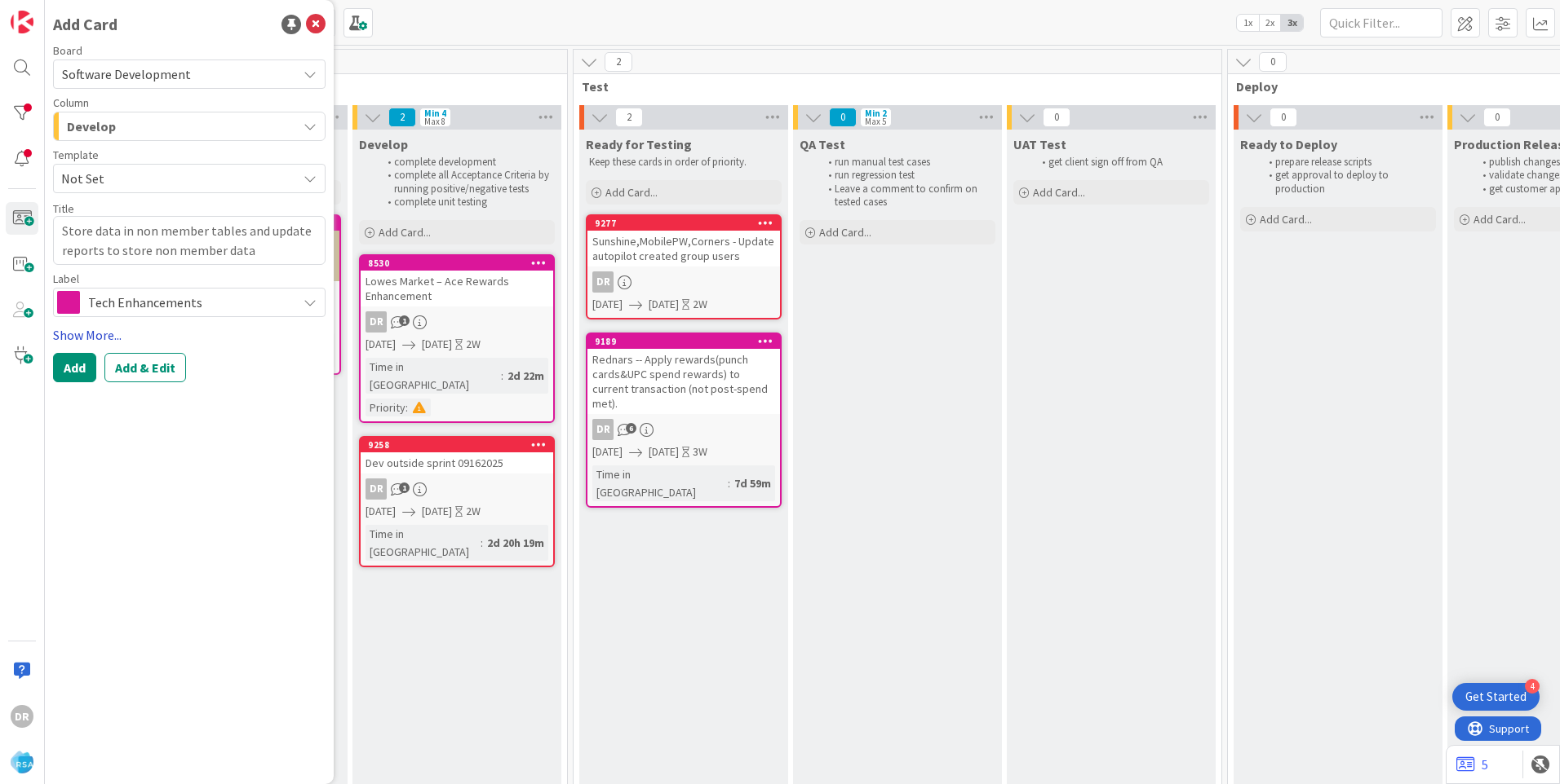
click at [92, 334] on link "Show More..." at bounding box center [189, 335] width 272 height 20
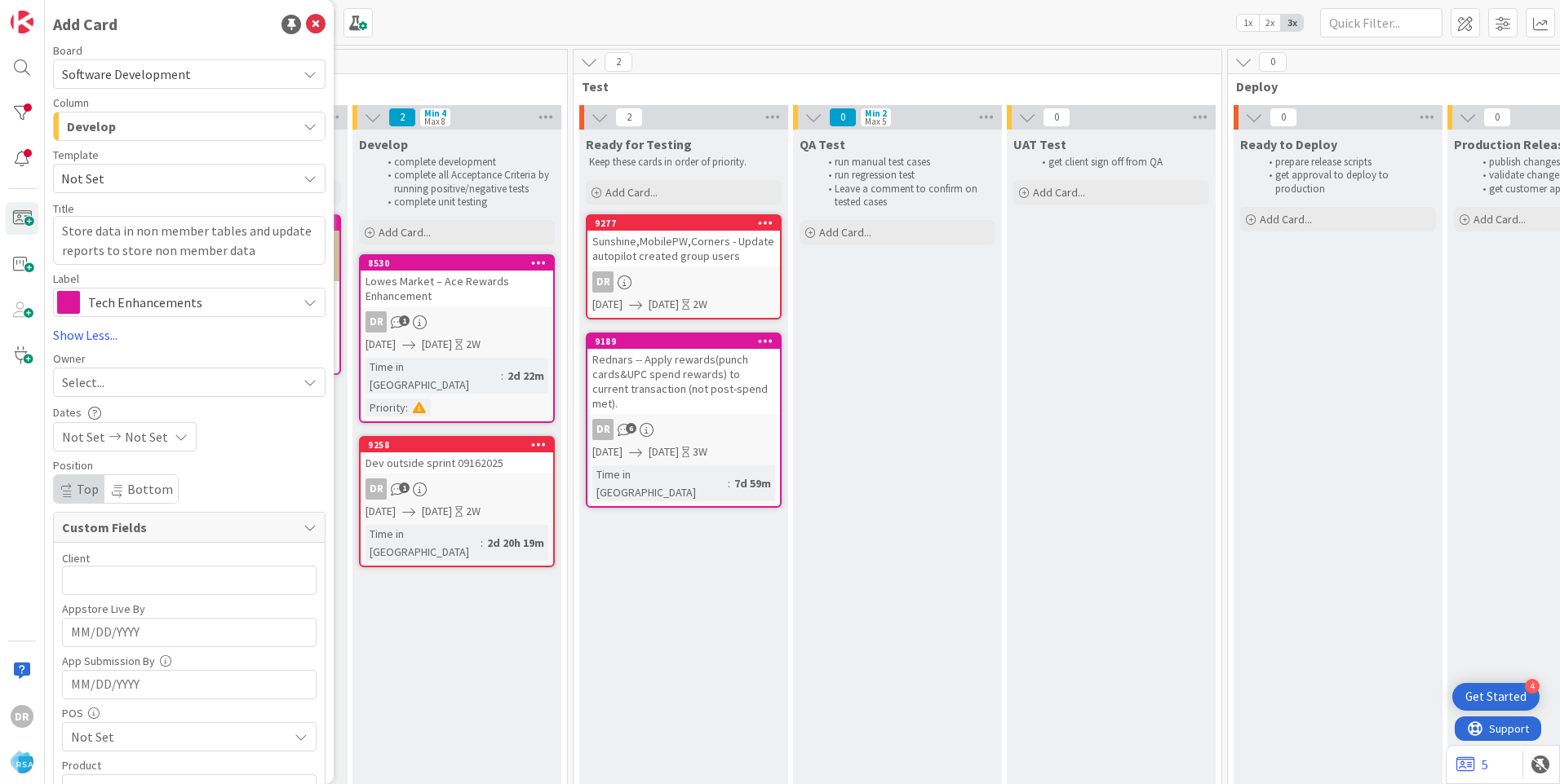
click at [113, 383] on div "Select..." at bounding box center [179, 383] width 235 height 20
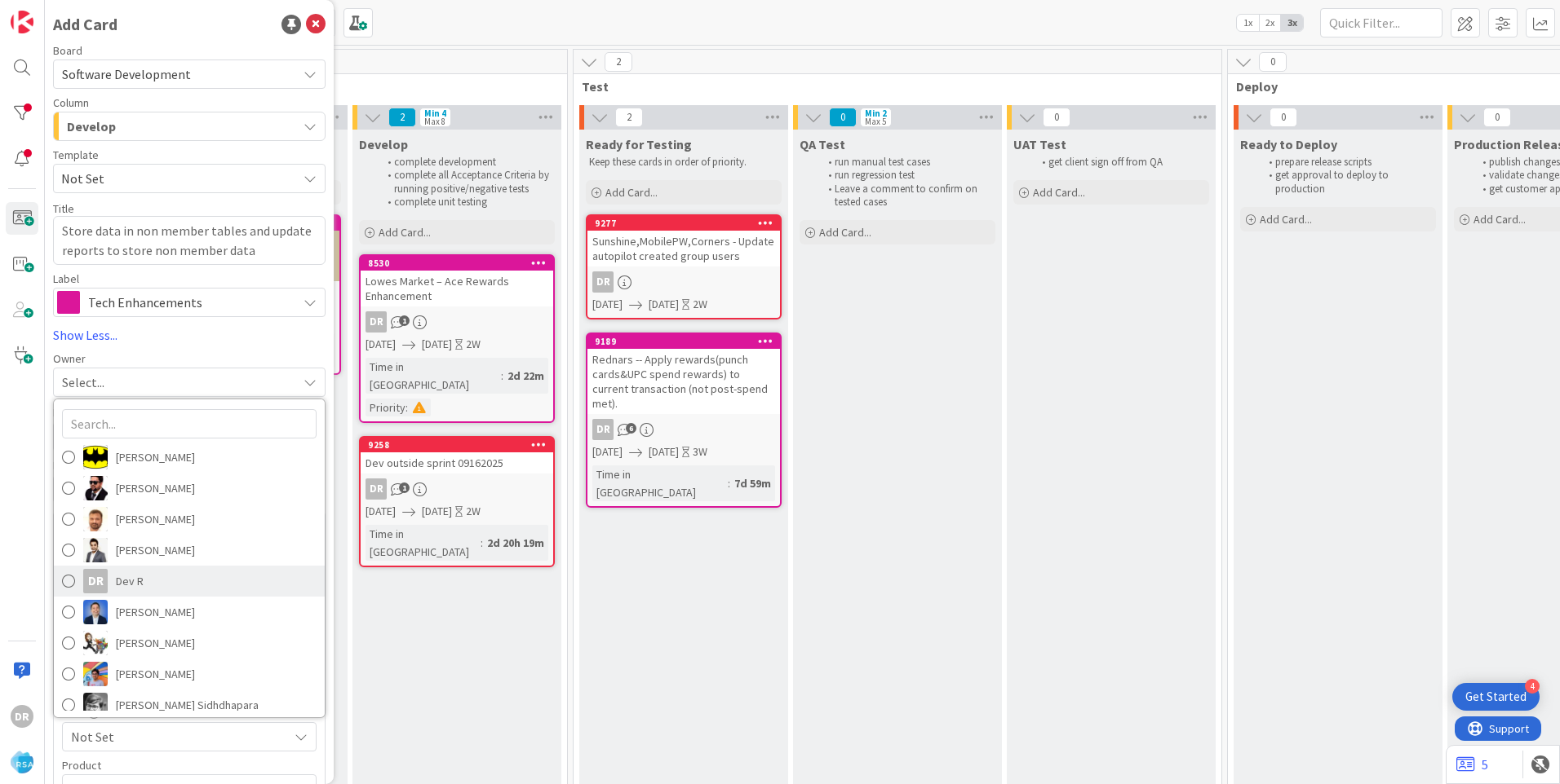
click at [70, 583] on span at bounding box center [68, 580] width 13 height 24
type textarea "x"
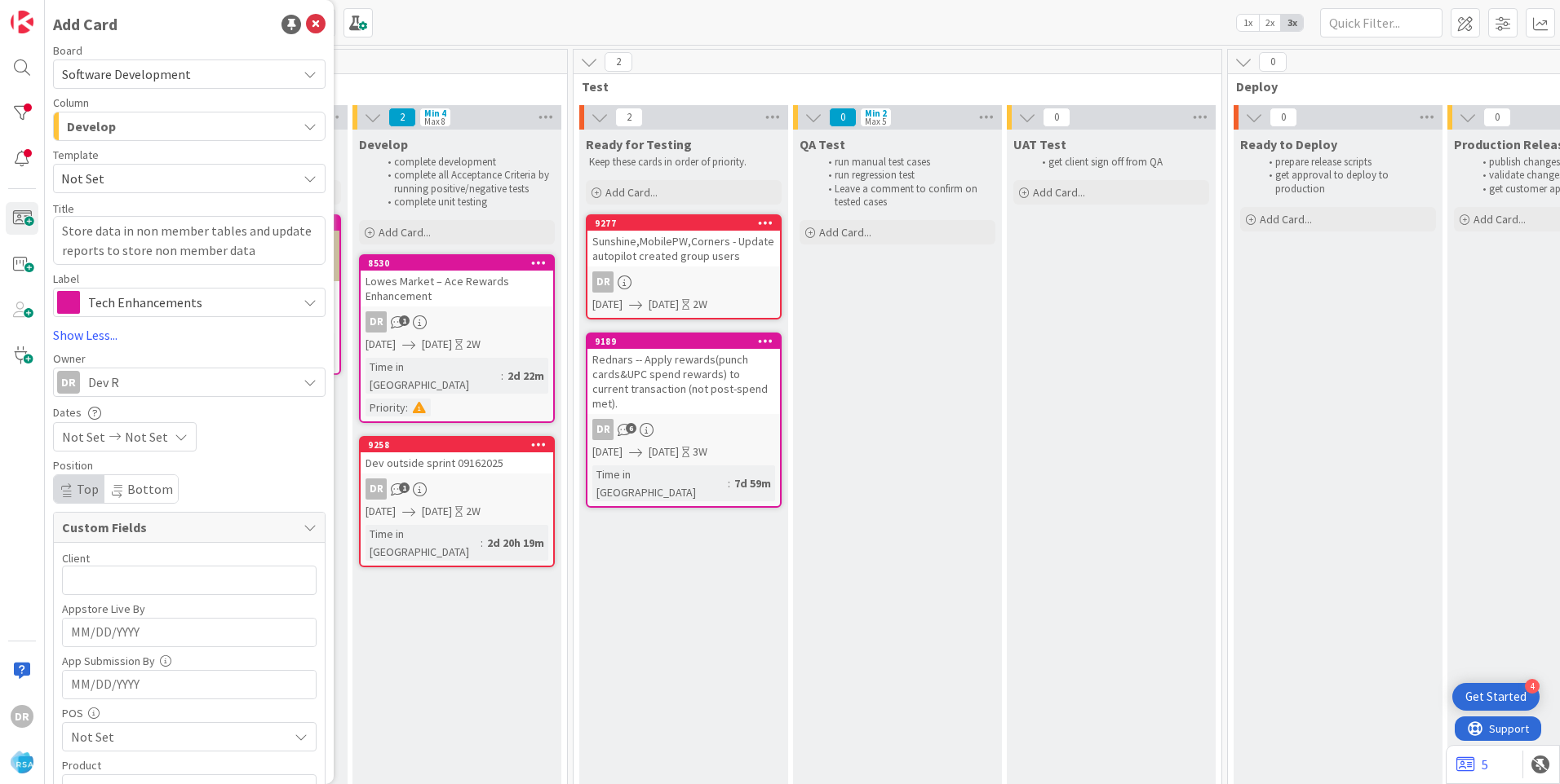
click at [87, 437] on span "Not Set" at bounding box center [83, 437] width 43 height 20
click at [242, 615] on td "19" at bounding box center [247, 610] width 31 height 31
type input "[DATE]"
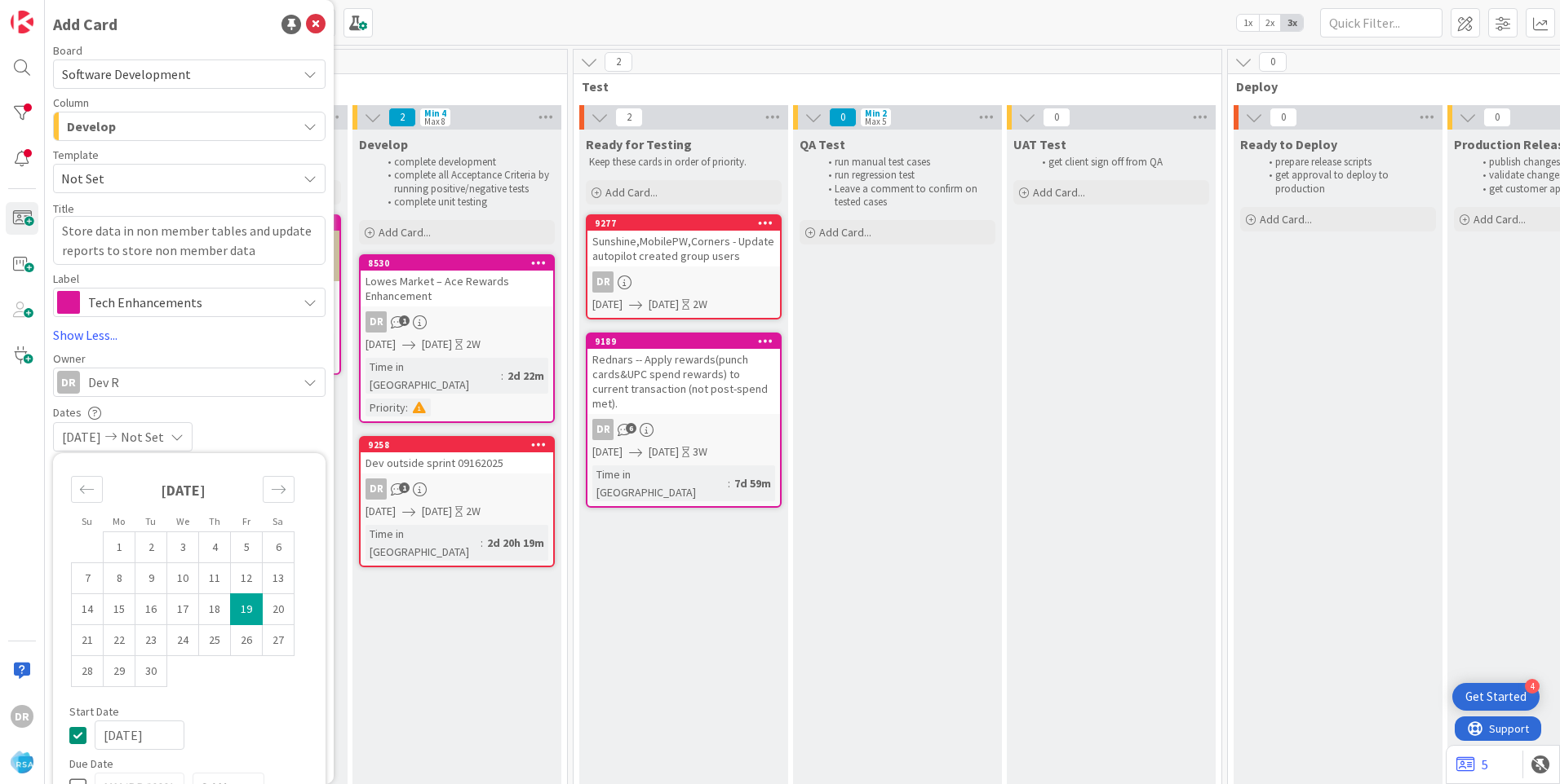
type textarea "x"
click at [249, 643] on td "26" at bounding box center [247, 641] width 31 height 31
type input "[DATE]"
click at [282, 425] on div "[DATE] [DATE]" at bounding box center [189, 437] width 272 height 29
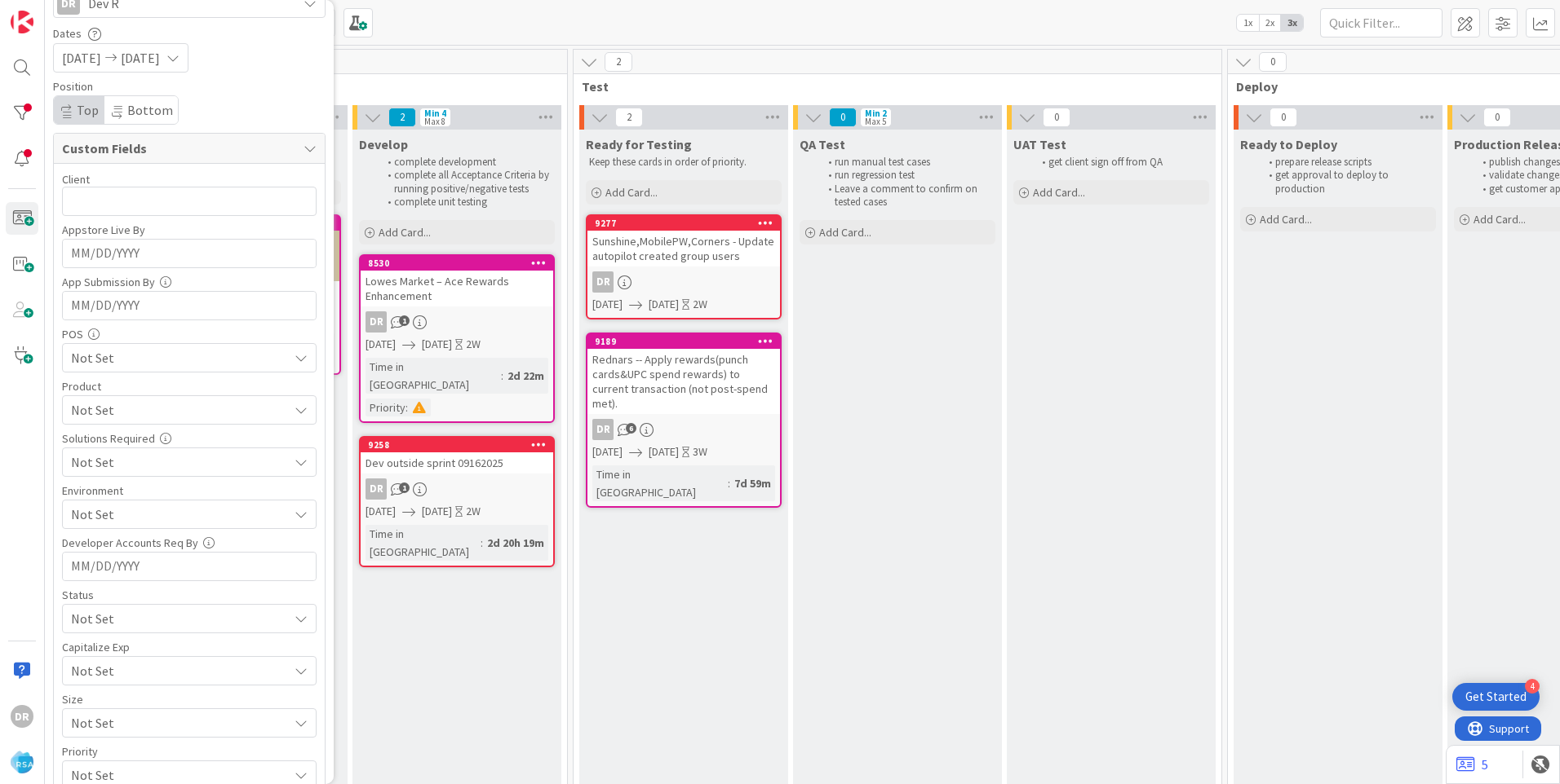
scroll to position [443, 0]
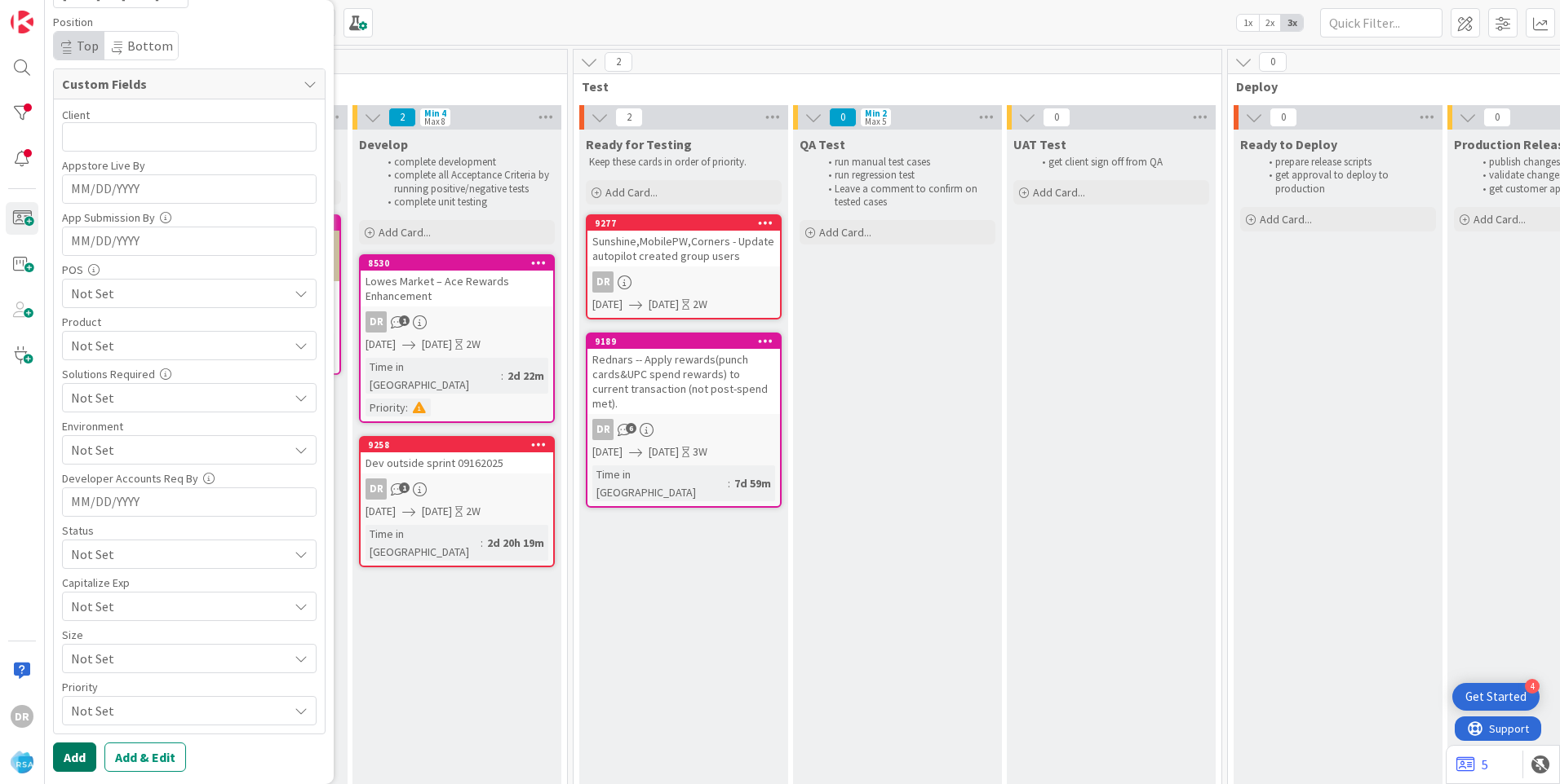
click at [79, 754] on button "Add" at bounding box center [74, 758] width 43 height 29
type textarea "x"
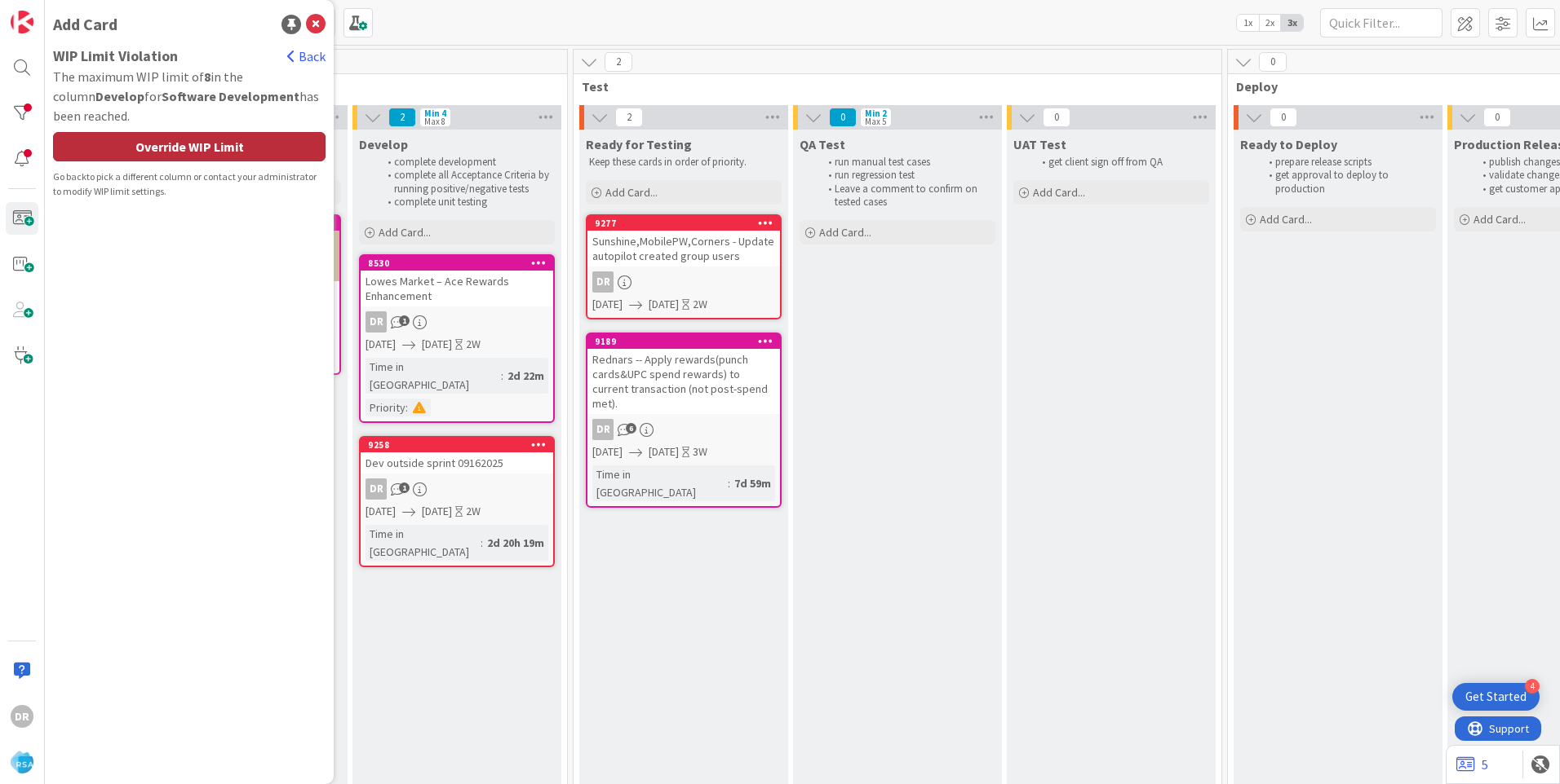
click at [217, 151] on div "Override WIP Limit" at bounding box center [189, 147] width 272 height 29
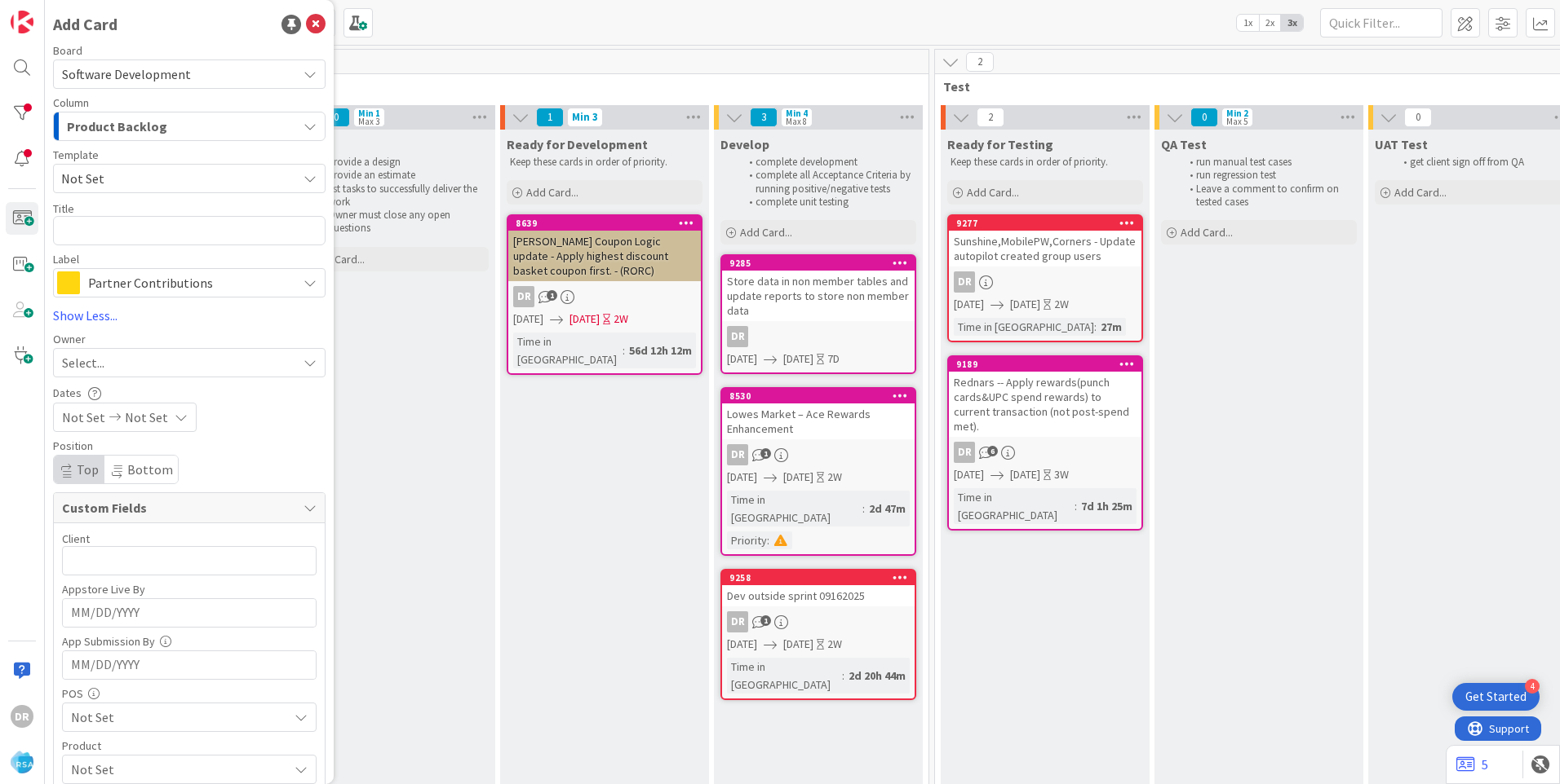
scroll to position [0, 1722]
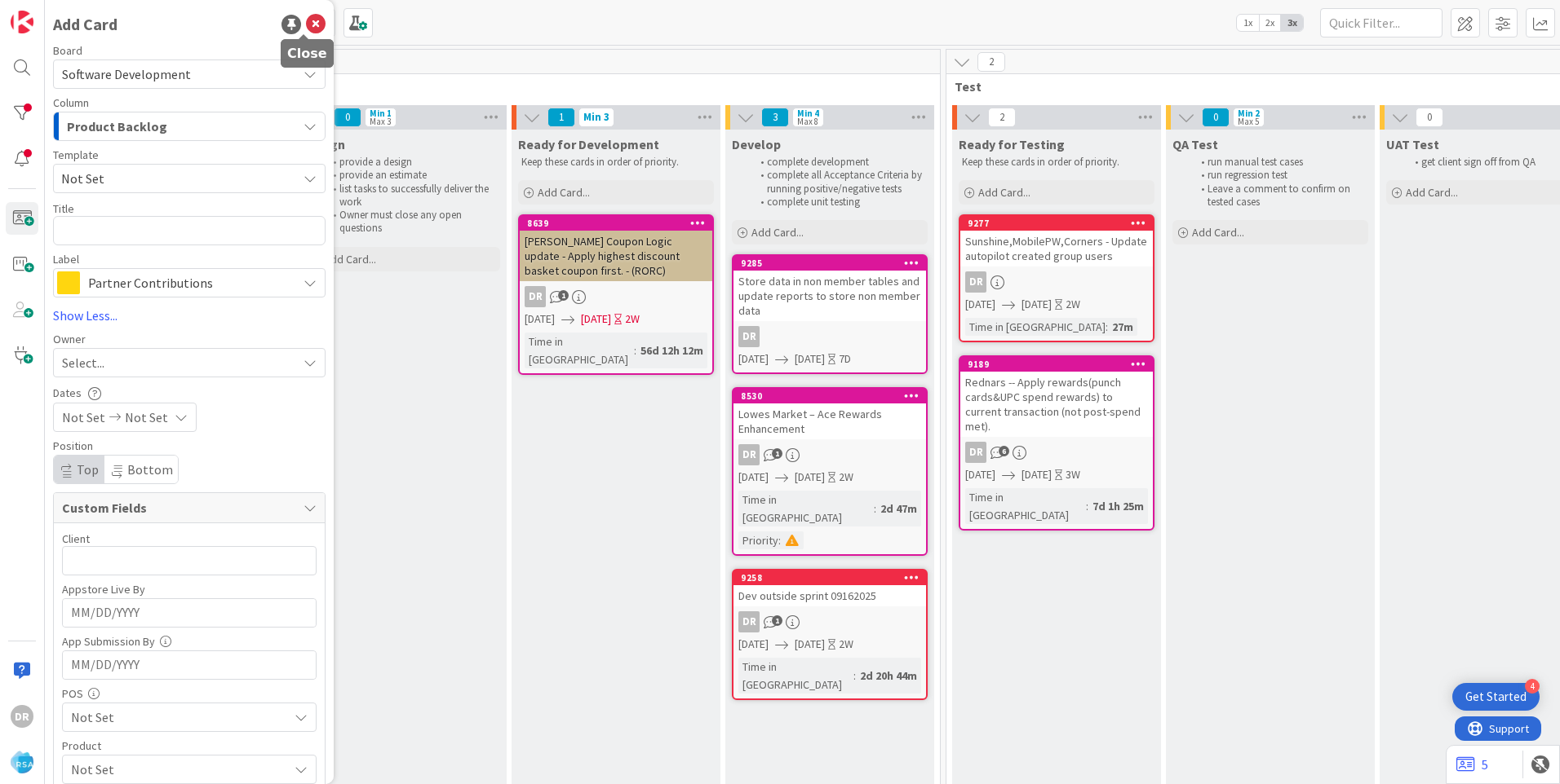
click at [306, 20] on icon at bounding box center [315, 24] width 20 height 20
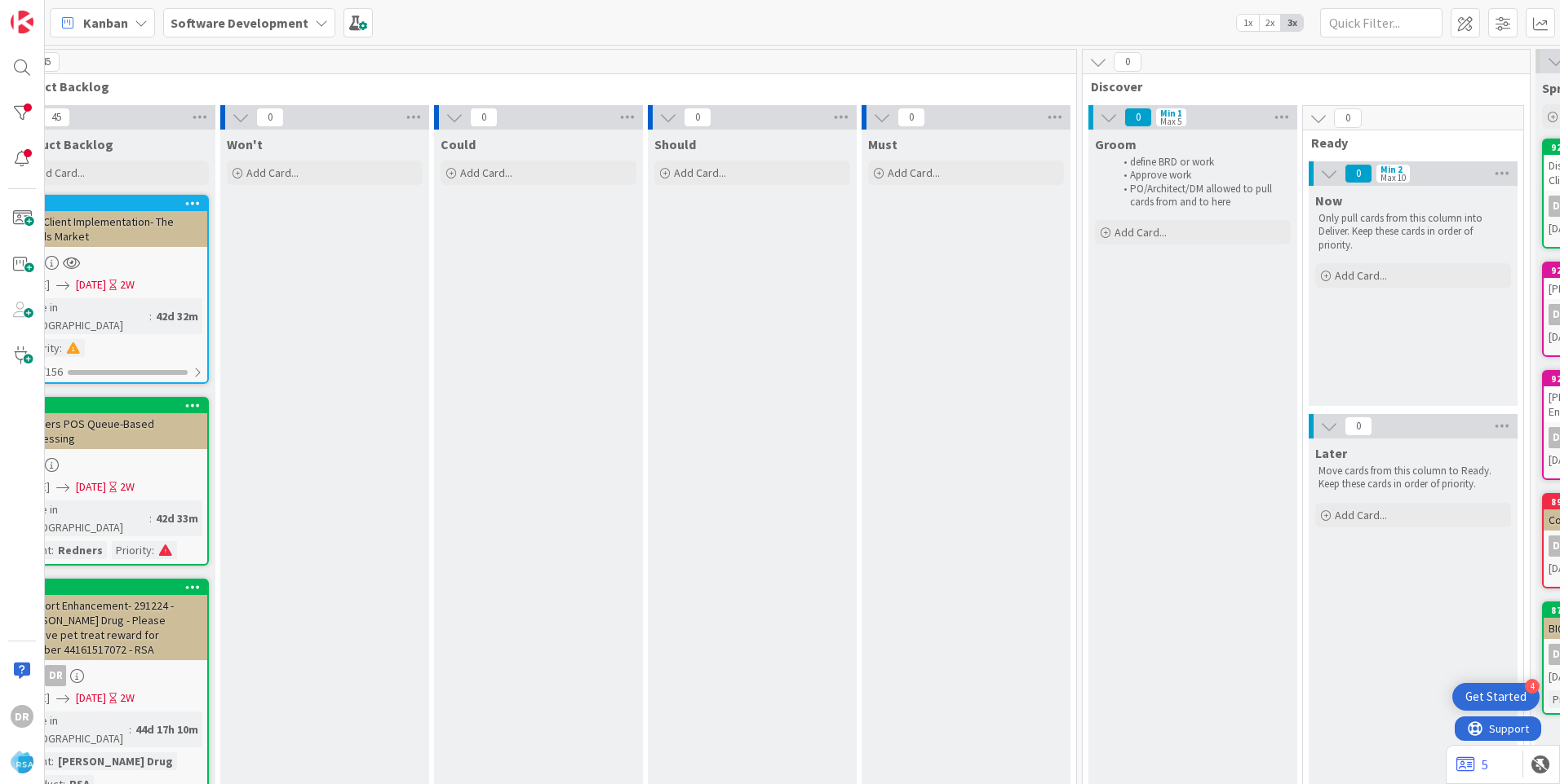
scroll to position [0, 0]
